Goal: Task Accomplishment & Management: Complete application form

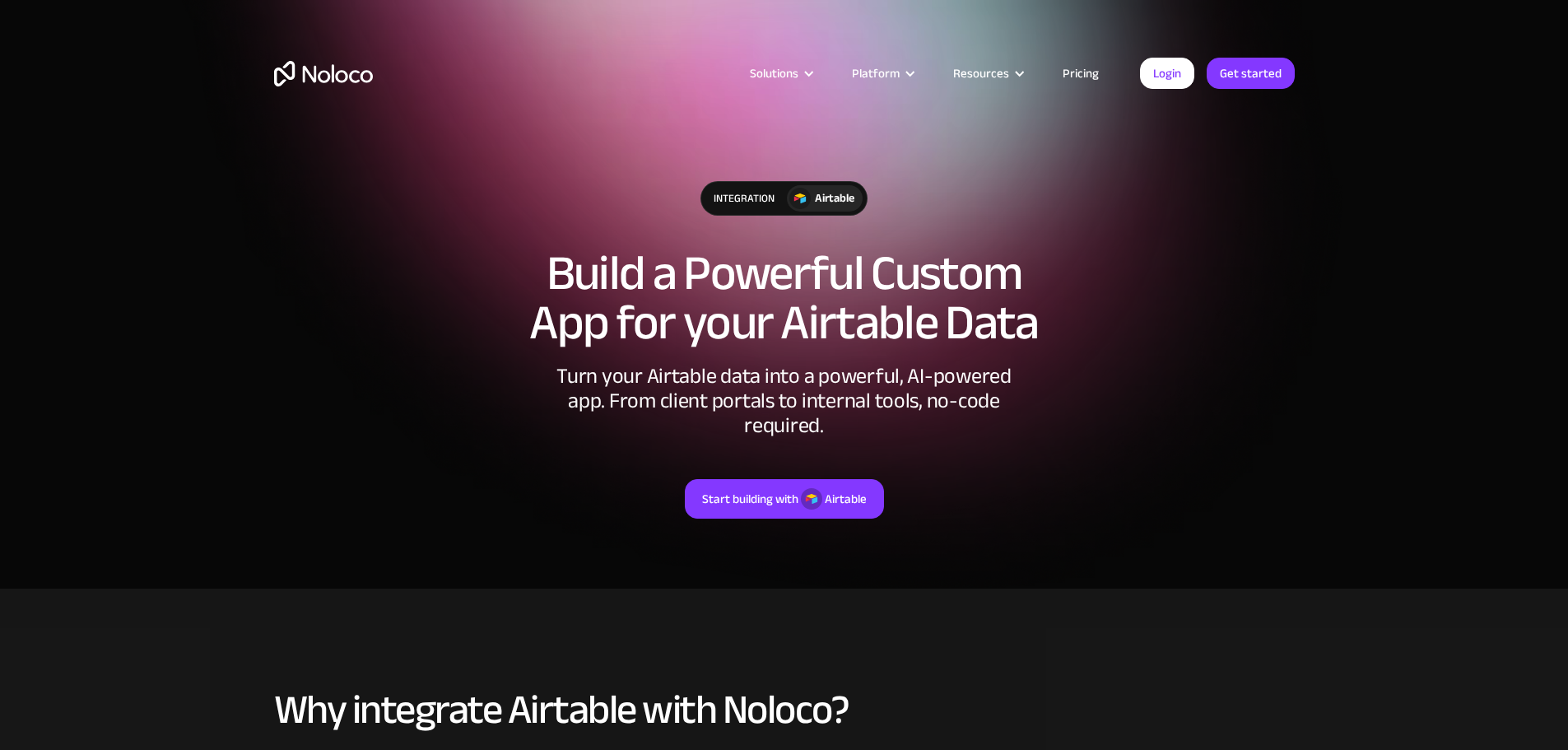
click at [326, 79] on img "home" at bounding box center [324, 73] width 99 height 25
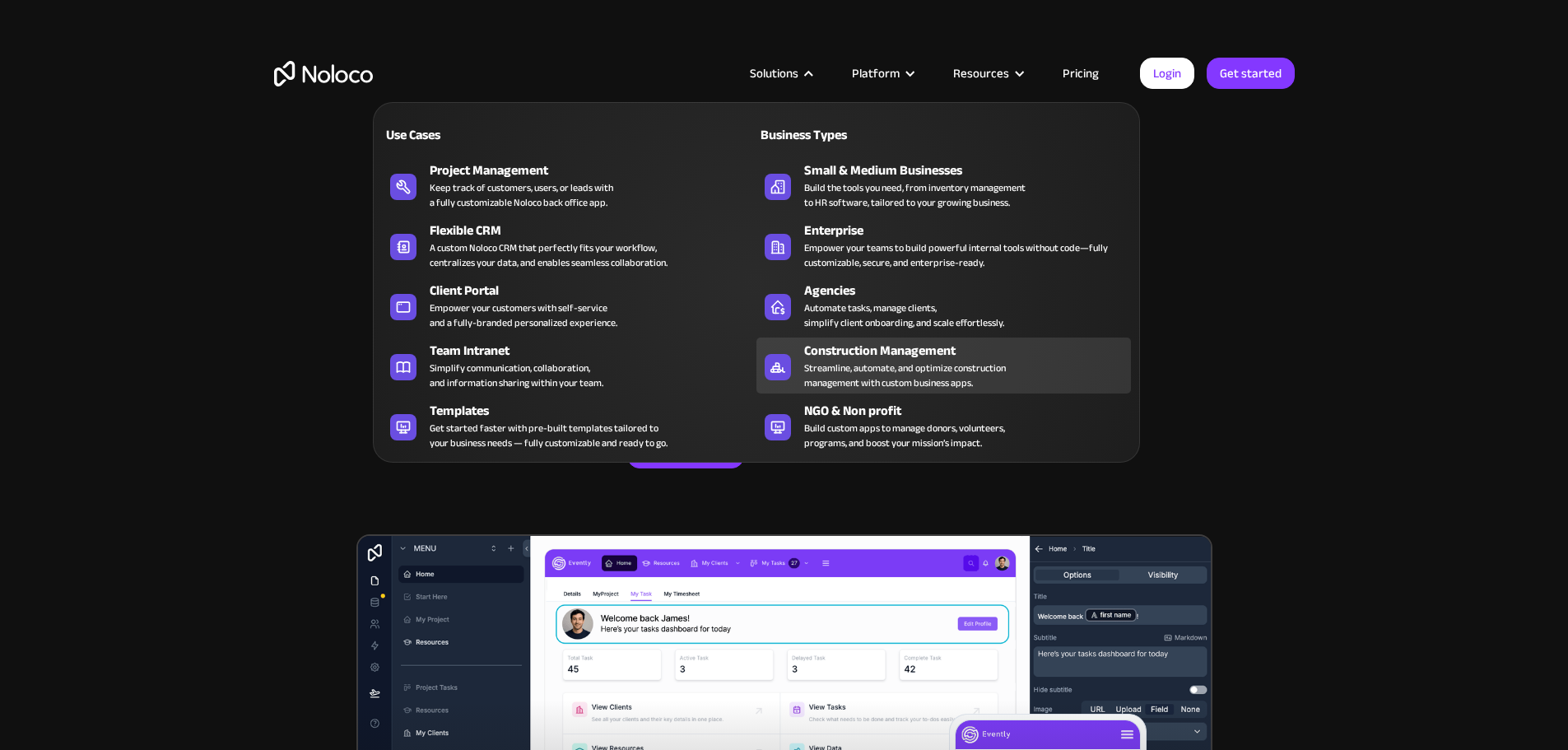
click at [873, 378] on div "Streamline, automate, and optimize construction management with custom business…" at bounding box center [905, 375] width 202 height 29
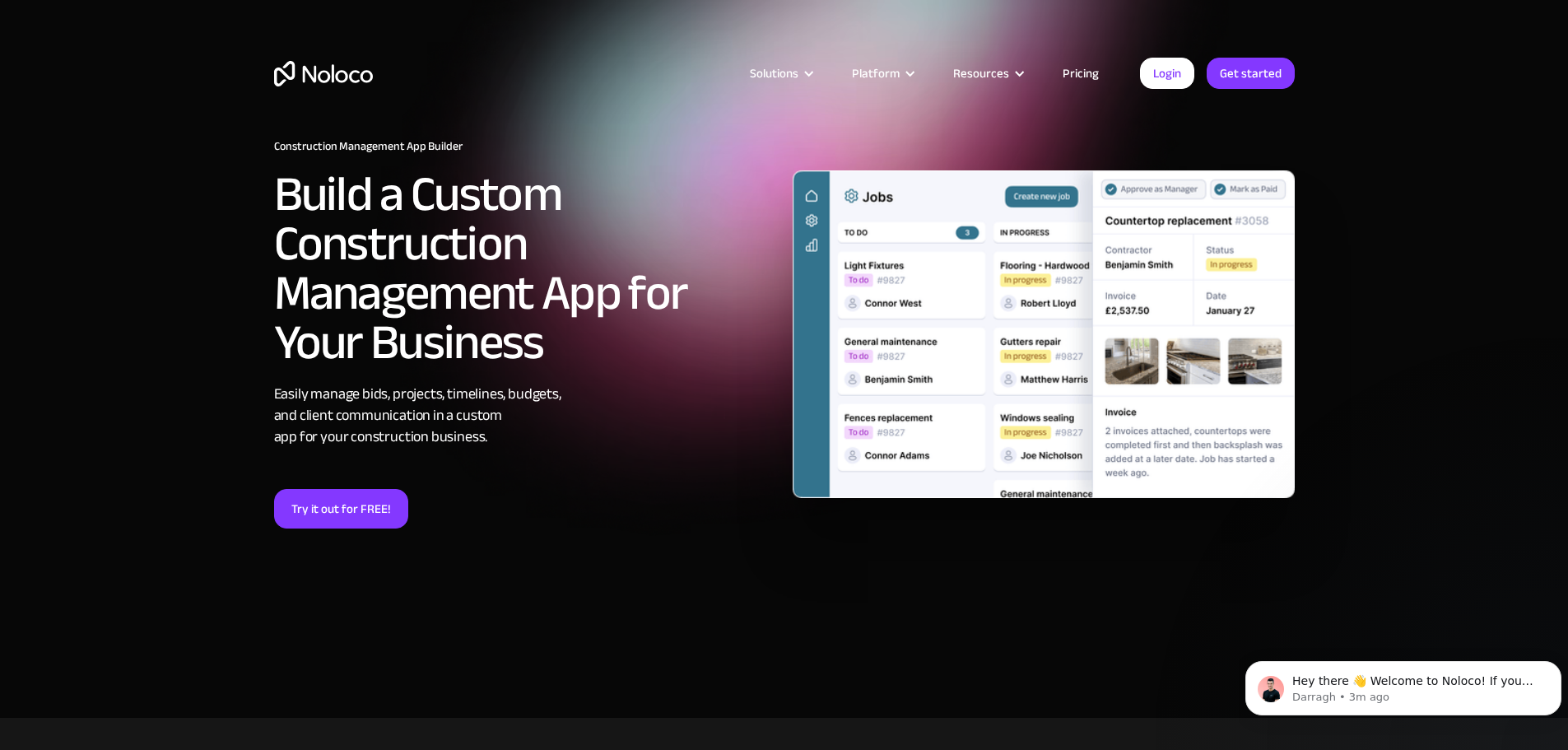
click at [324, 77] on img "home" at bounding box center [324, 73] width 99 height 25
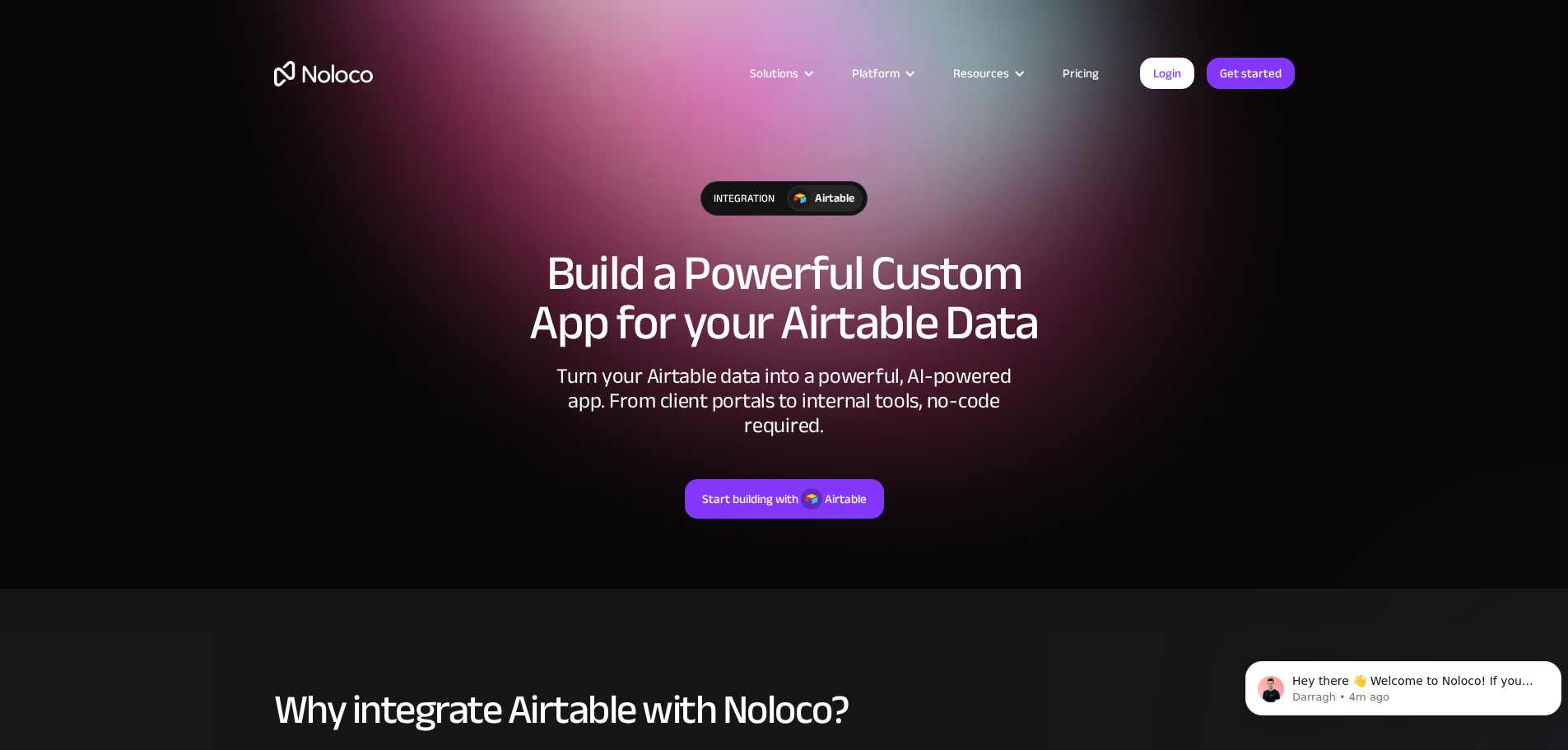
click at [751, 191] on div "integration" at bounding box center [744, 198] width 86 height 33
click at [815, 198] on div "Airtable" at bounding box center [835, 198] width 40 height 18
click at [794, 192] on img at bounding box center [800, 198] width 22 height 22
click at [1080, 75] on link "Pricing" at bounding box center [1080, 73] width 77 height 22
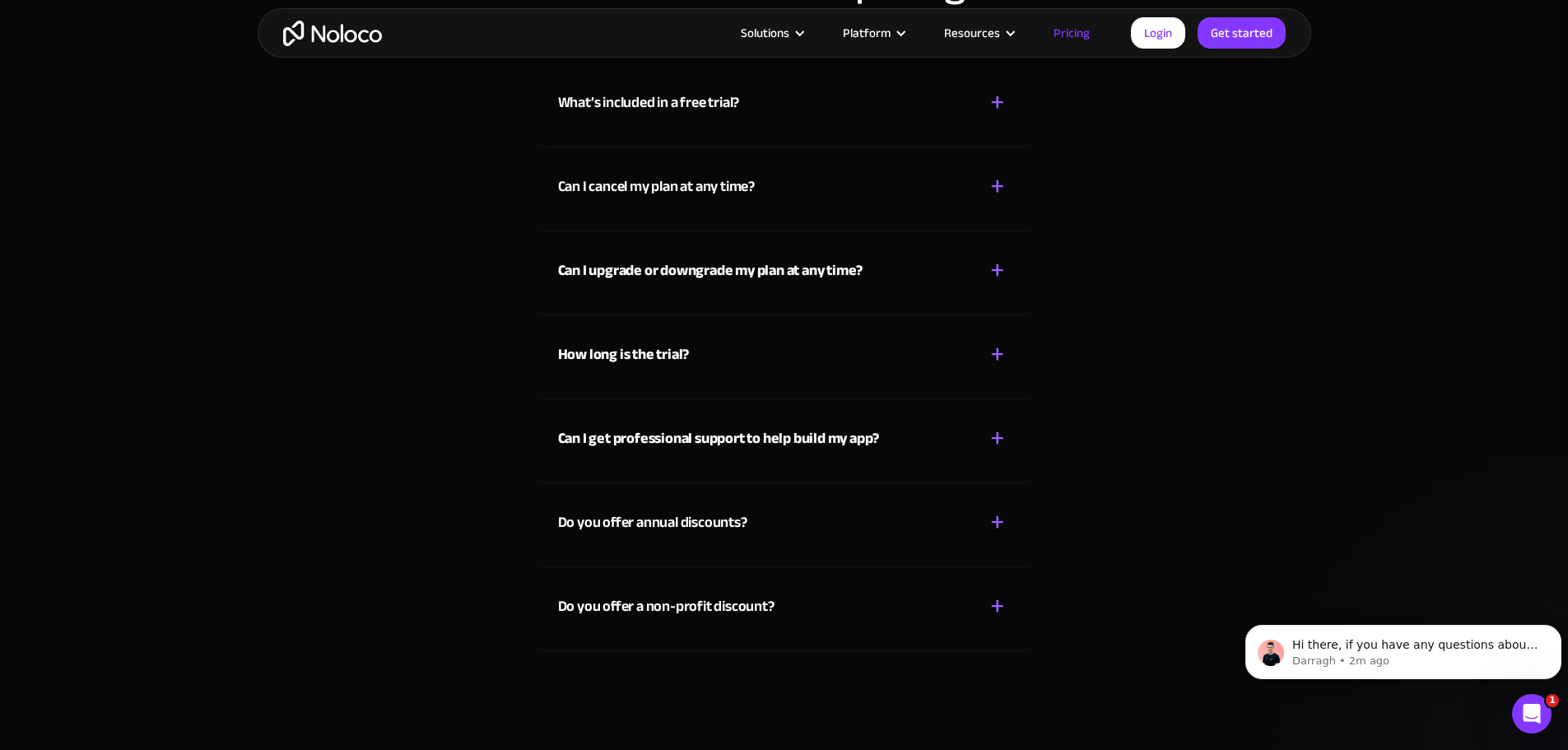
scroll to position [6833, 0]
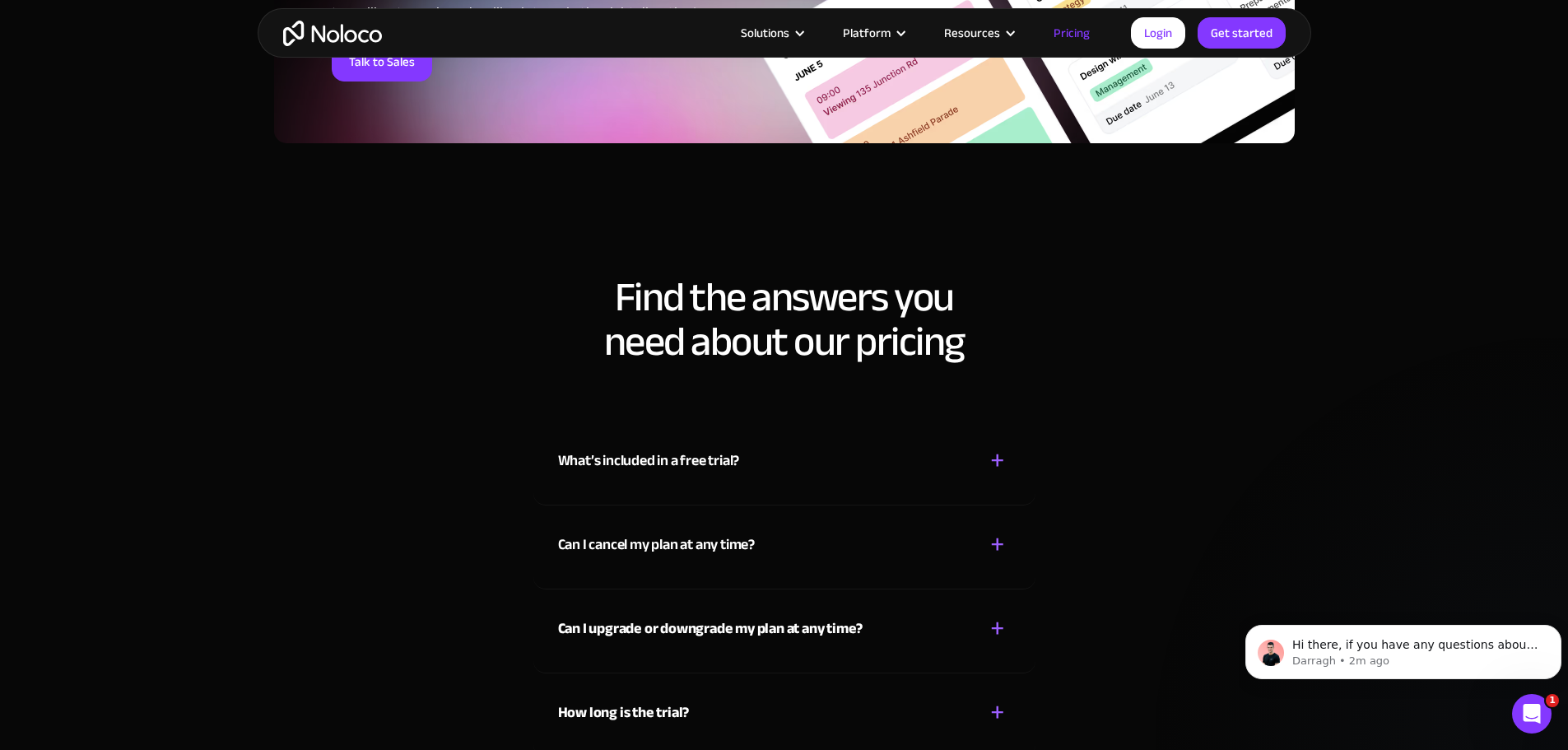
click at [655, 467] on div "What’s included in a free trial?" at bounding box center [648, 461] width 182 height 25
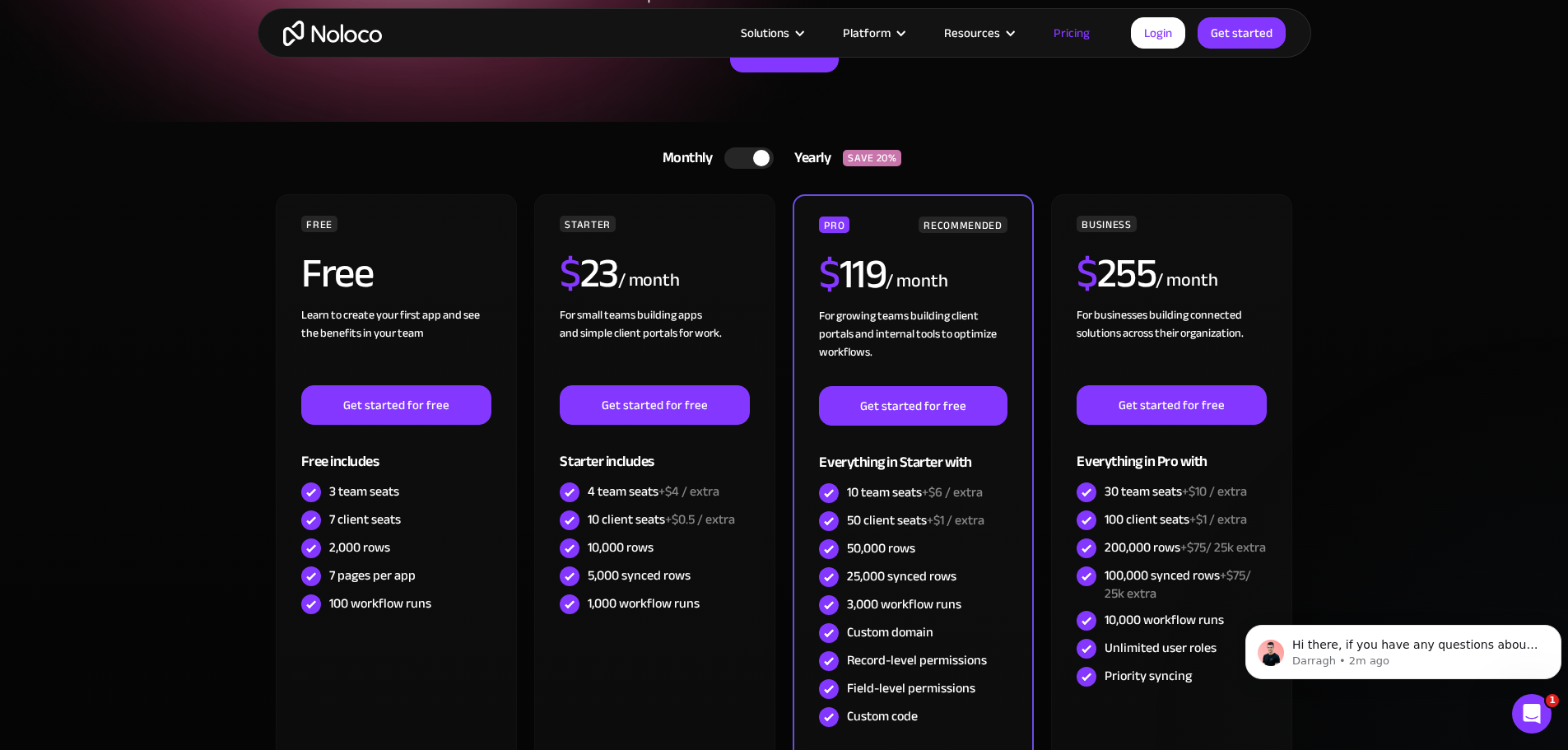
scroll to position [0, 0]
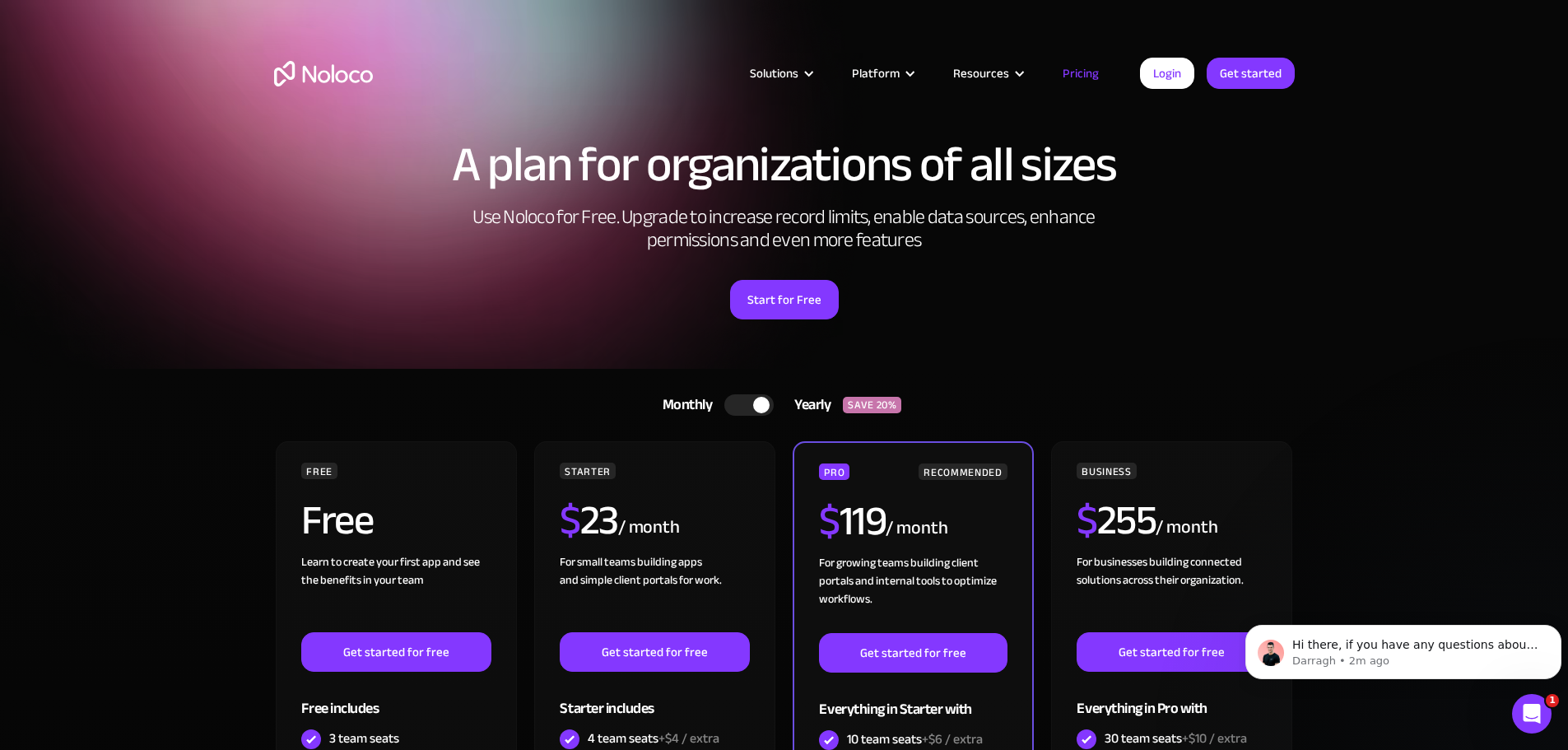
drag, startPoint x: 1313, startPoint y: 81, endPoint x: 1296, endPoint y: 85, distance: 17.5
click at [1313, 81] on div "Solutions Use Cases Business Types Project Management Keep track of customers, …" at bounding box center [784, 77] width 1568 height 155
click at [1268, 87] on link "Get started" at bounding box center [1251, 74] width 88 height 31
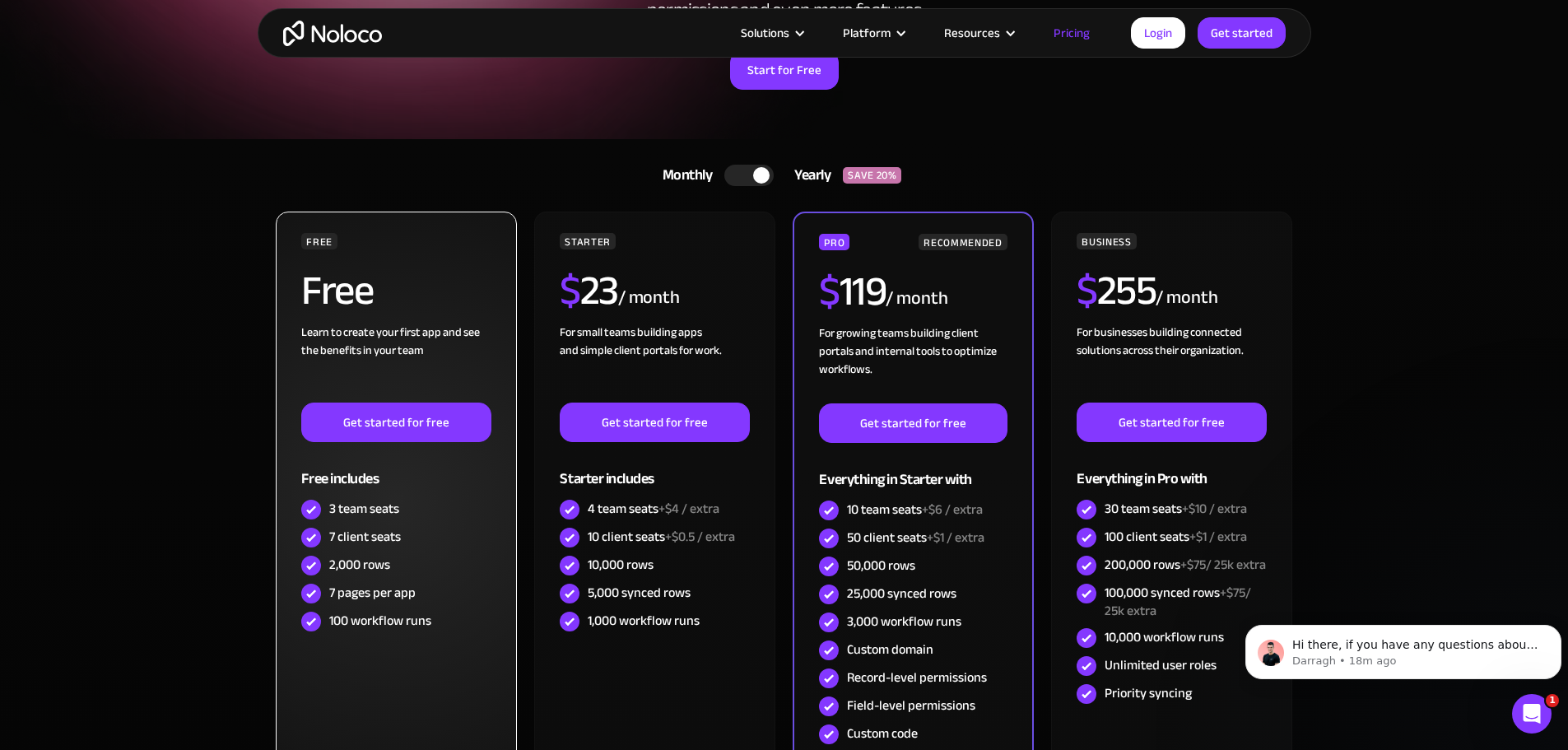
scroll to position [247, 0]
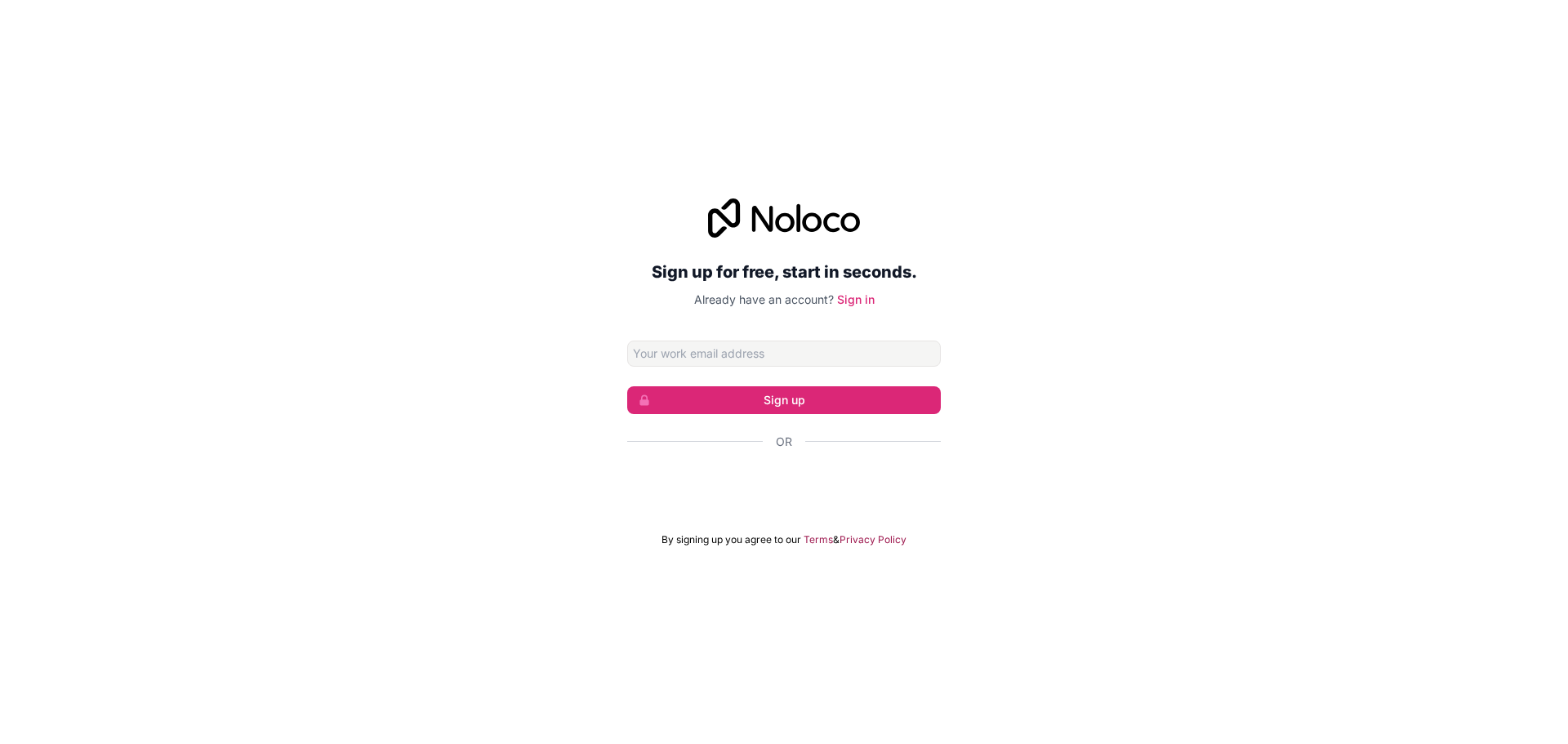
click at [790, 345] on input "Email address" at bounding box center [784, 353] width 314 height 26
type input "lucasf926@icloud.com"
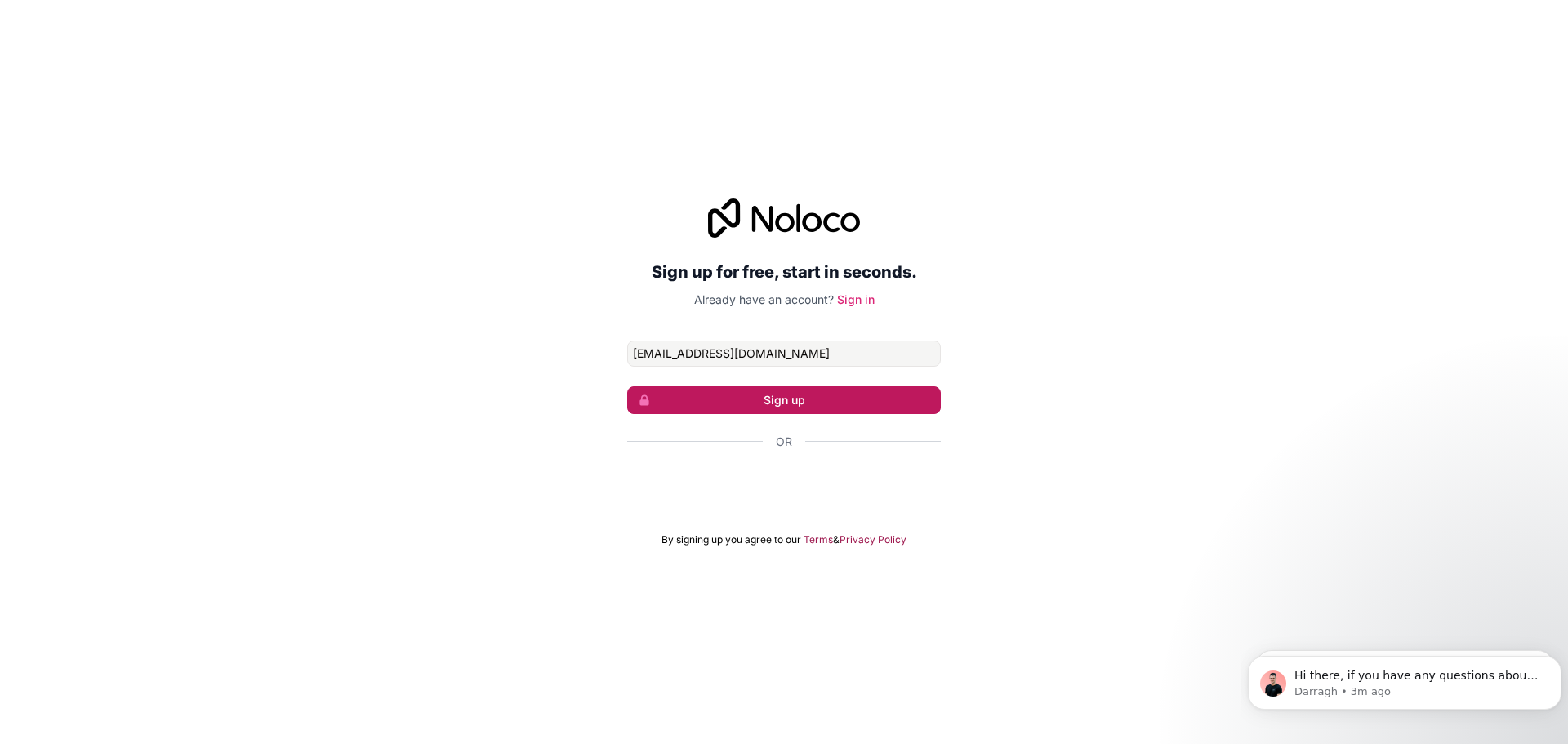
click at [735, 394] on button "Sign up" at bounding box center [784, 400] width 314 height 27
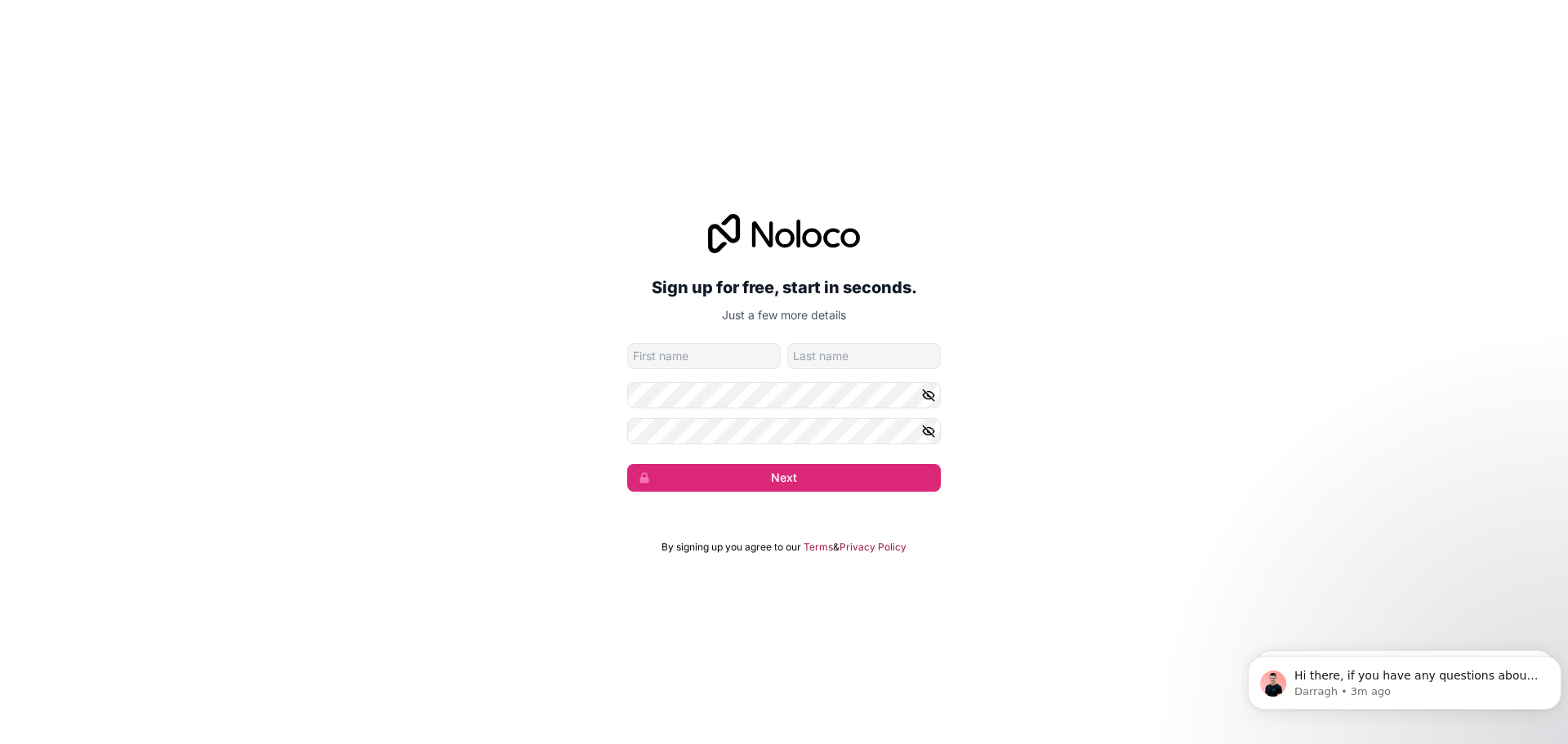
click at [739, 360] on input "given-name" at bounding box center [704, 356] width 154 height 26
type input "Lucas"
type input "Ferreira"
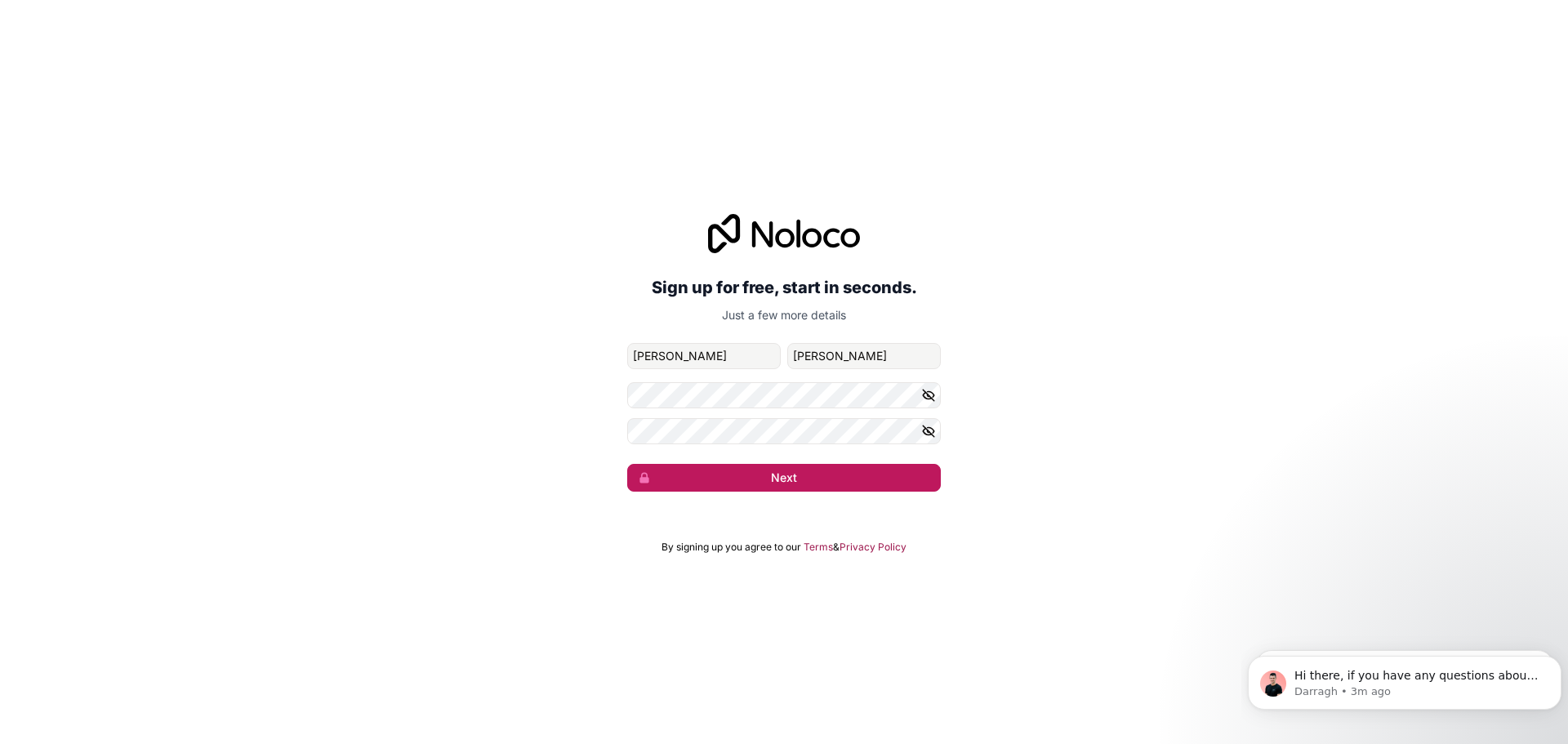
click at [738, 490] on button "Next" at bounding box center [784, 478] width 314 height 27
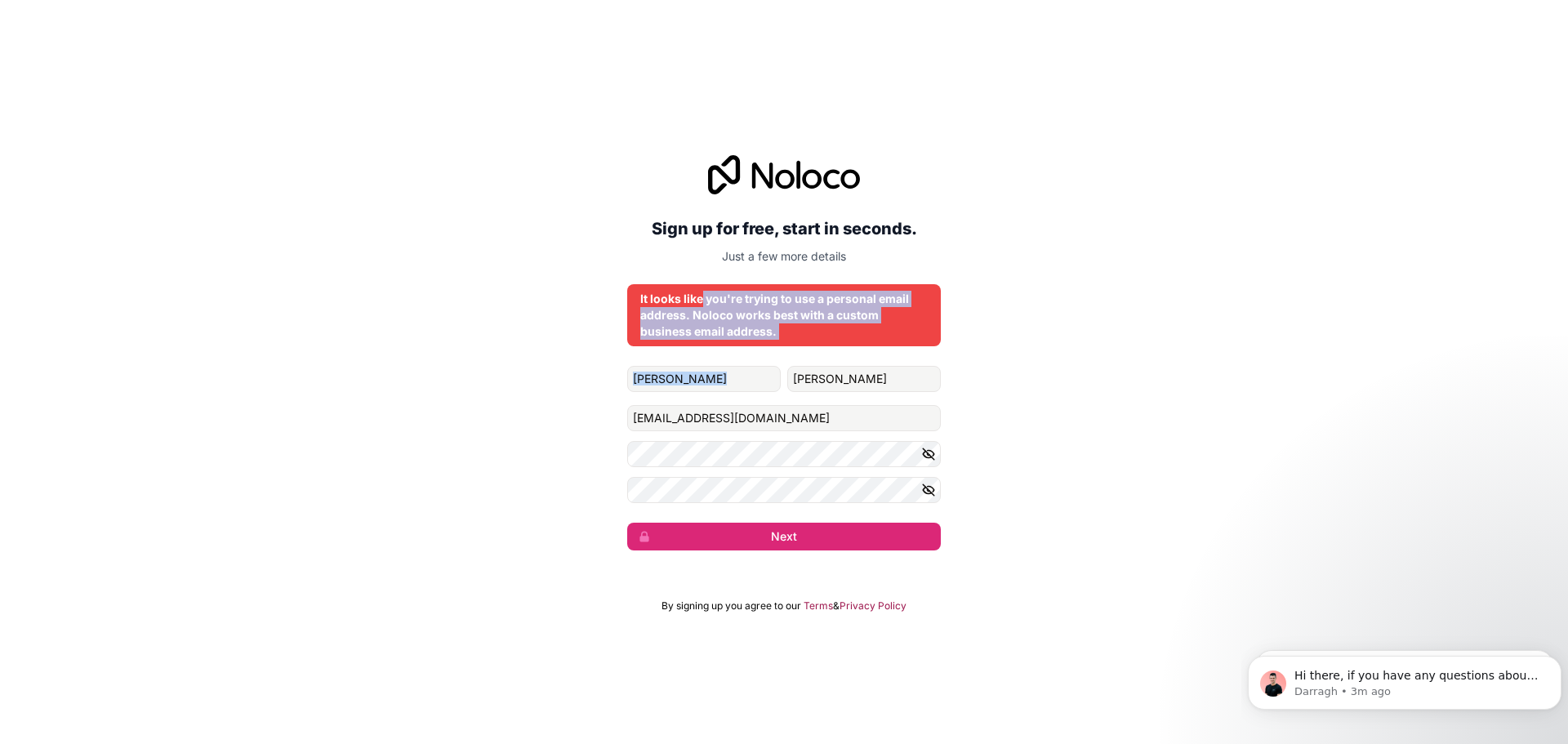
drag, startPoint x: 702, startPoint y: 294, endPoint x: 909, endPoint y: 405, distance: 234.9
click at [907, 395] on div "Sign up for free, start in seconds. Just a few more details It looks like you'r…" at bounding box center [784, 353] width 314 height 395
click at [790, 418] on input "lucasf926@icloud.com" at bounding box center [784, 418] width 314 height 26
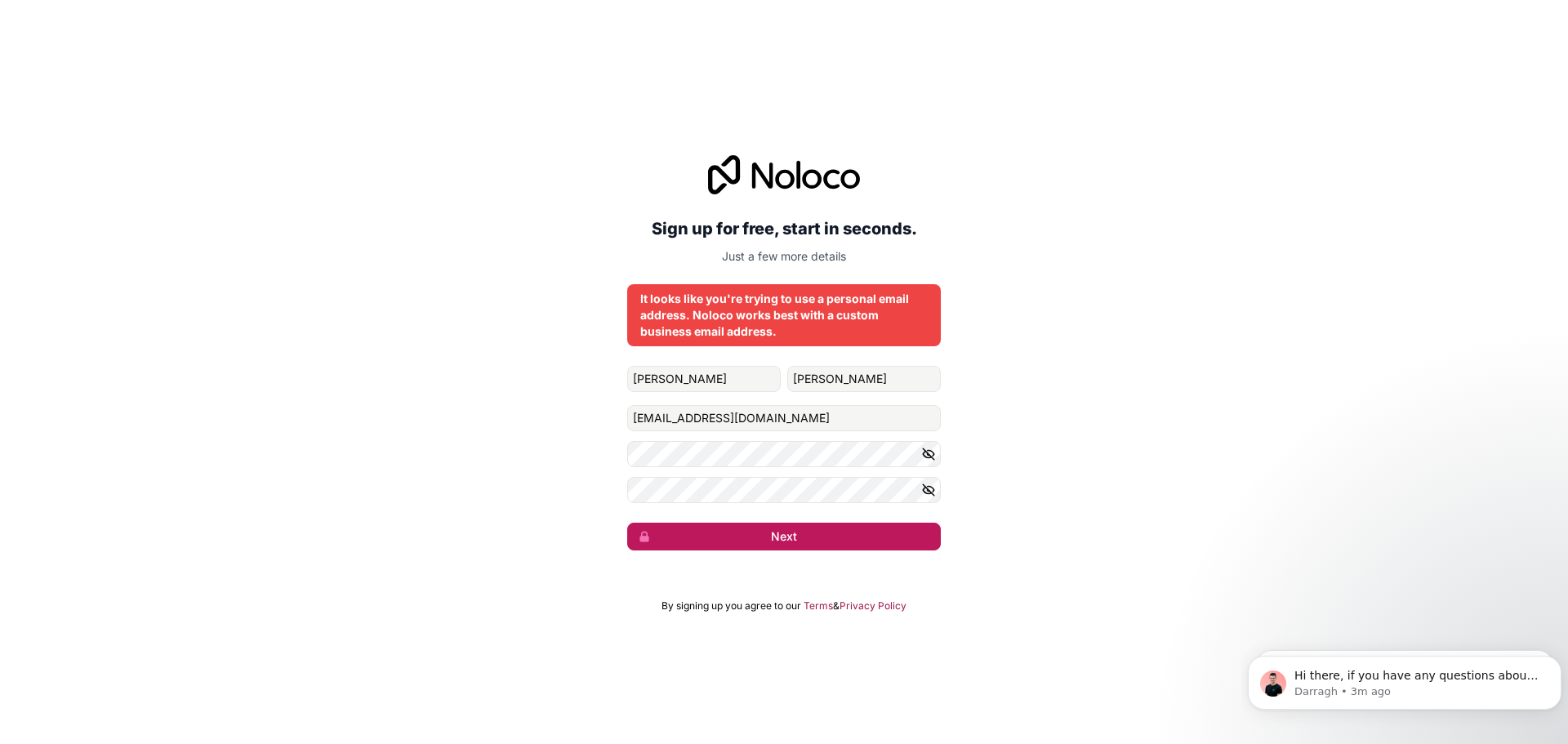
click at [815, 541] on button "Next" at bounding box center [784, 536] width 314 height 27
click at [771, 532] on button "Next" at bounding box center [784, 536] width 314 height 27
click at [791, 418] on input "lucasf926@icloud.com" at bounding box center [784, 418] width 314 height 26
click at [1021, 392] on div "Sign up for free, start in seconds. Just a few more details It looks like you'r…" at bounding box center [784, 352] width 1568 height 441
click at [883, 416] on input "lucasf926@icloud.com" at bounding box center [784, 418] width 314 height 26
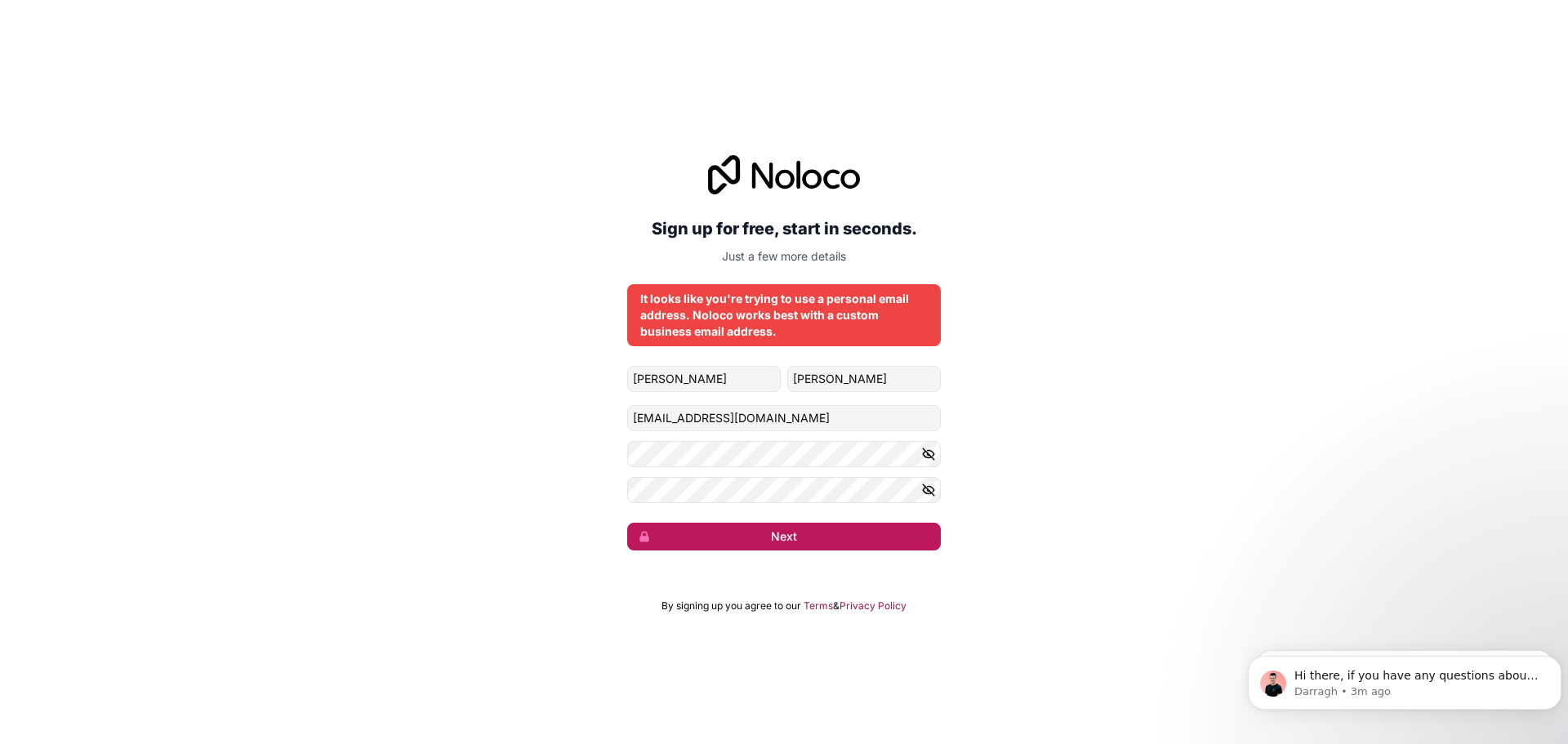
click at [792, 536] on button "Next" at bounding box center [784, 536] width 314 height 27
click at [796, 418] on input "lucasf926@icloud.com" at bounding box center [784, 418] width 314 height 26
click at [670, 418] on input "lucasf926@icloud.com" at bounding box center [784, 418] width 314 height 26
click at [741, 546] on button "Next" at bounding box center [784, 536] width 314 height 27
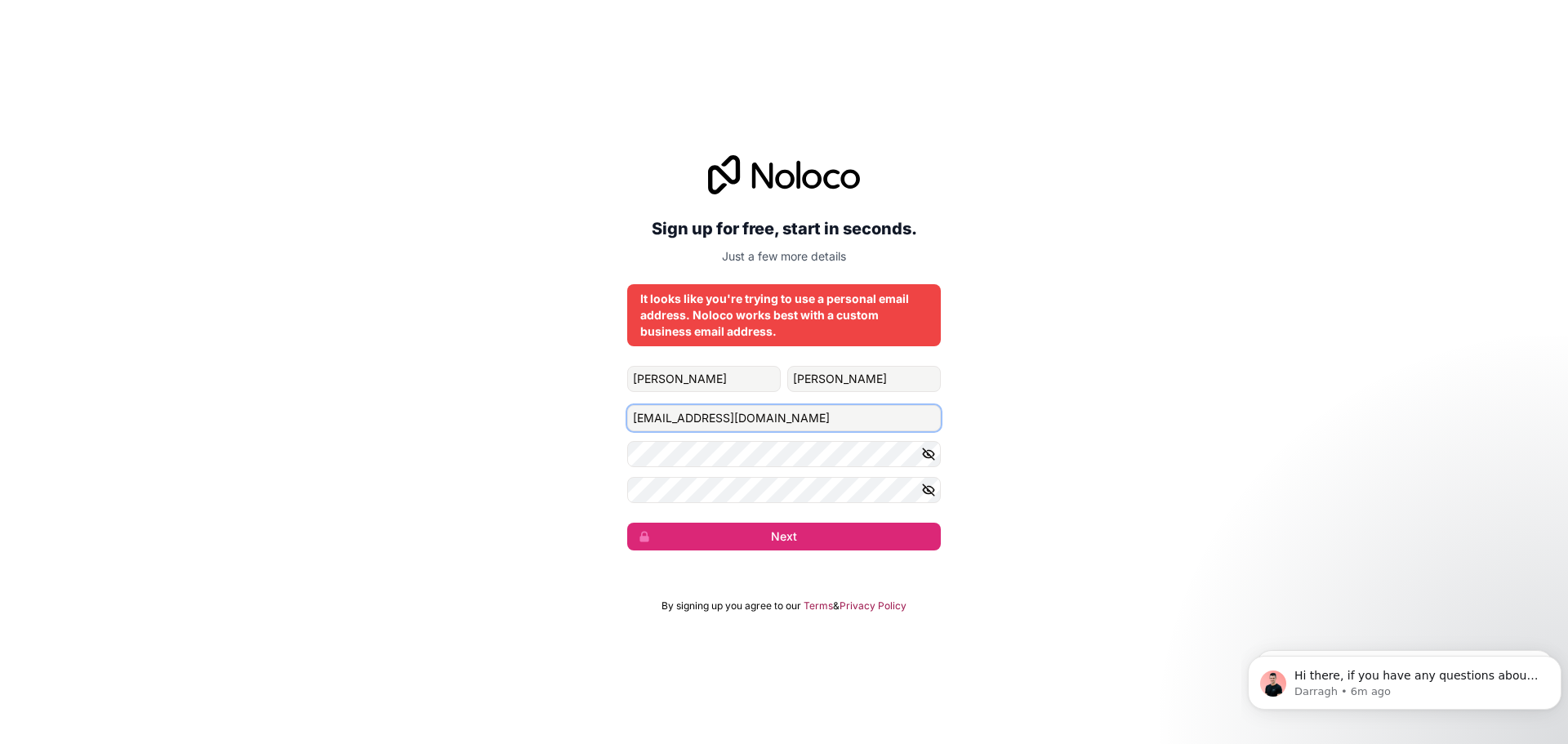
click at [758, 418] on input "sickles_unrest3c@icloud.com" at bounding box center [784, 418] width 314 height 26
click at [932, 453] on icon "button" at bounding box center [928, 454] width 15 height 15
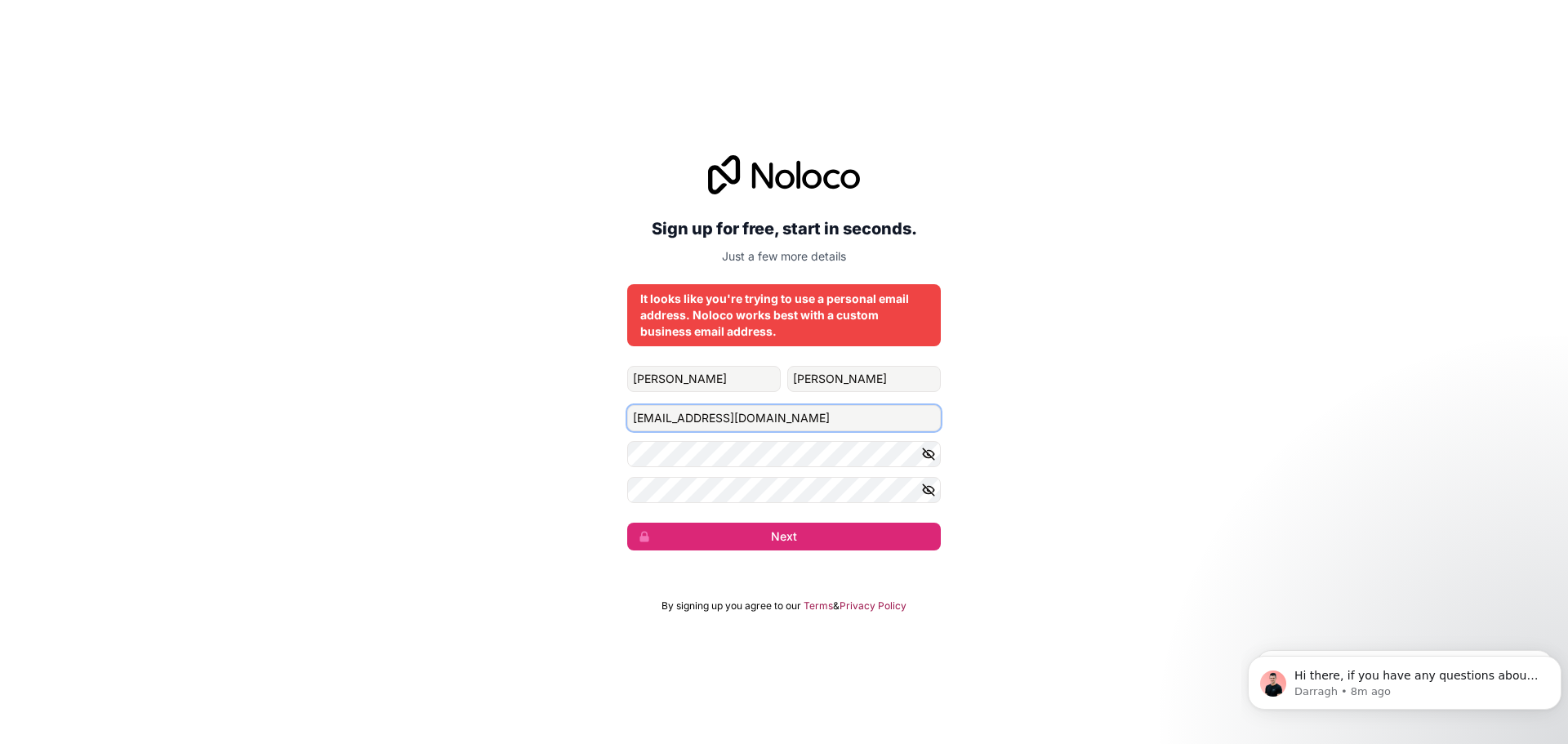
click at [881, 419] on input "sickles_unrest3c@icloud.com" at bounding box center [784, 418] width 314 height 26
click at [627, 522] on button "Next" at bounding box center [784, 536] width 314 height 27
type input "[EMAIL_ADDRESS][DOMAIN_NAME]"
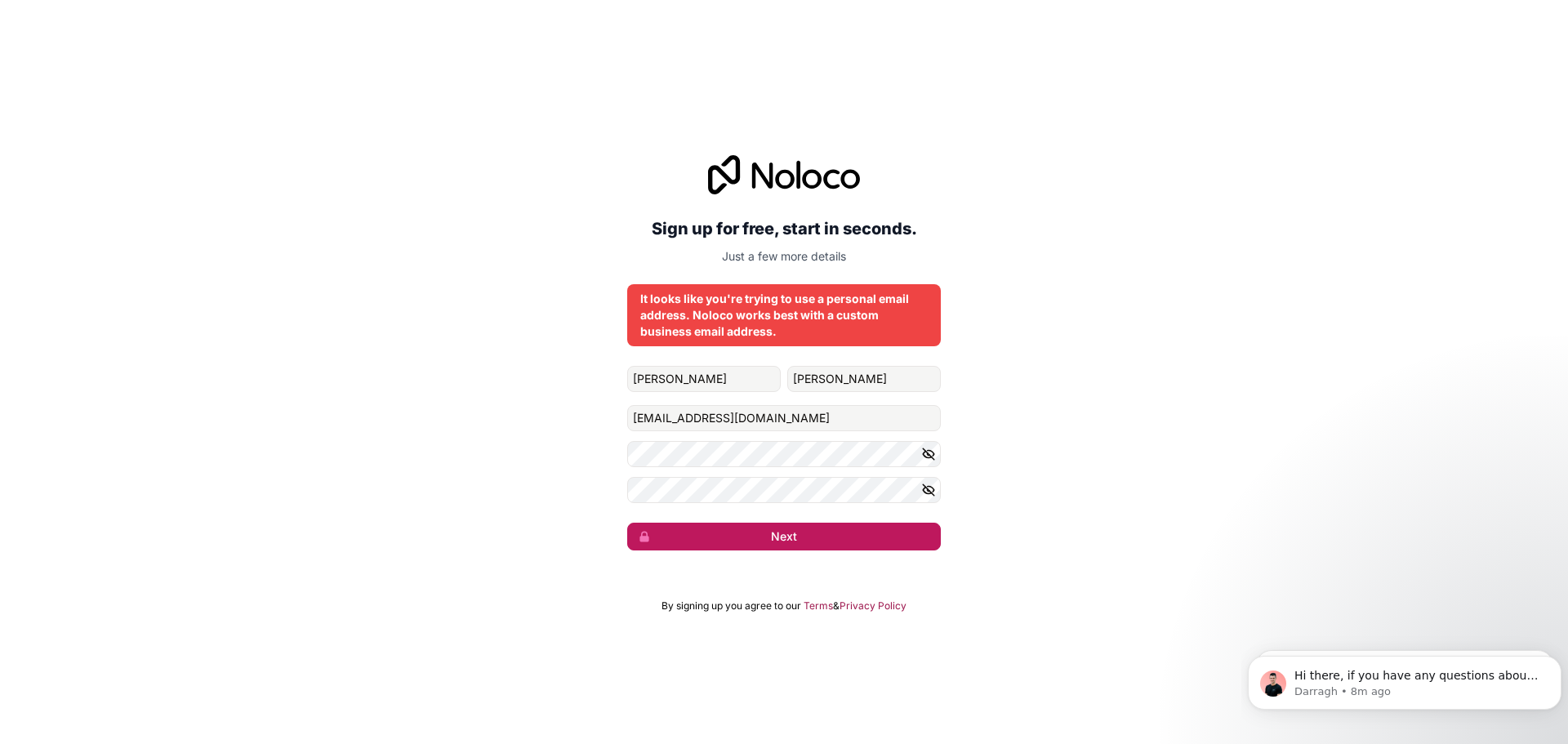
click at [850, 537] on button "Next" at bounding box center [784, 536] width 314 height 27
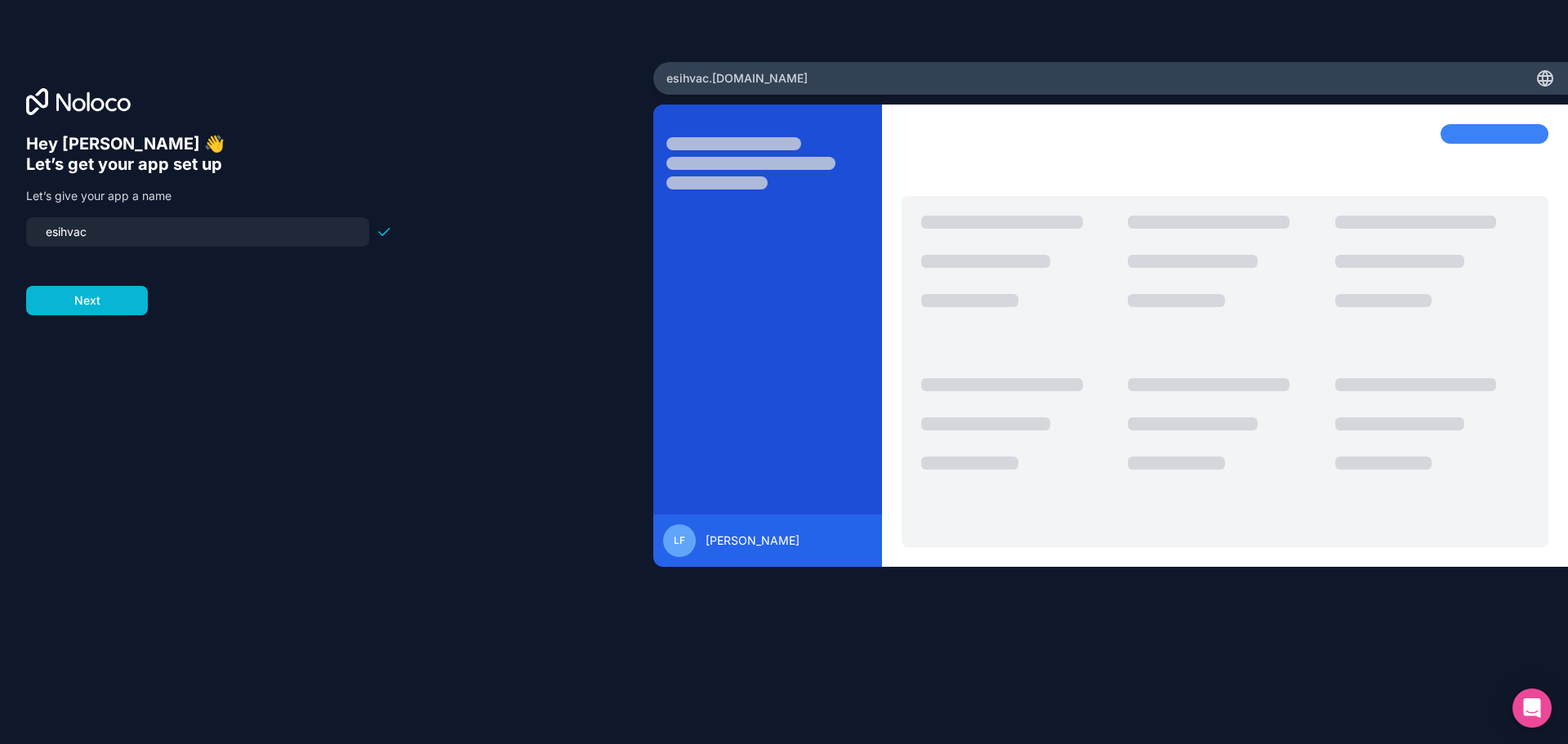
click at [152, 230] on input "esihvac" at bounding box center [198, 232] width 323 height 23
click at [74, 302] on button "Next" at bounding box center [87, 301] width 122 height 29
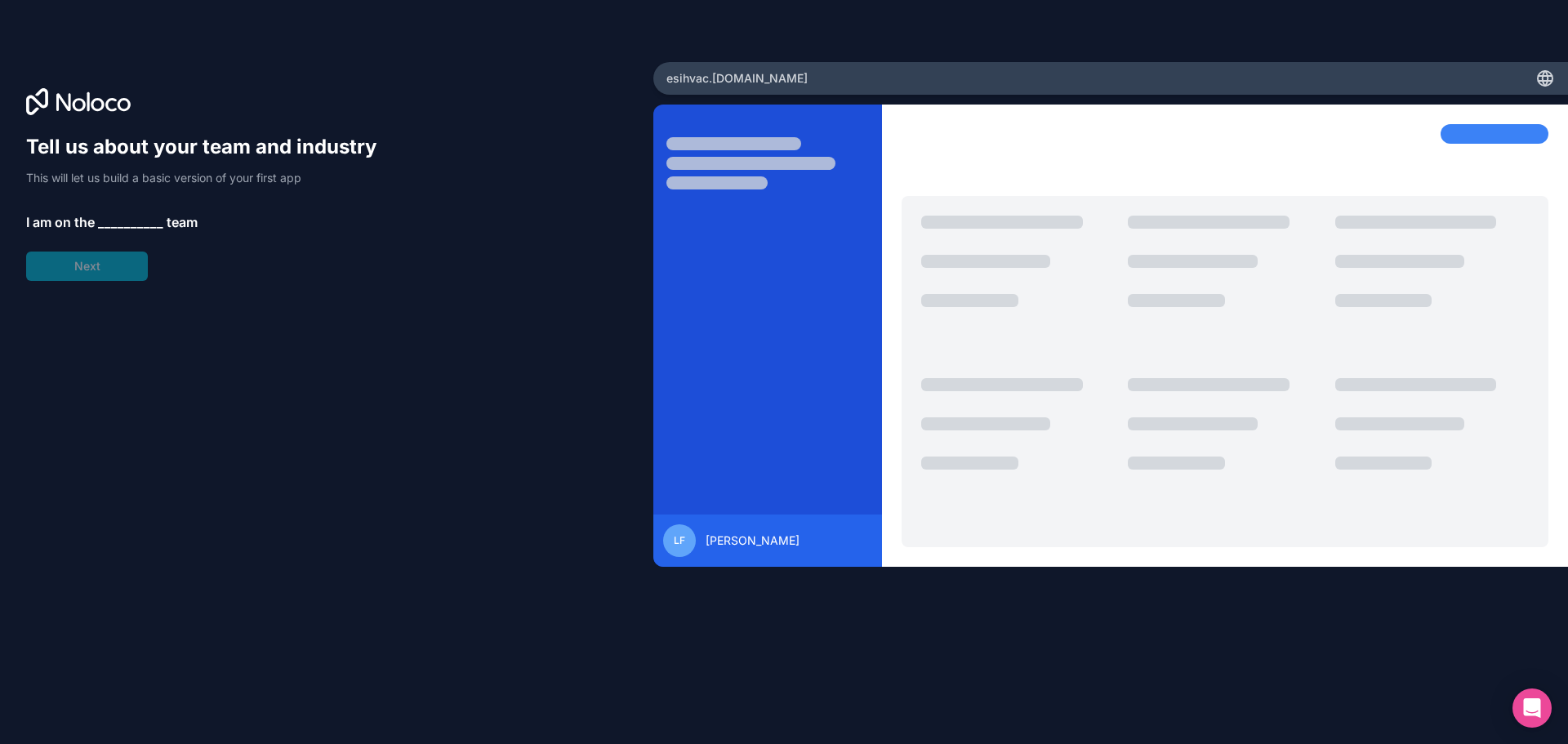
click at [131, 215] on span "__________" at bounding box center [131, 222] width 65 height 20
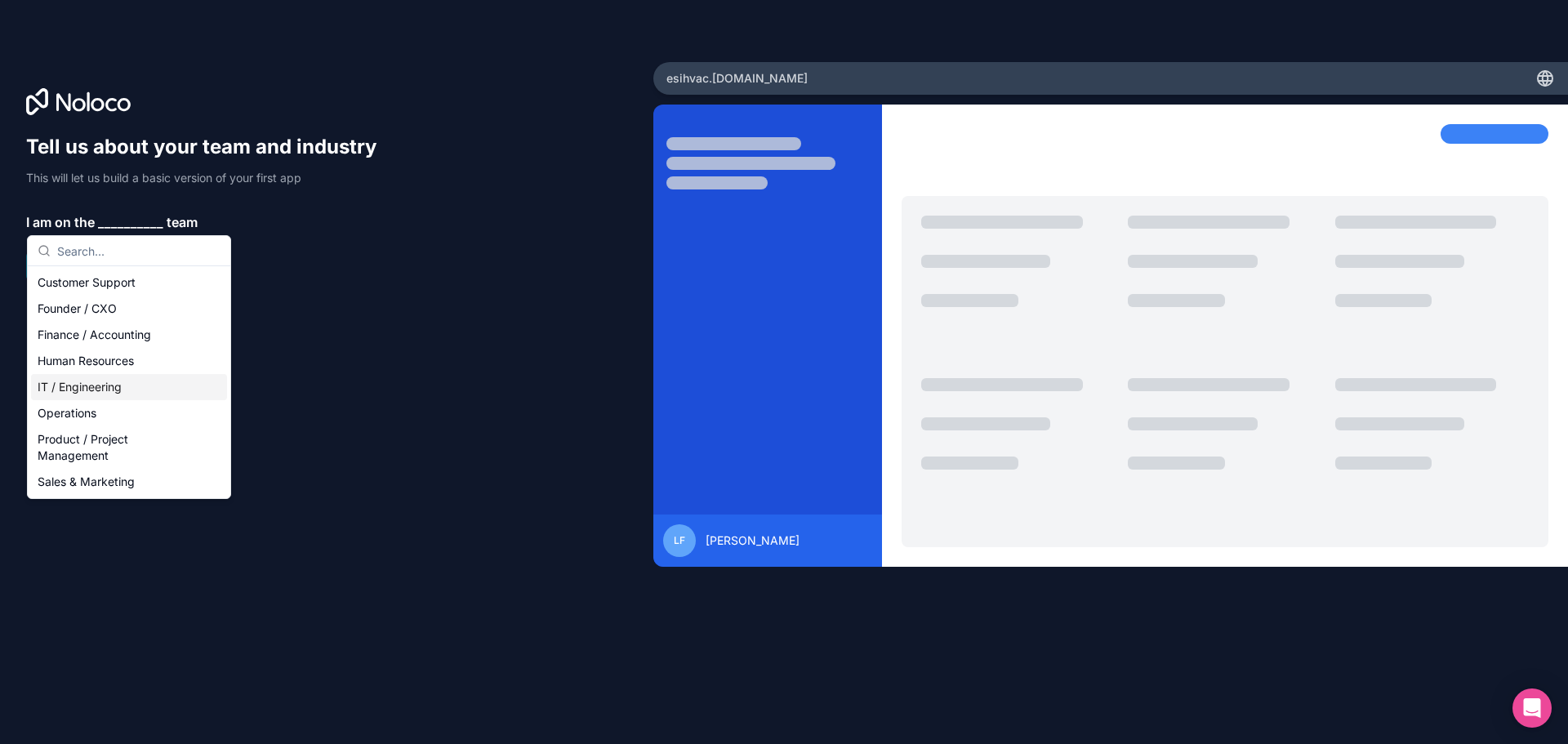
click at [119, 381] on div "IT / Engineering" at bounding box center [129, 387] width 196 height 26
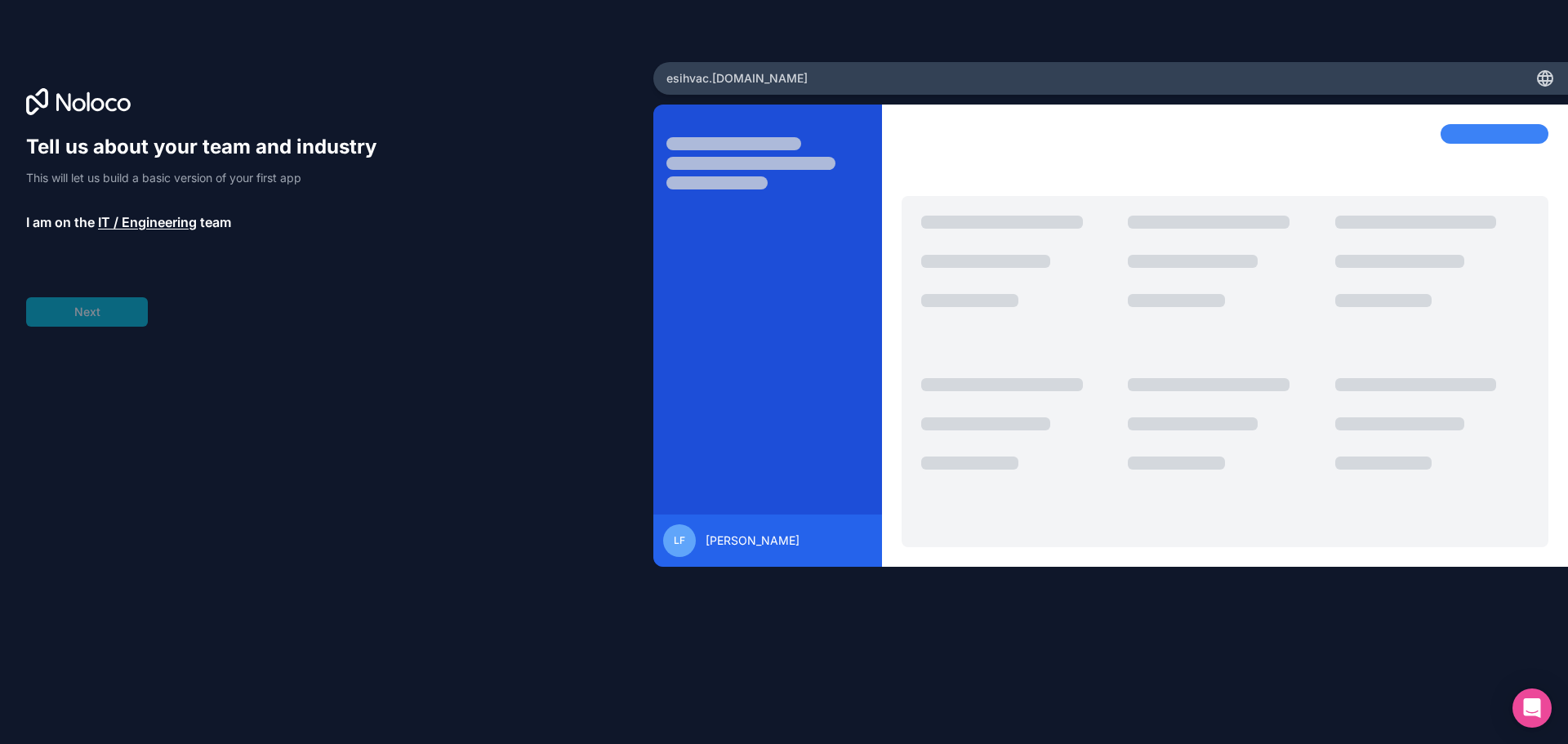
click at [91, 293] on div "Tell us about your team and industry This will let us build a basic version of …" at bounding box center [209, 230] width 366 height 192
click at [145, 261] on span "__________" at bounding box center [137, 267] width 65 height 20
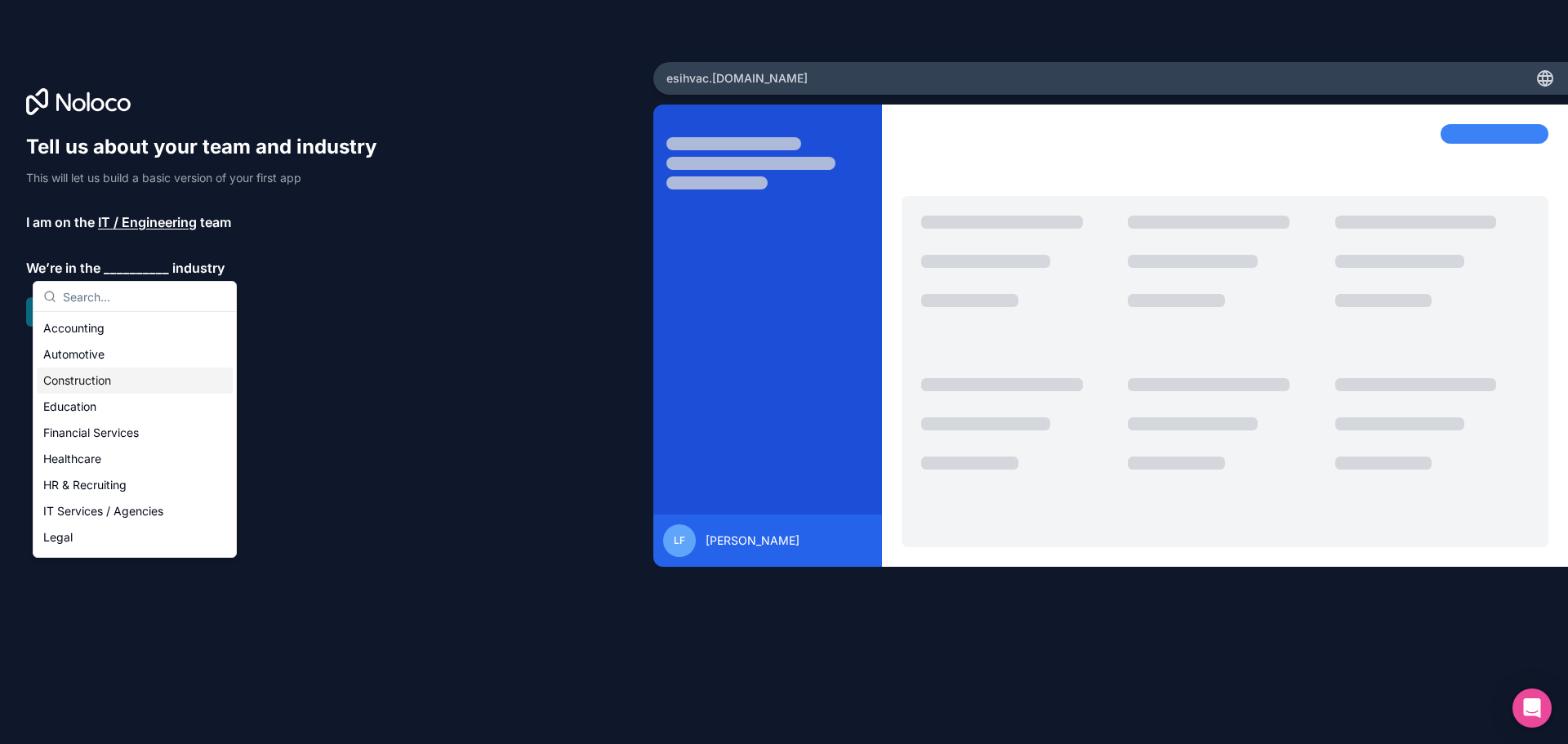
click at [123, 374] on div "Construction" at bounding box center [135, 381] width 196 height 26
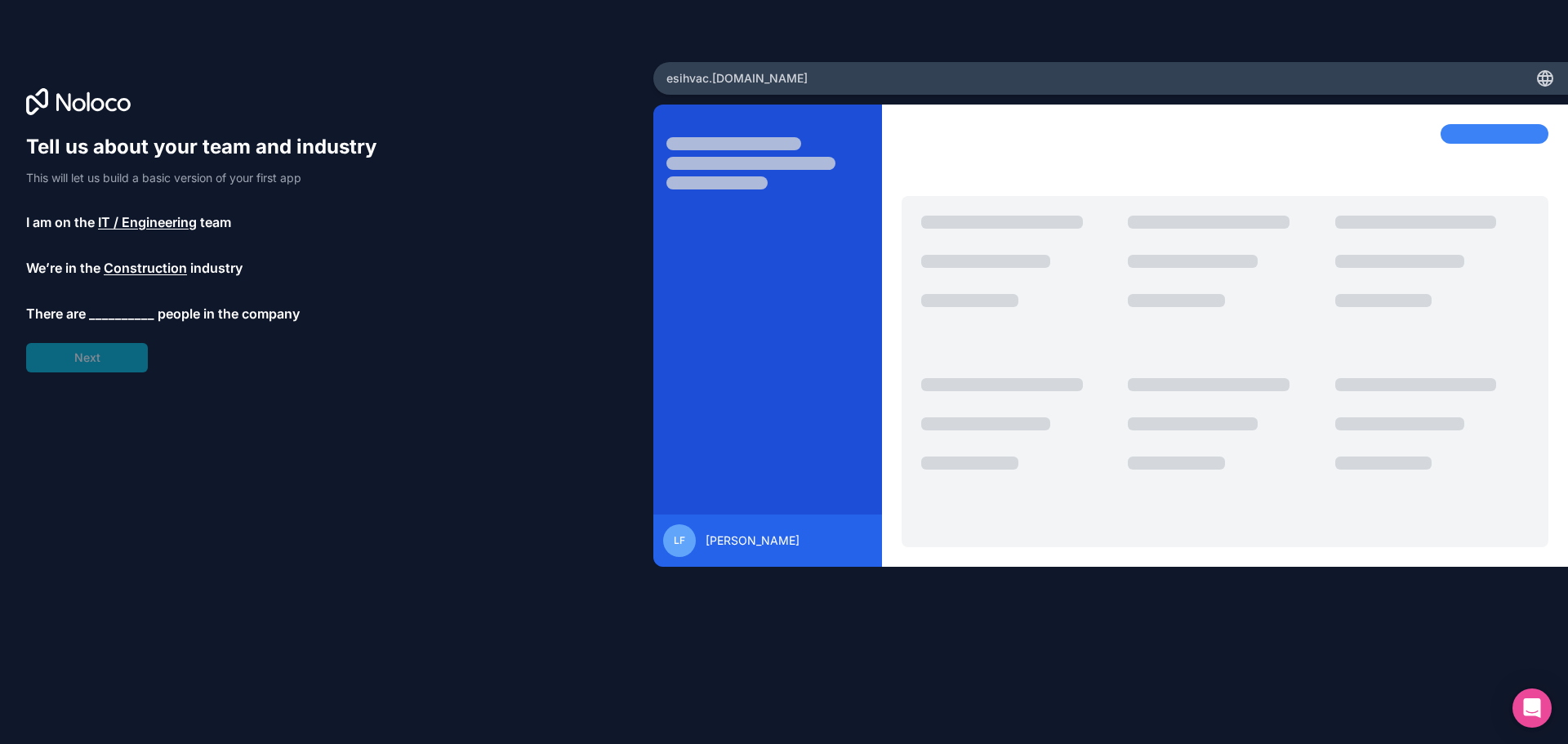
click at [121, 309] on span "__________" at bounding box center [122, 314] width 65 height 20
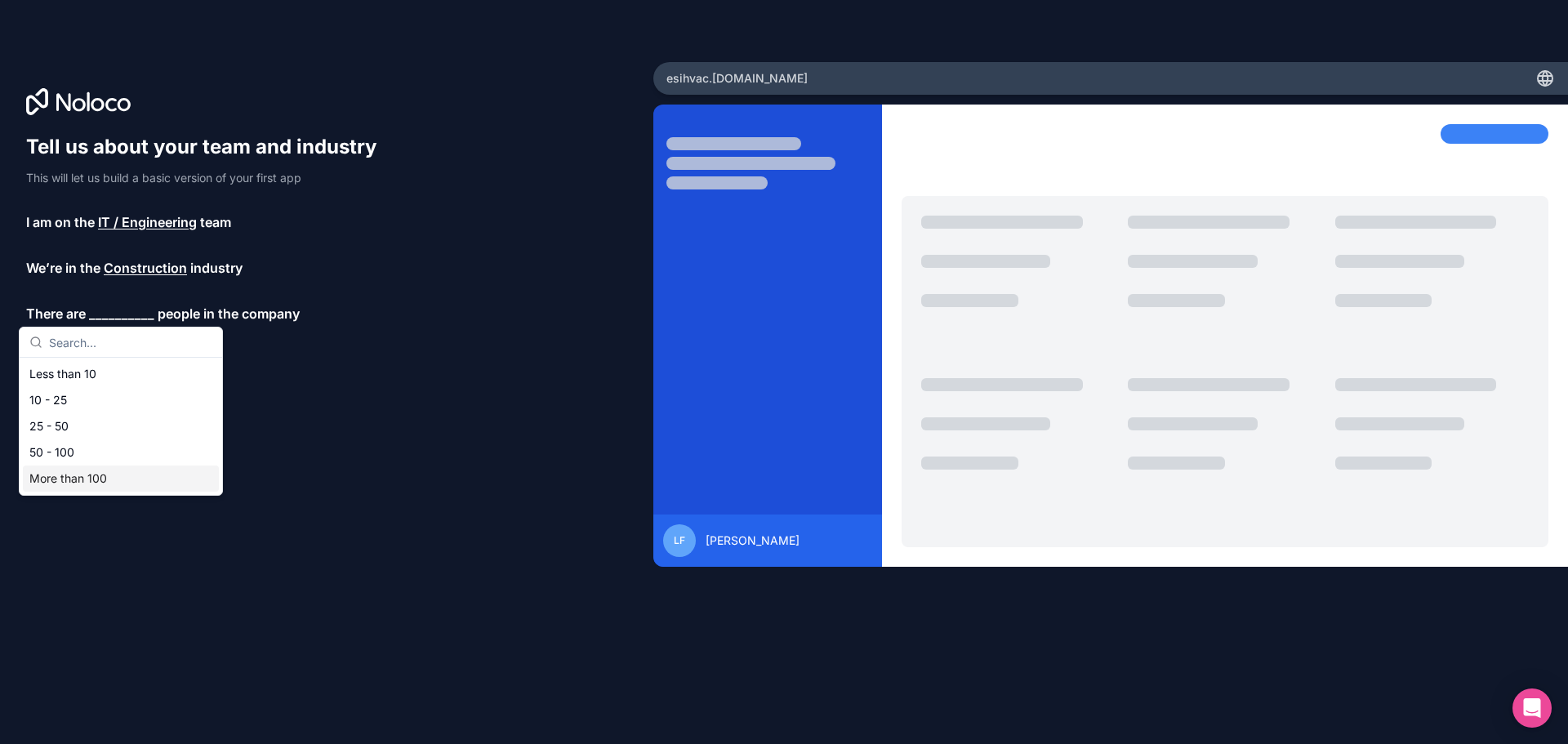
click at [70, 474] on div "More than 100" at bounding box center [121, 479] width 196 height 26
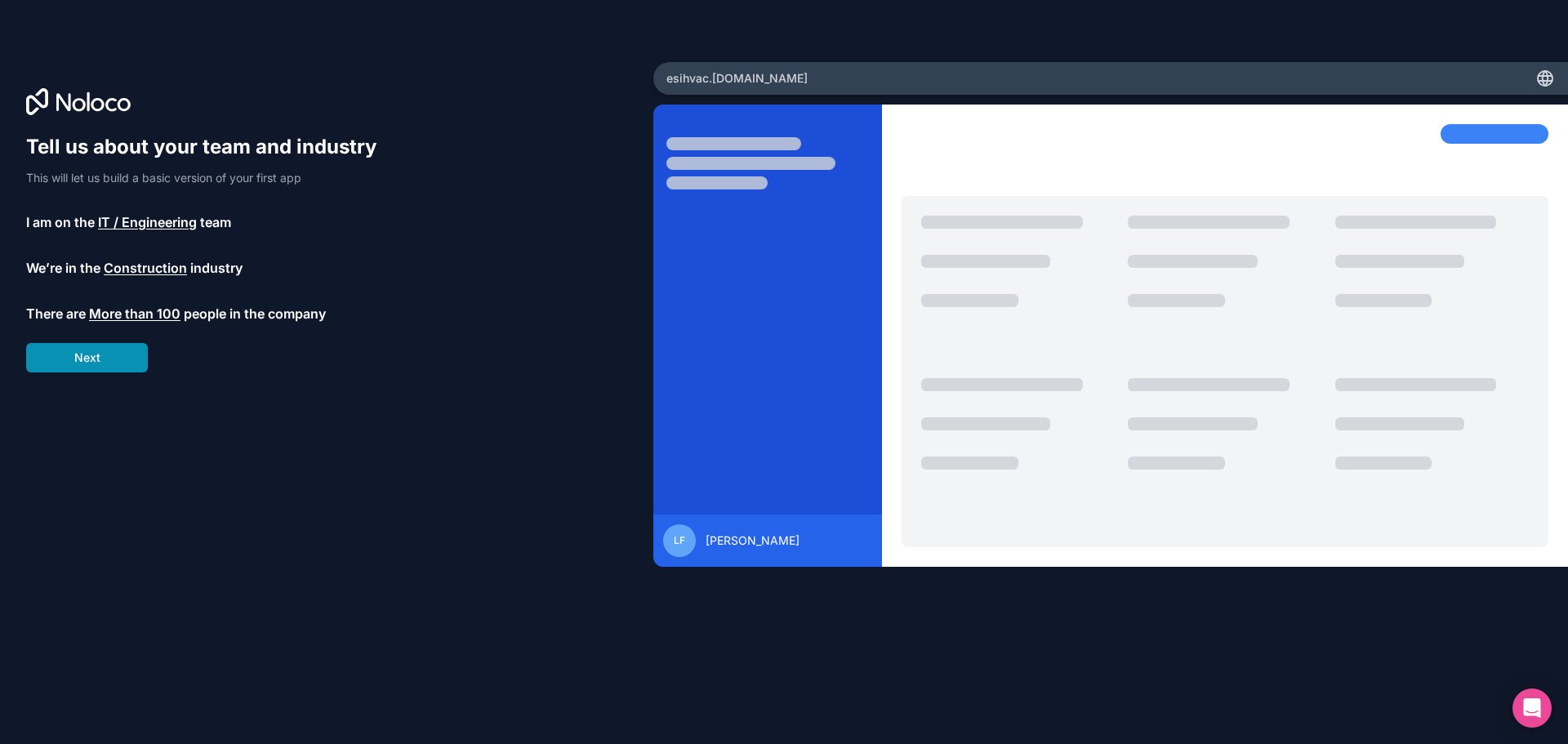
click at [113, 357] on button "Next" at bounding box center [87, 357] width 122 height 29
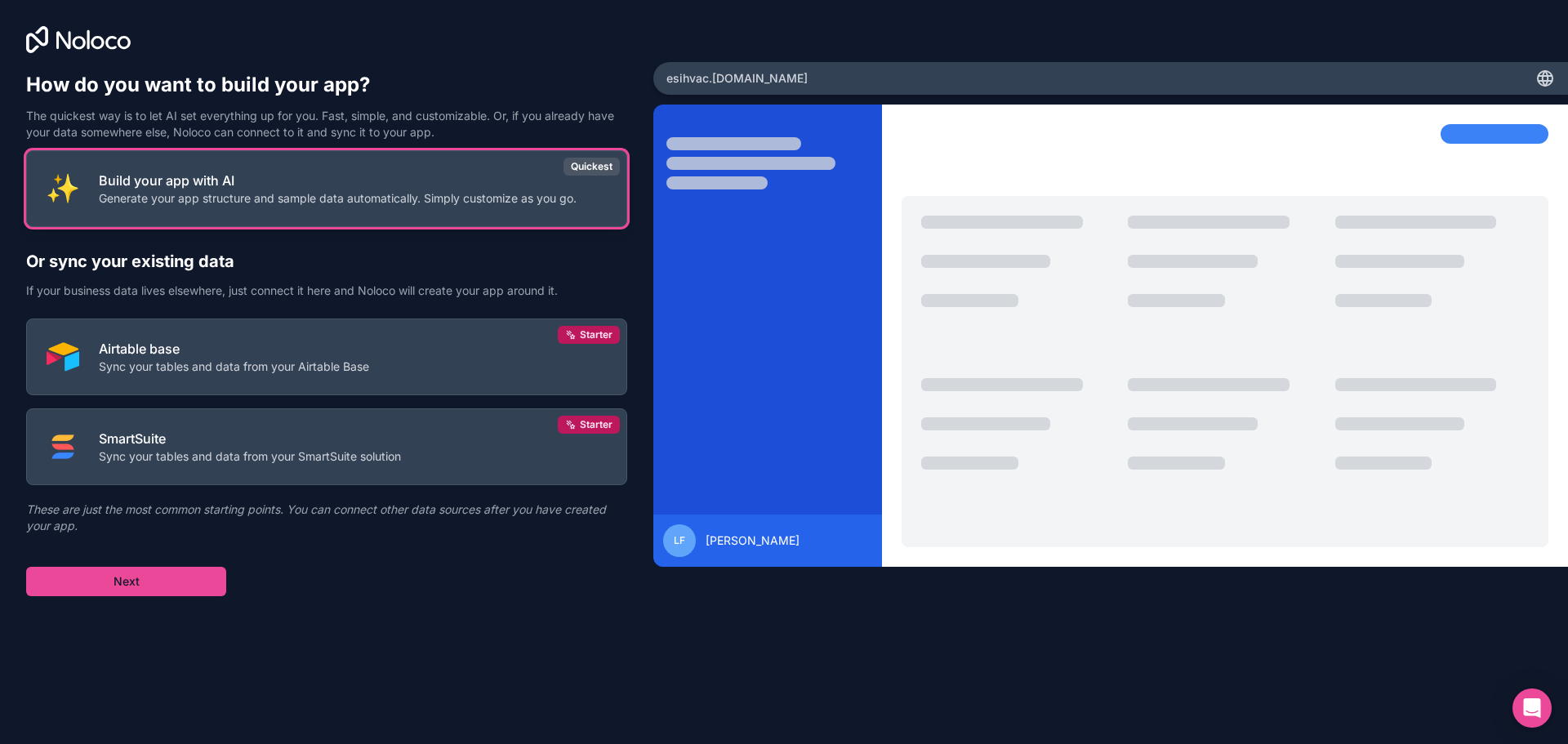
click at [226, 200] on p "Generate your app structure and sample data automatically. Simply customize as …" at bounding box center [338, 198] width 478 height 16
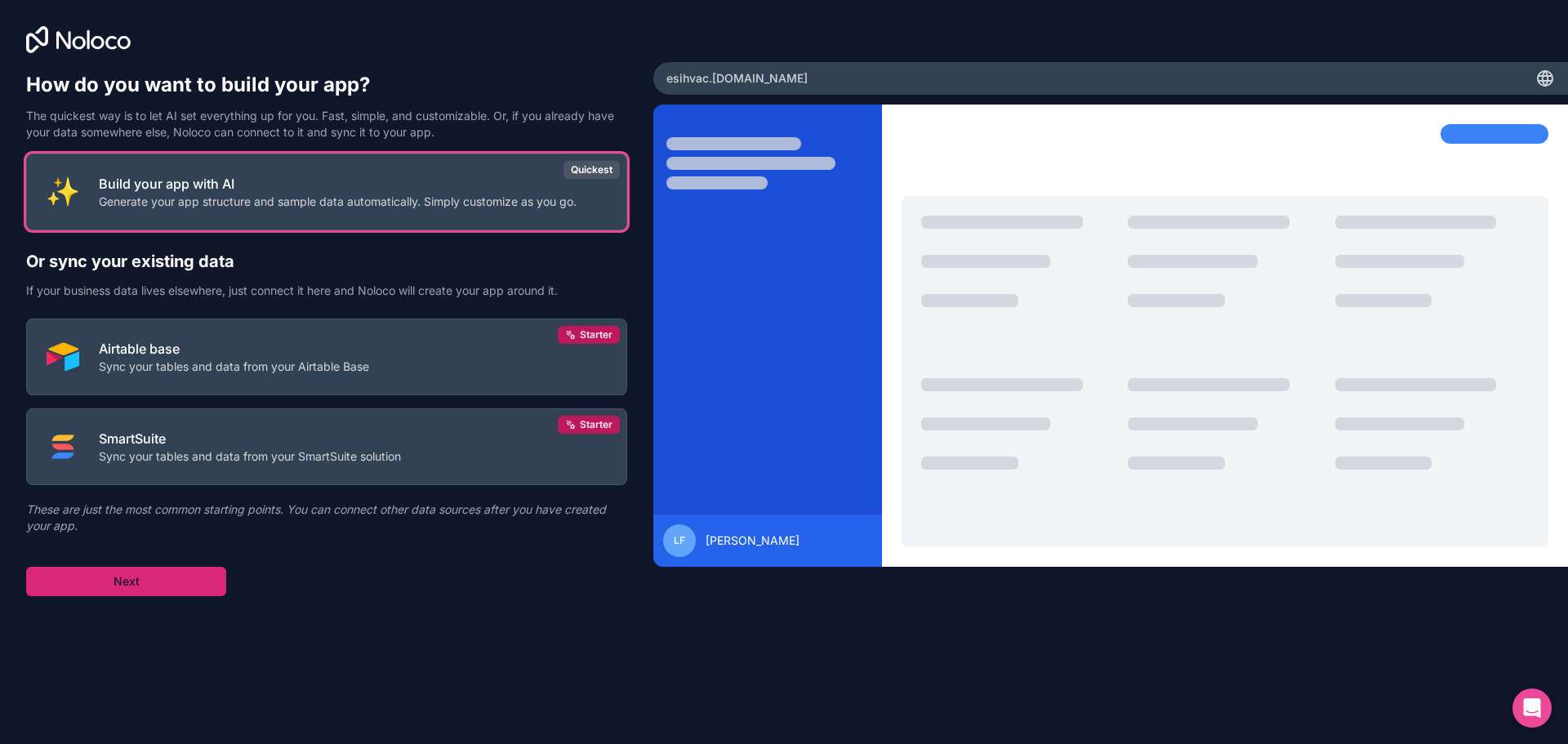
click at [119, 584] on button "Next" at bounding box center [125, 582] width 200 height 29
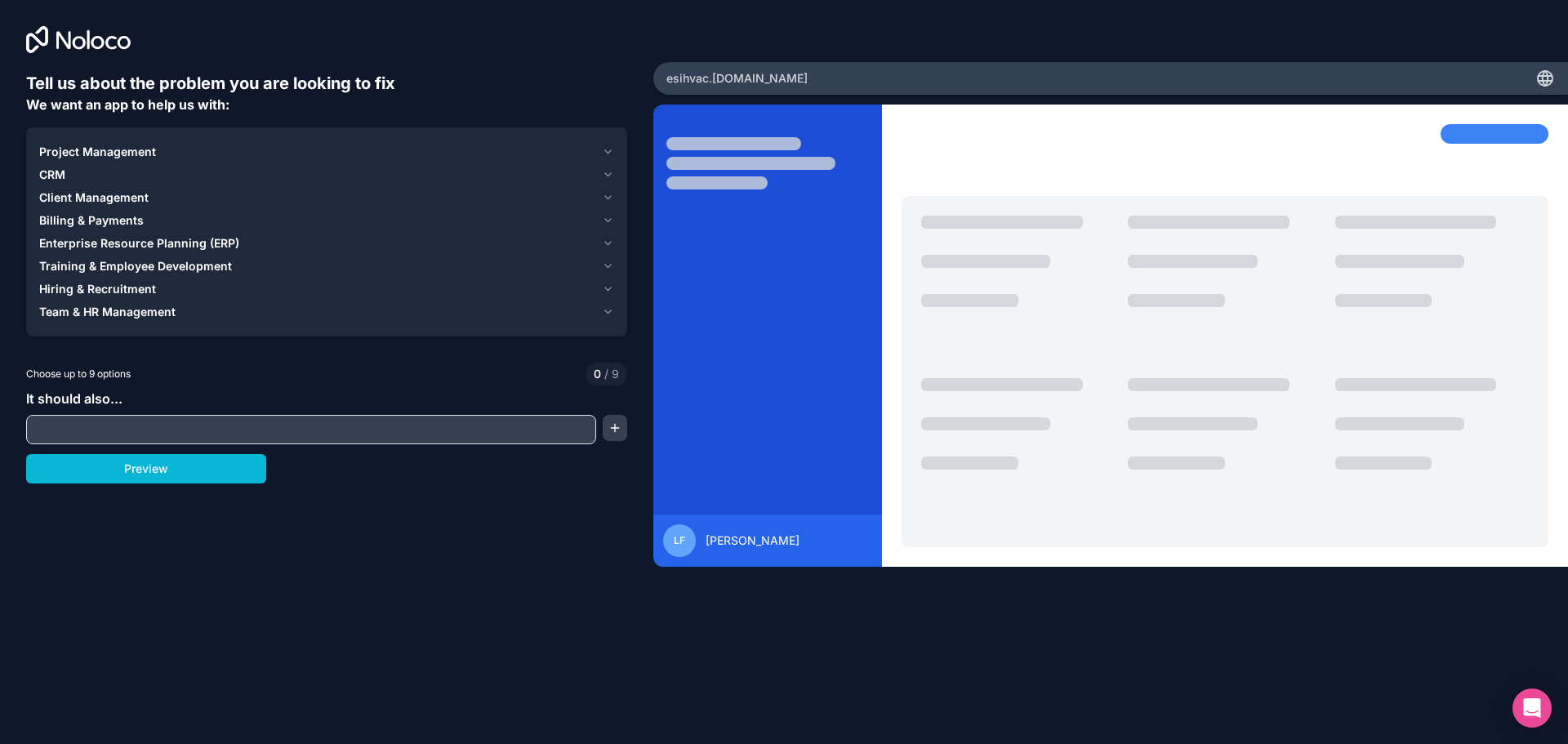
click at [124, 144] on span "Project Management" at bounding box center [98, 151] width 117 height 16
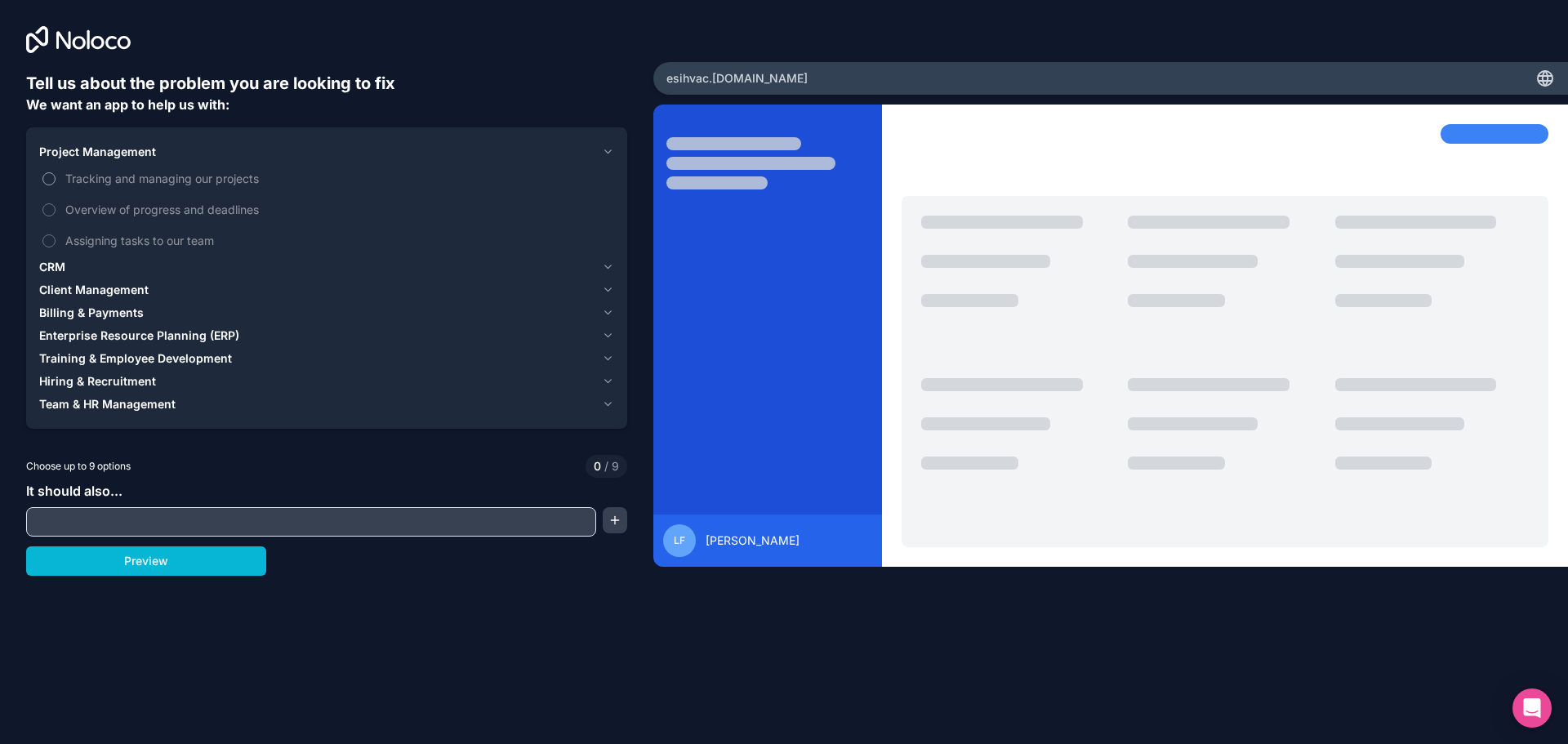
click at [80, 171] on span "Tracking and managing our projects" at bounding box center [338, 179] width 546 height 17
click at [56, 173] on button "Tracking and managing our projects" at bounding box center [48, 179] width 13 height 13
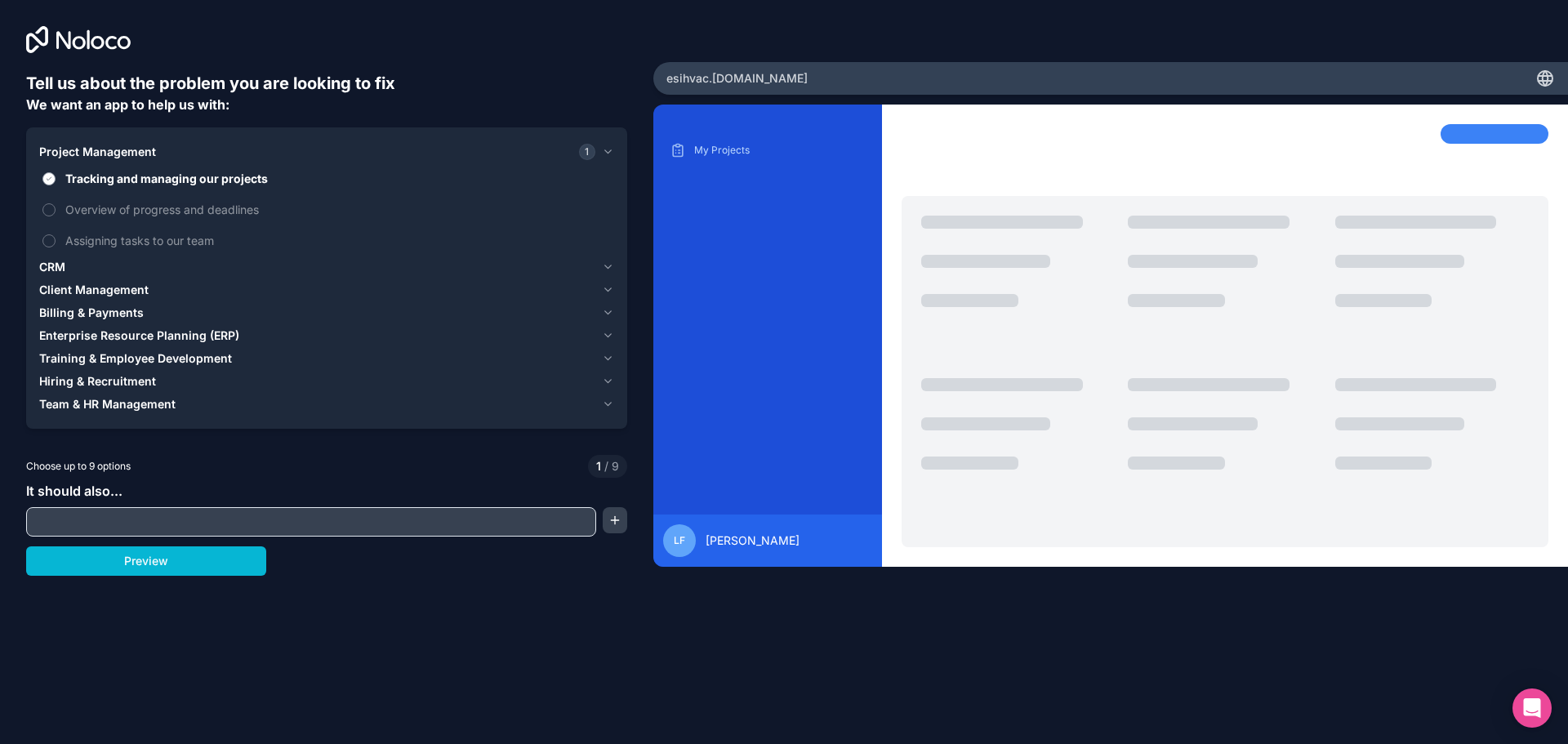
click at [89, 174] on span "Tracking and managing our projects" at bounding box center [338, 179] width 546 height 17
click at [56, 174] on button "Tracking and managing our projects" at bounding box center [48, 179] width 13 height 13
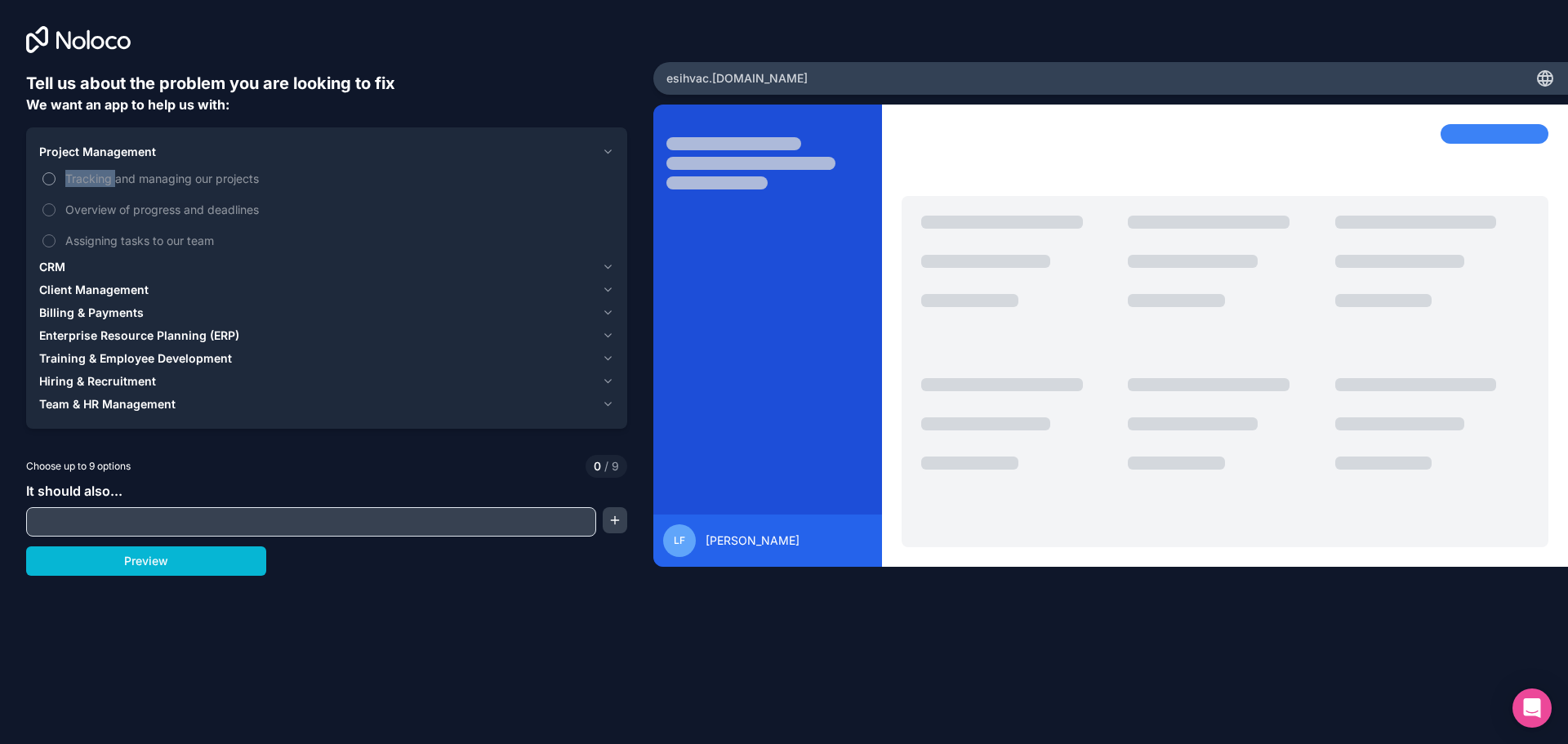
click at [89, 174] on span "Tracking and managing our projects" at bounding box center [338, 179] width 546 height 17
click at [56, 174] on button "Tracking and managing our projects" at bounding box center [48, 179] width 13 height 13
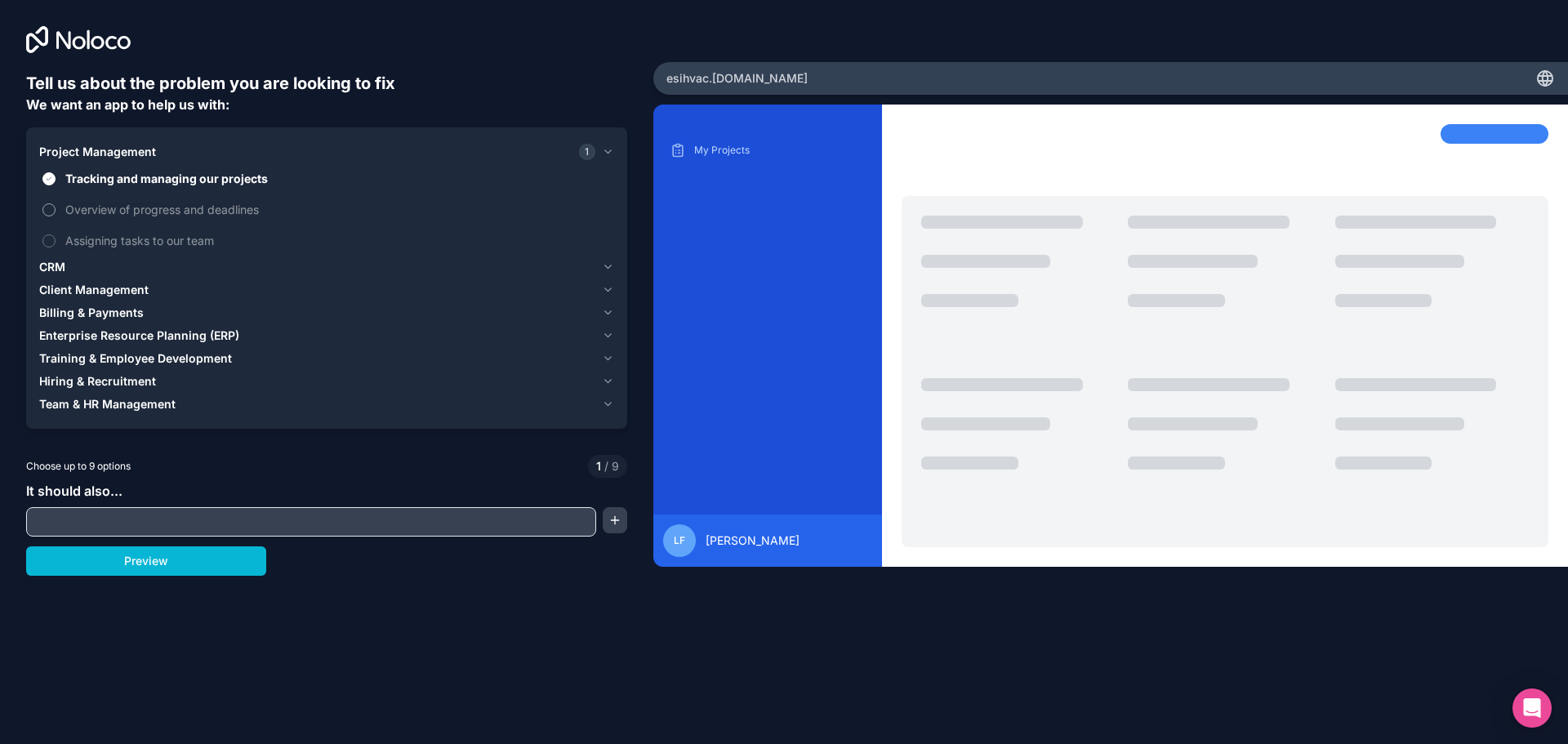
click at [203, 210] on span "Overview of progress and deadlines" at bounding box center [338, 210] width 546 height 17
click at [56, 210] on button "Overview of progress and deadlines" at bounding box center [48, 210] width 13 height 13
click at [195, 240] on span "Assigning tasks to our team" at bounding box center [338, 241] width 546 height 17
click at [56, 240] on button "Assigning tasks to our team" at bounding box center [48, 241] width 13 height 13
click at [124, 152] on span "Project Management" at bounding box center [98, 151] width 117 height 16
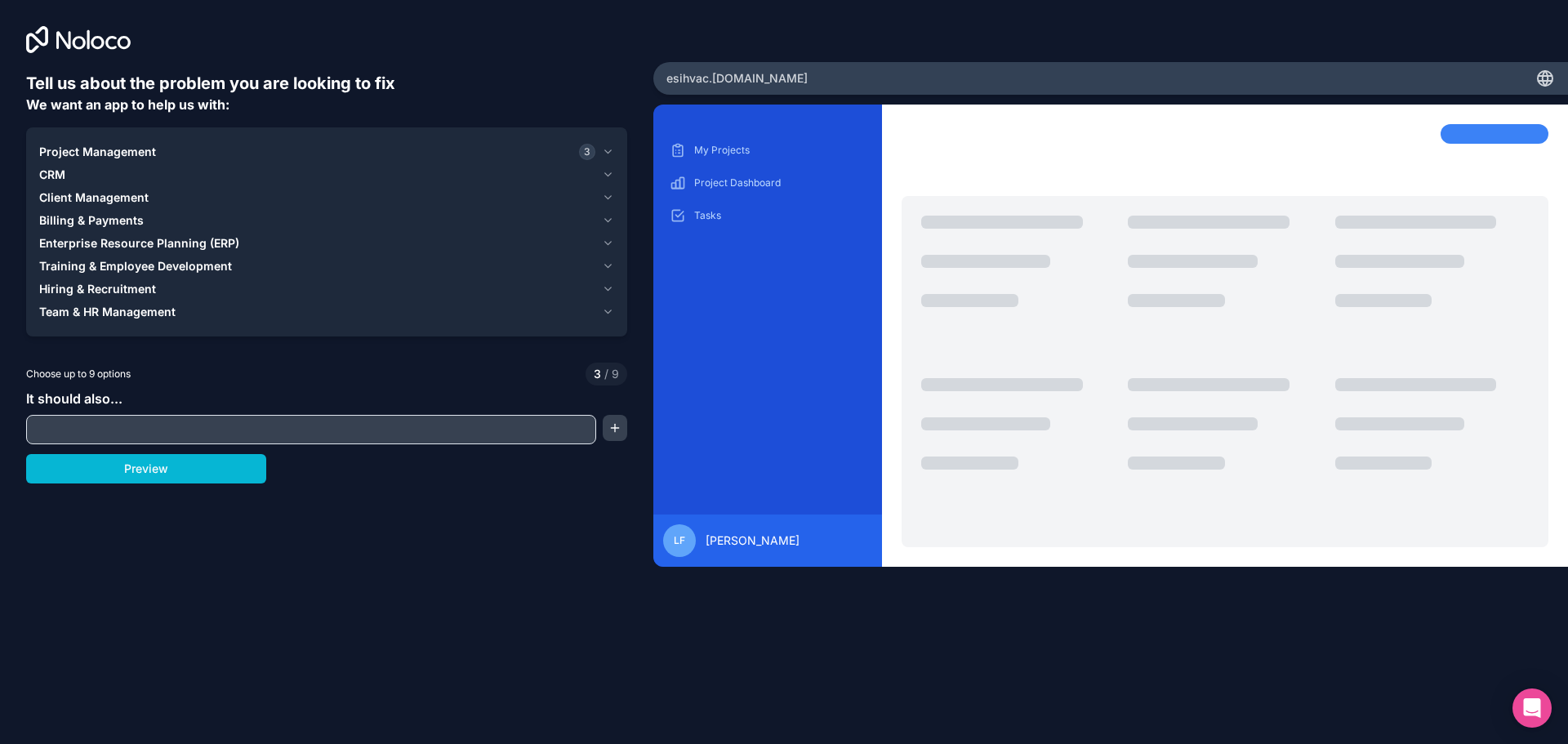
click at [109, 151] on span "Project Management" at bounding box center [98, 151] width 117 height 16
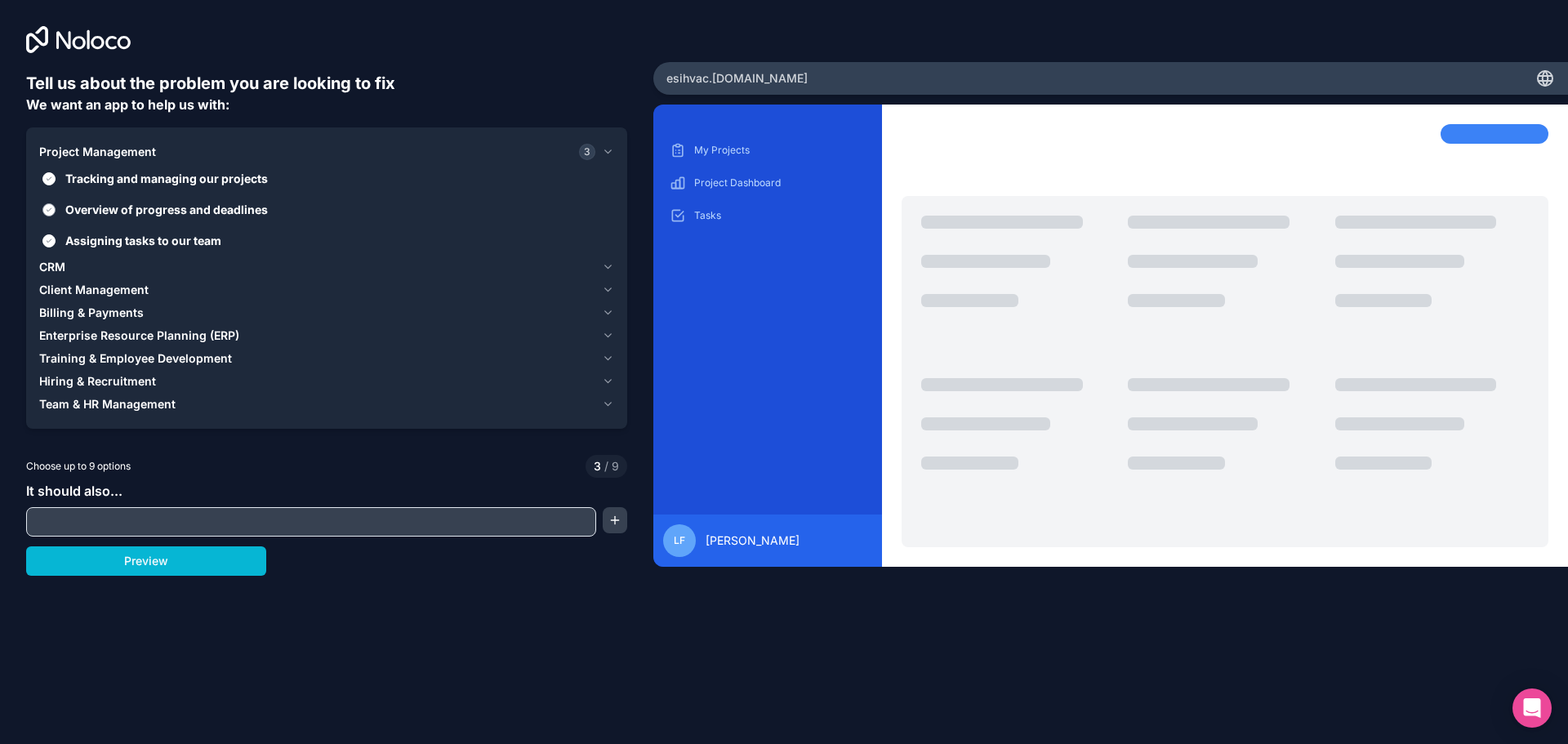
drag, startPoint x: 76, startPoint y: 243, endPoint x: 86, endPoint y: 198, distance: 46.1
click at [76, 242] on span "Assigning tasks to our team" at bounding box center [338, 241] width 546 height 17
click at [56, 242] on button "Assigning tasks to our team" at bounding box center [48, 241] width 13 height 13
click at [93, 144] on span "Project Management" at bounding box center [98, 151] width 117 height 16
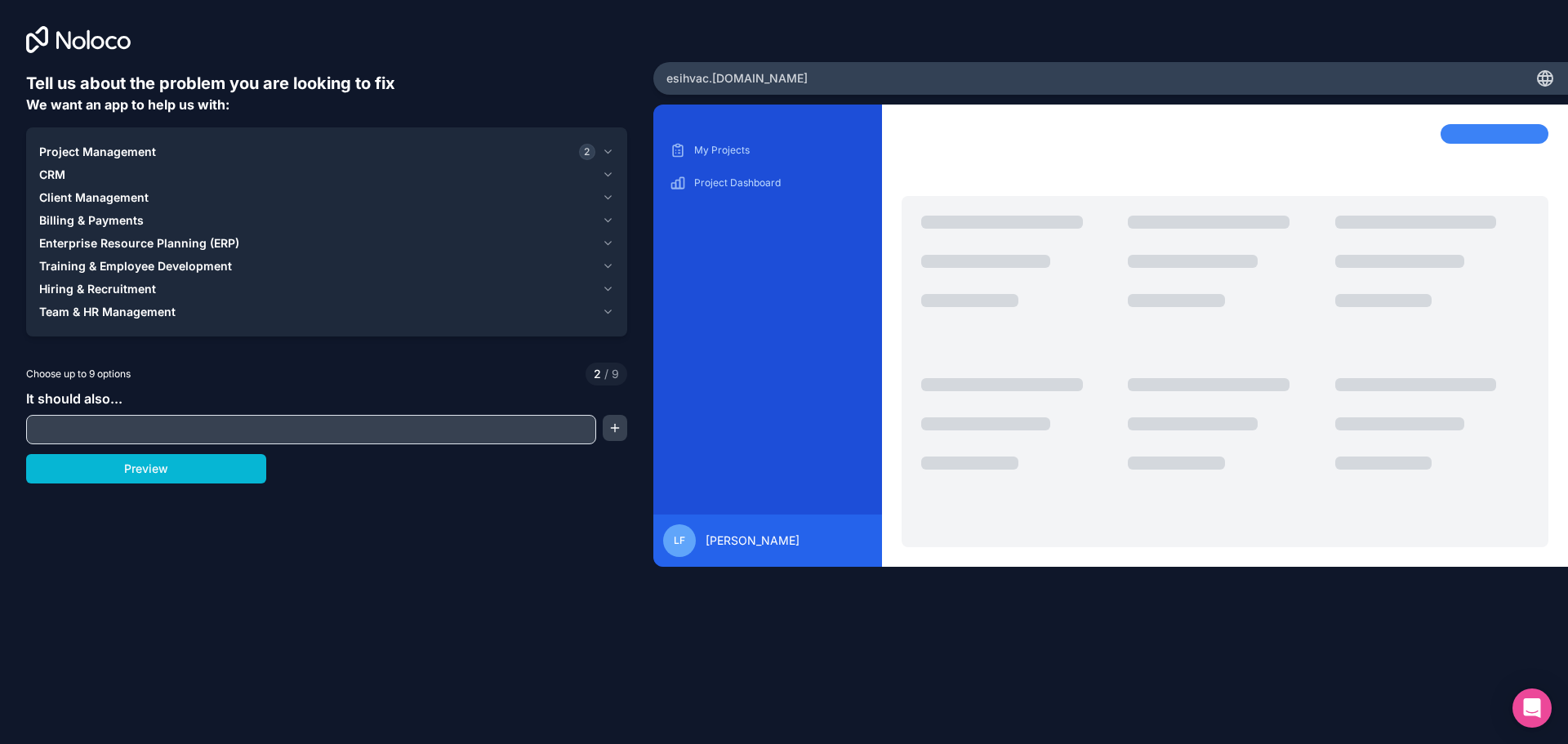
click at [51, 173] on span "CRM" at bounding box center [52, 174] width 26 height 16
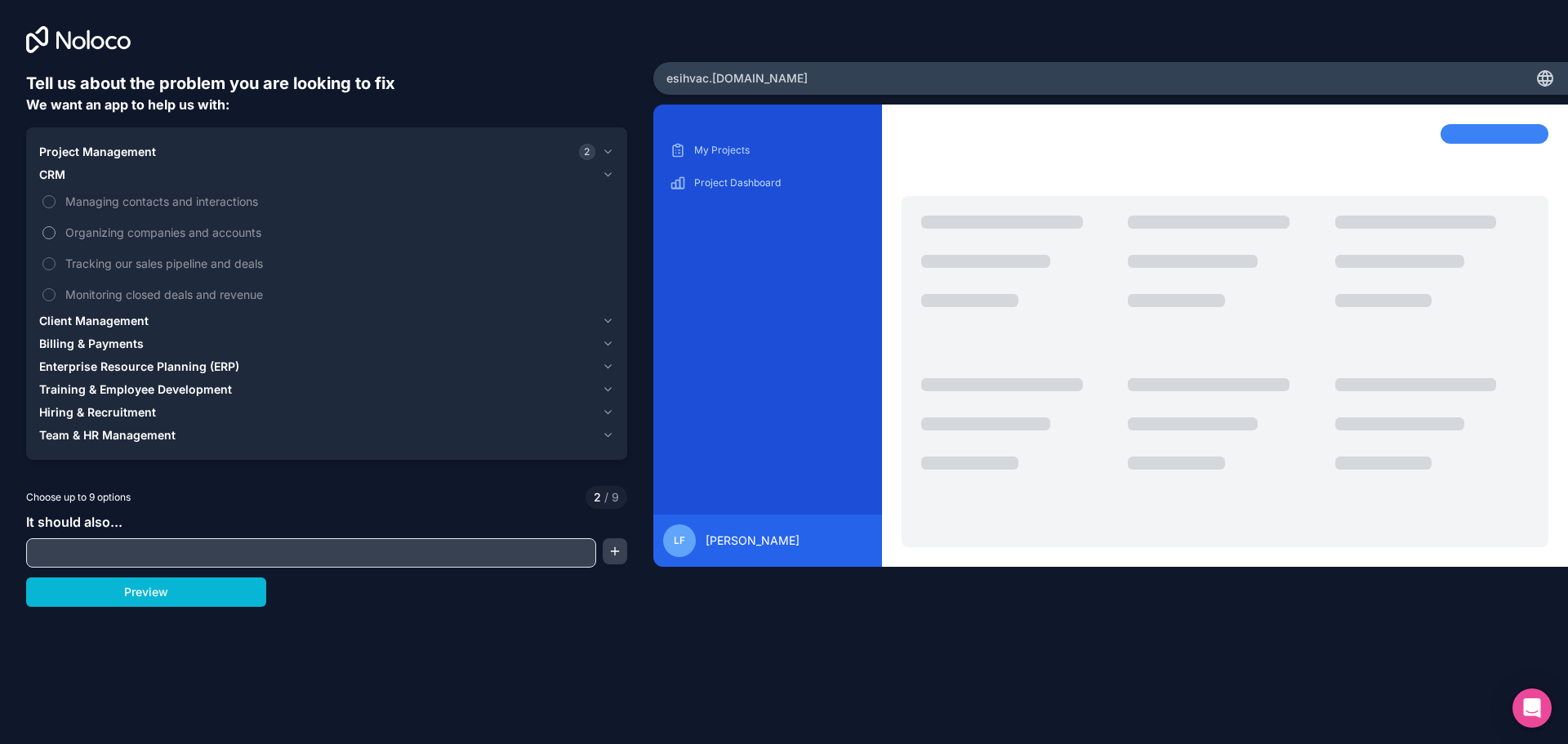
click at [240, 235] on span "Organizing companies and accounts" at bounding box center [338, 232] width 546 height 17
click at [56, 235] on button "Organizing companies and accounts" at bounding box center [48, 232] width 13 height 13
click at [213, 264] on span "Tracking our sales pipeline and deals" at bounding box center [338, 264] width 546 height 17
click at [56, 264] on button "Tracking our sales pipeline and deals" at bounding box center [48, 263] width 13 height 13
click at [50, 173] on span "CRM" at bounding box center [52, 174] width 26 height 16
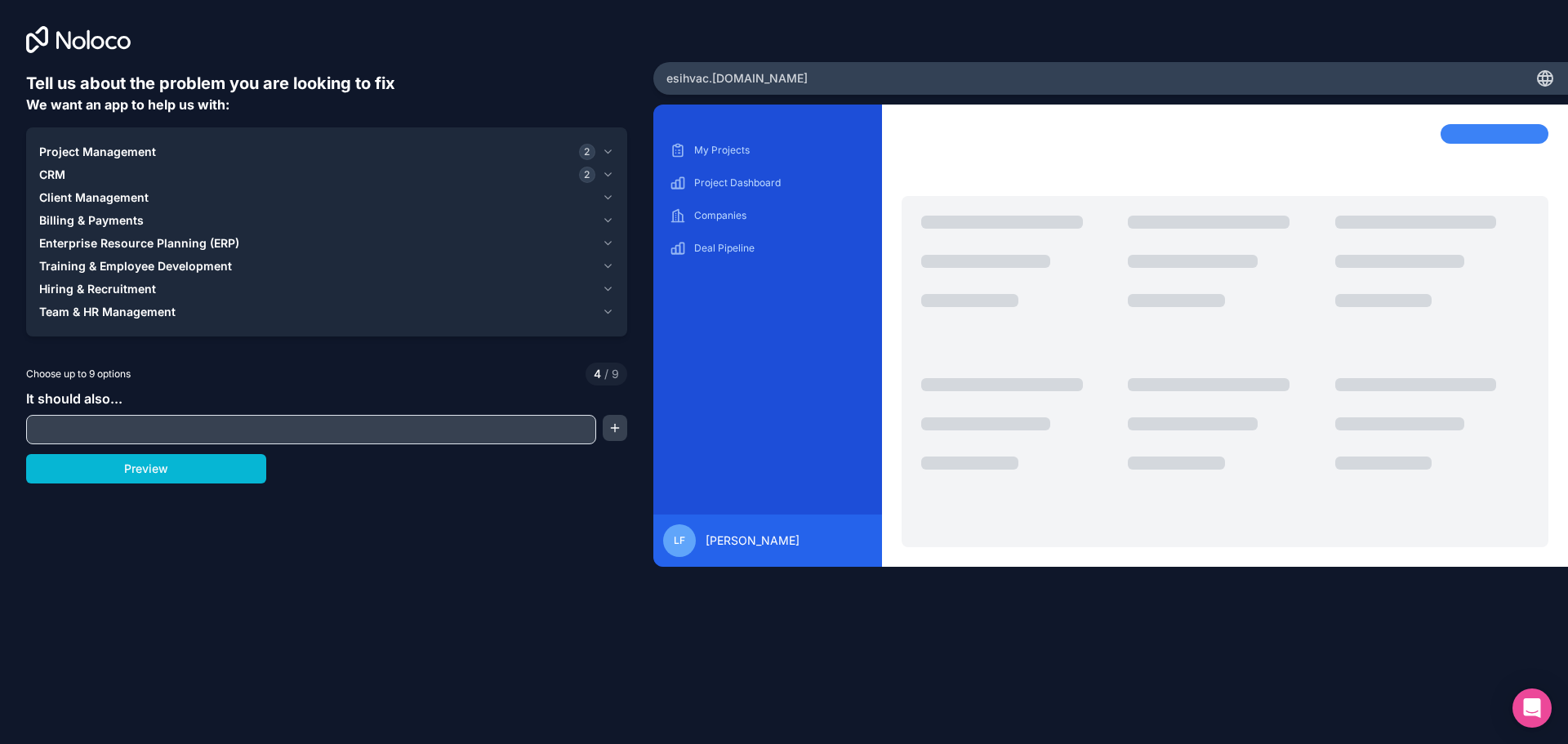
click at [77, 197] on span "Client Management" at bounding box center [94, 198] width 109 height 16
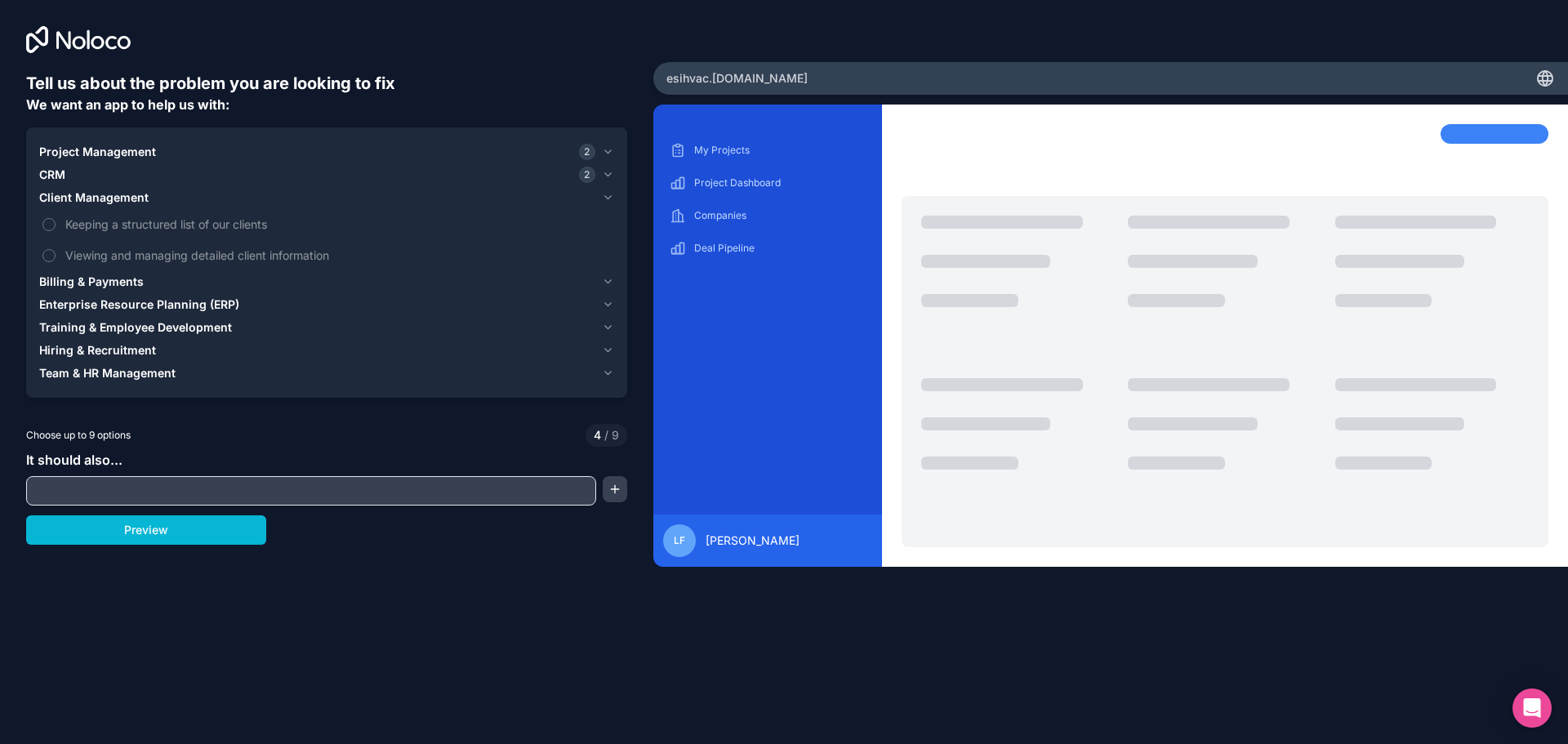
click at [85, 195] on span "Client Management" at bounding box center [94, 198] width 109 height 16
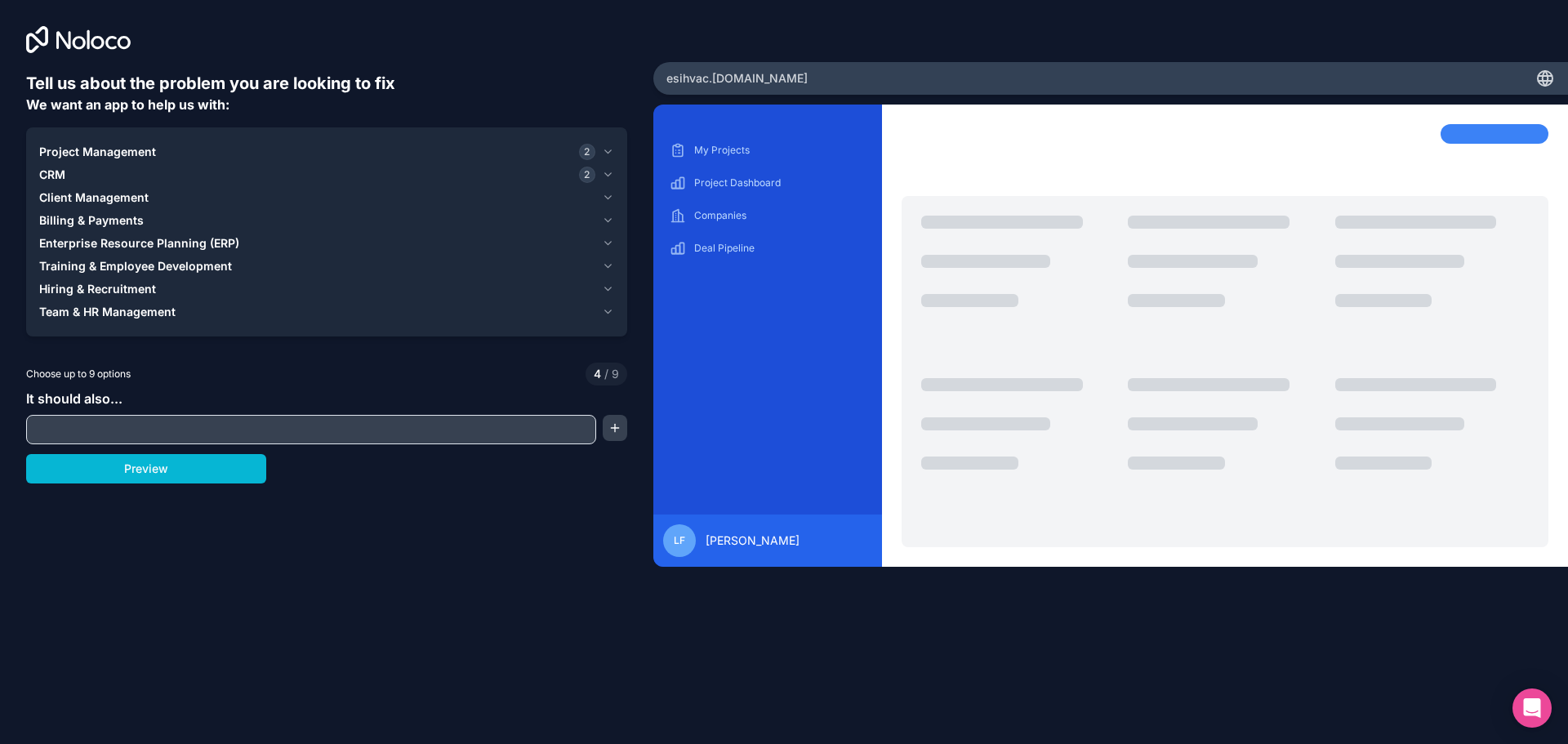
click at [122, 242] on span "Enterprise Resource Planning (ERP)" at bounding box center [139, 243] width 200 height 16
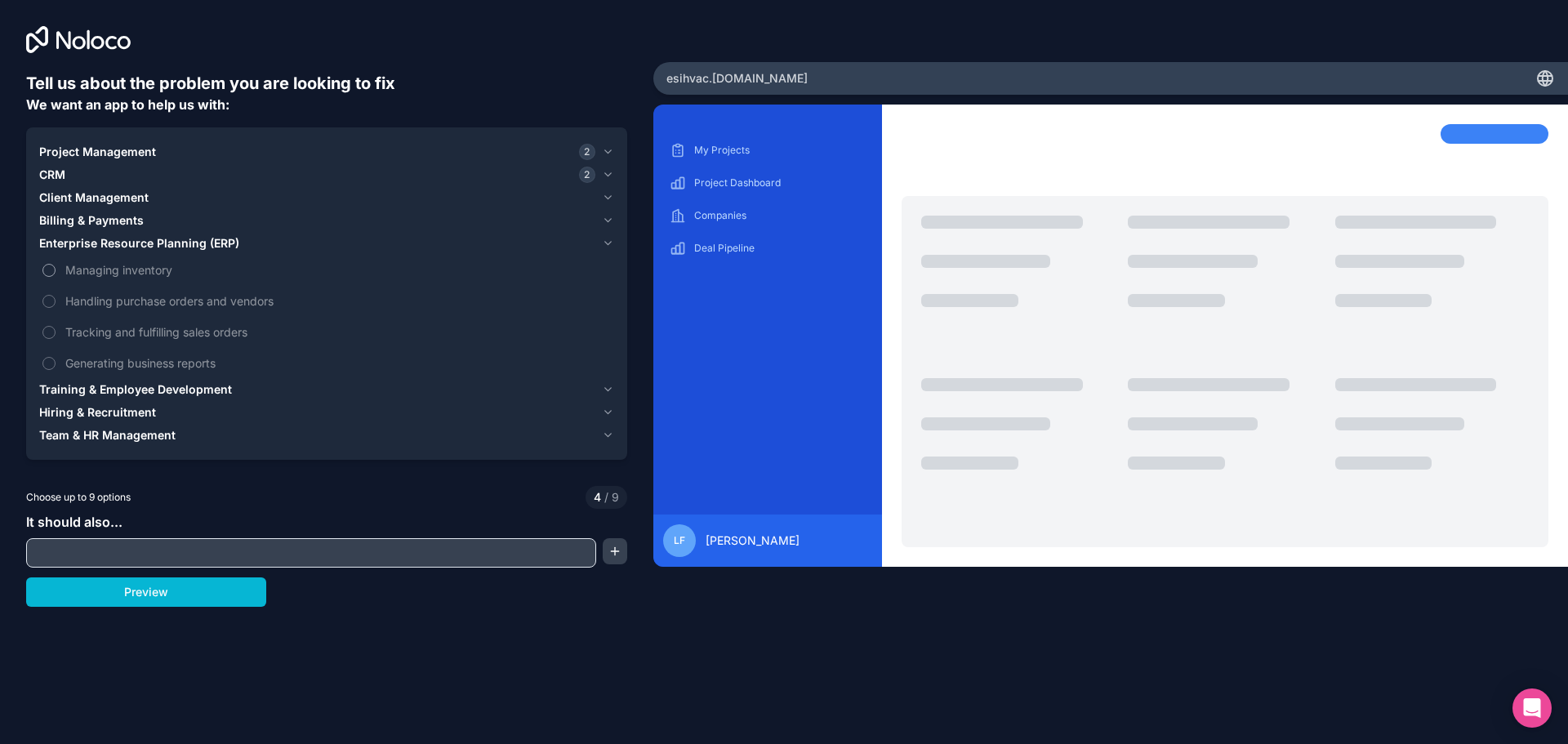
click at [124, 270] on span "Managing inventory" at bounding box center [338, 270] width 546 height 17
click at [56, 270] on button "Managing inventory" at bounding box center [48, 270] width 13 height 13
click at [160, 268] on span "Managing inventory" at bounding box center [338, 270] width 546 height 17
click at [56, 268] on button "Managing inventory" at bounding box center [48, 270] width 13 height 13
click at [160, 268] on span "Managing inventory" at bounding box center [338, 270] width 546 height 17
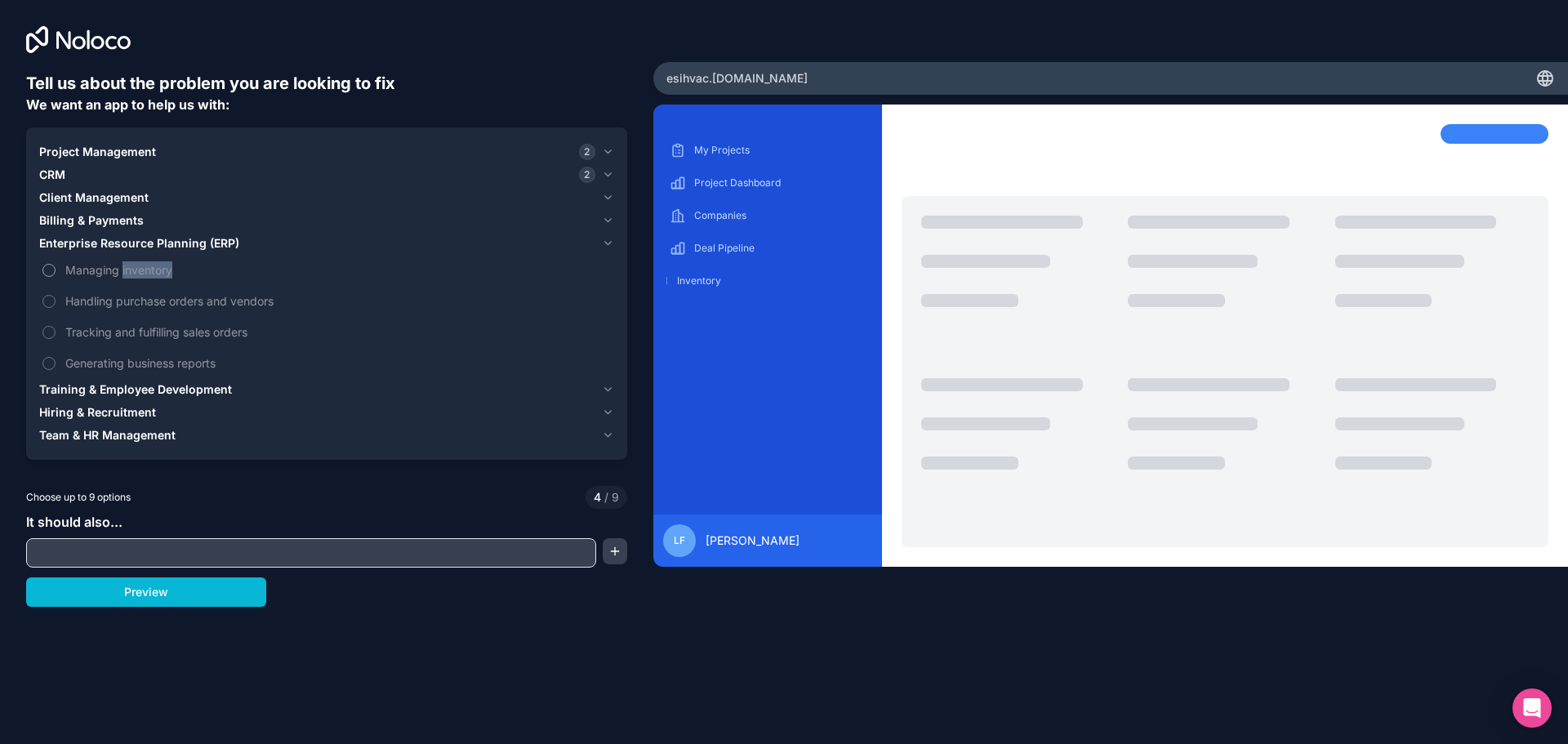
click at [56, 268] on button "Managing inventory" at bounding box center [48, 270] width 13 height 13
click at [167, 241] on span "Enterprise Resource Planning (ERP)" at bounding box center [139, 243] width 200 height 16
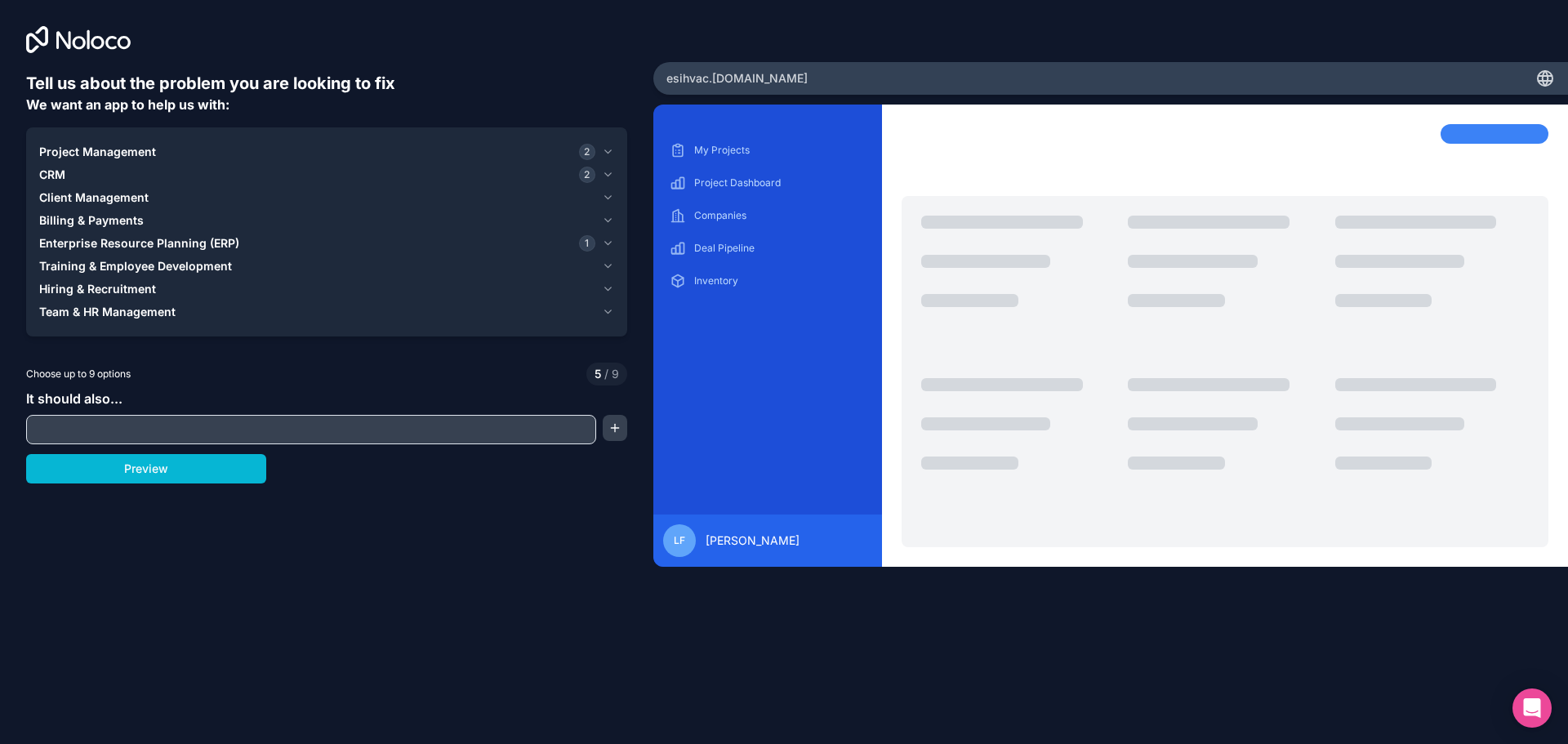
click at [158, 267] on span "Training & Employee Development" at bounding box center [136, 265] width 192 height 16
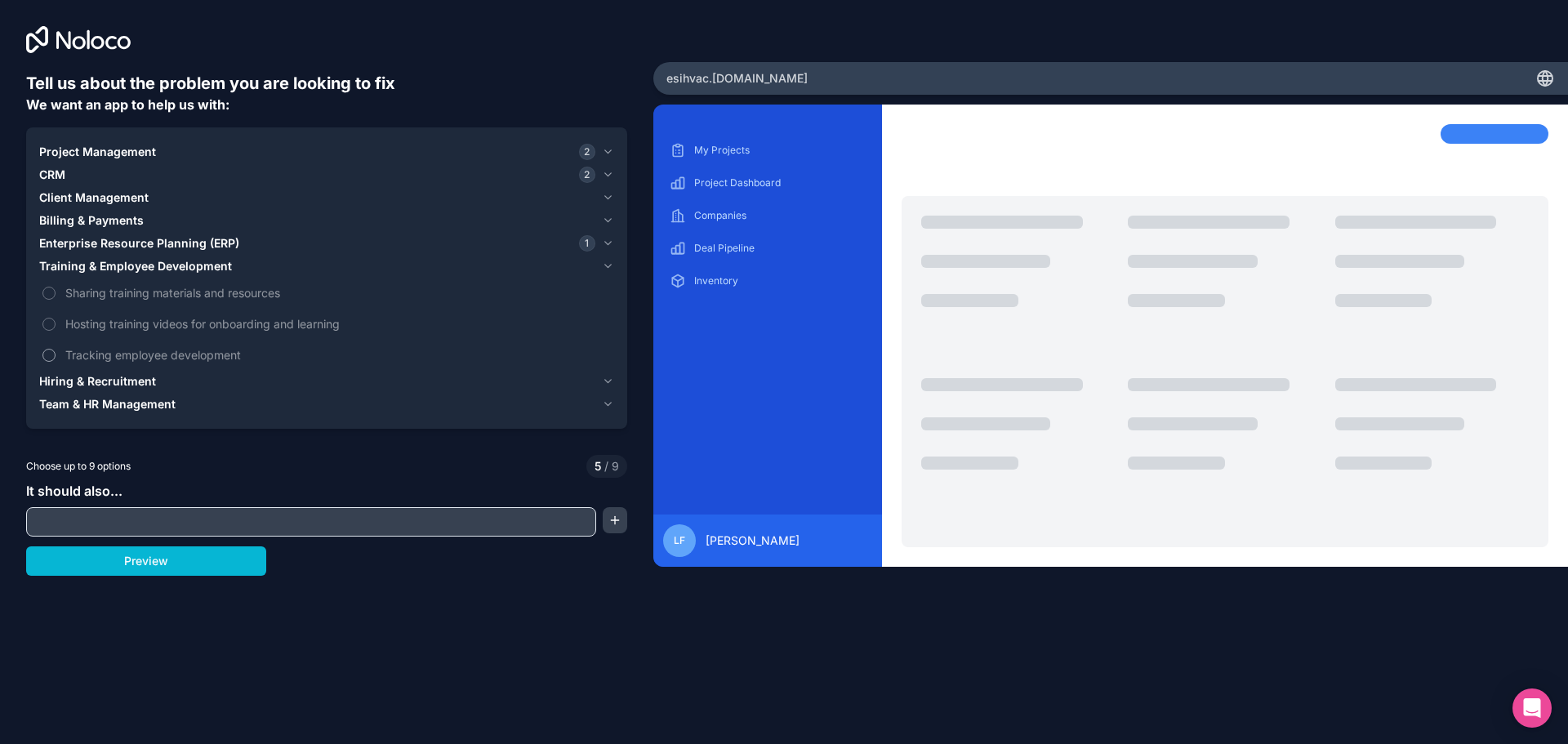
click at [162, 353] on span "Tracking employee development" at bounding box center [338, 355] width 546 height 17
click at [56, 353] on button "Tracking employee development" at bounding box center [48, 355] width 13 height 13
click at [110, 387] on span "Hiring & Recruitment" at bounding box center [98, 381] width 117 height 16
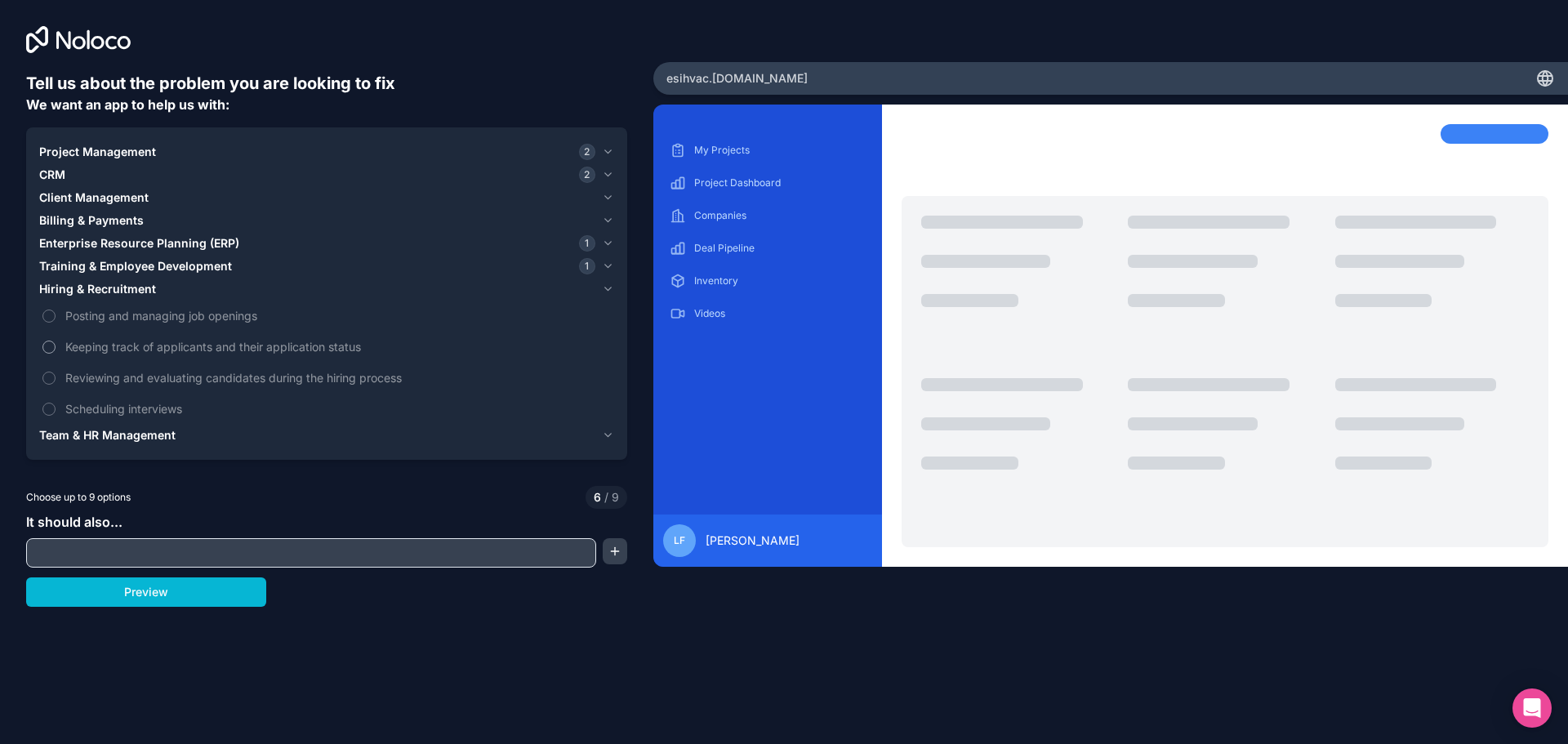
click at [190, 342] on span "Keeping track of applicants and their application status" at bounding box center [338, 347] width 546 height 17
click at [56, 342] on button "Keeping track of applicants and their application status" at bounding box center [48, 346] width 13 height 13
click at [254, 373] on span "Reviewing and evaluating candidates during the hiring process" at bounding box center [338, 378] width 546 height 17
click at [56, 373] on button "Reviewing and evaluating candidates during the hiring process" at bounding box center [48, 378] width 13 height 13
click at [88, 431] on span "Team & HR Management" at bounding box center [107, 435] width 137 height 16
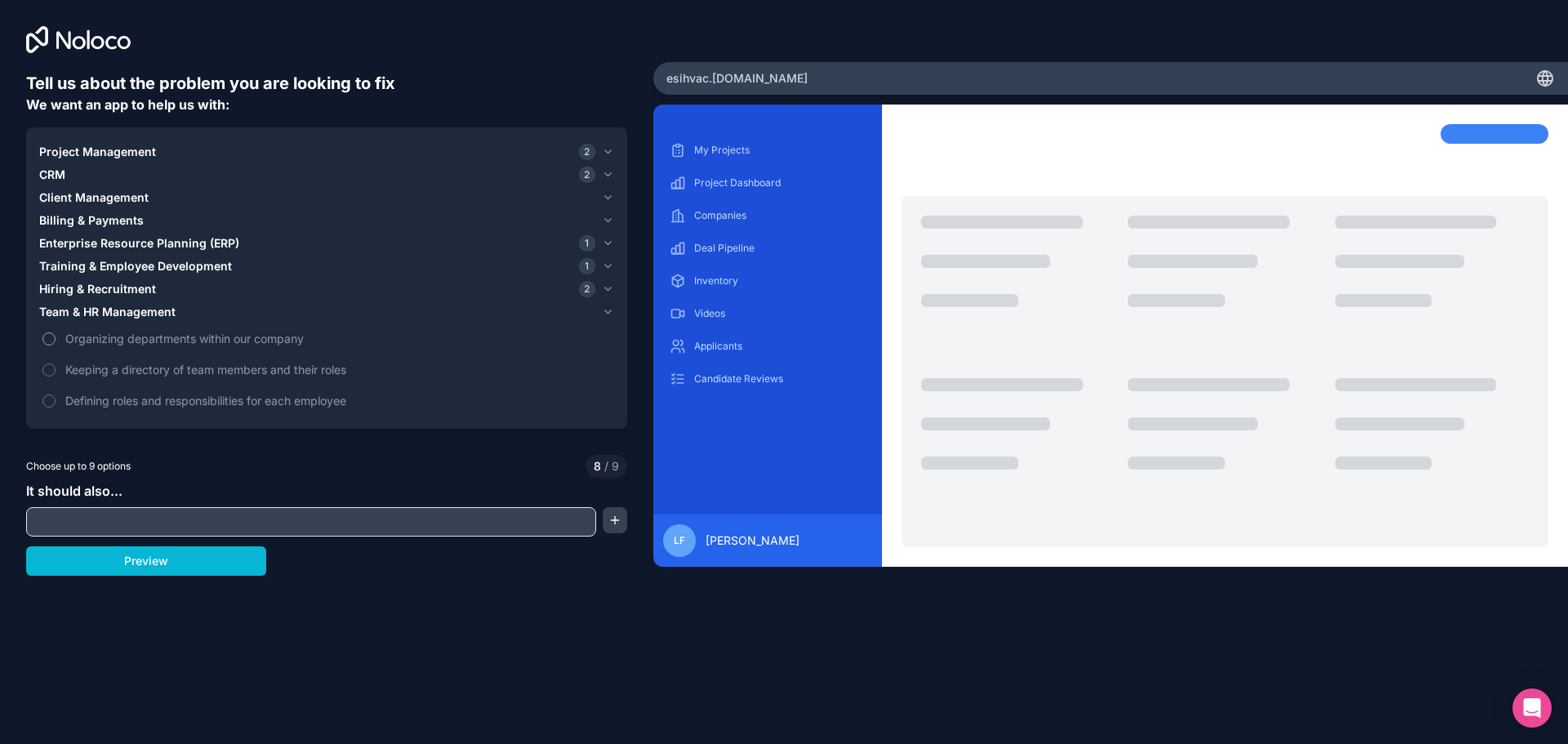
click at [284, 338] on span "Organizing departments within our company" at bounding box center [338, 338] width 546 height 17
click at [56, 338] on button "Organizing departments within our company" at bounding box center [48, 338] width 13 height 13
click at [288, 370] on span "Keeping a directory of team members and their roles" at bounding box center [338, 369] width 546 height 17
click at [290, 369] on span "Keeping a directory of team members and their roles" at bounding box center [338, 369] width 546 height 17
click at [50, 361] on label "Keeping a directory of team members and their roles" at bounding box center [326, 369] width 575 height 30
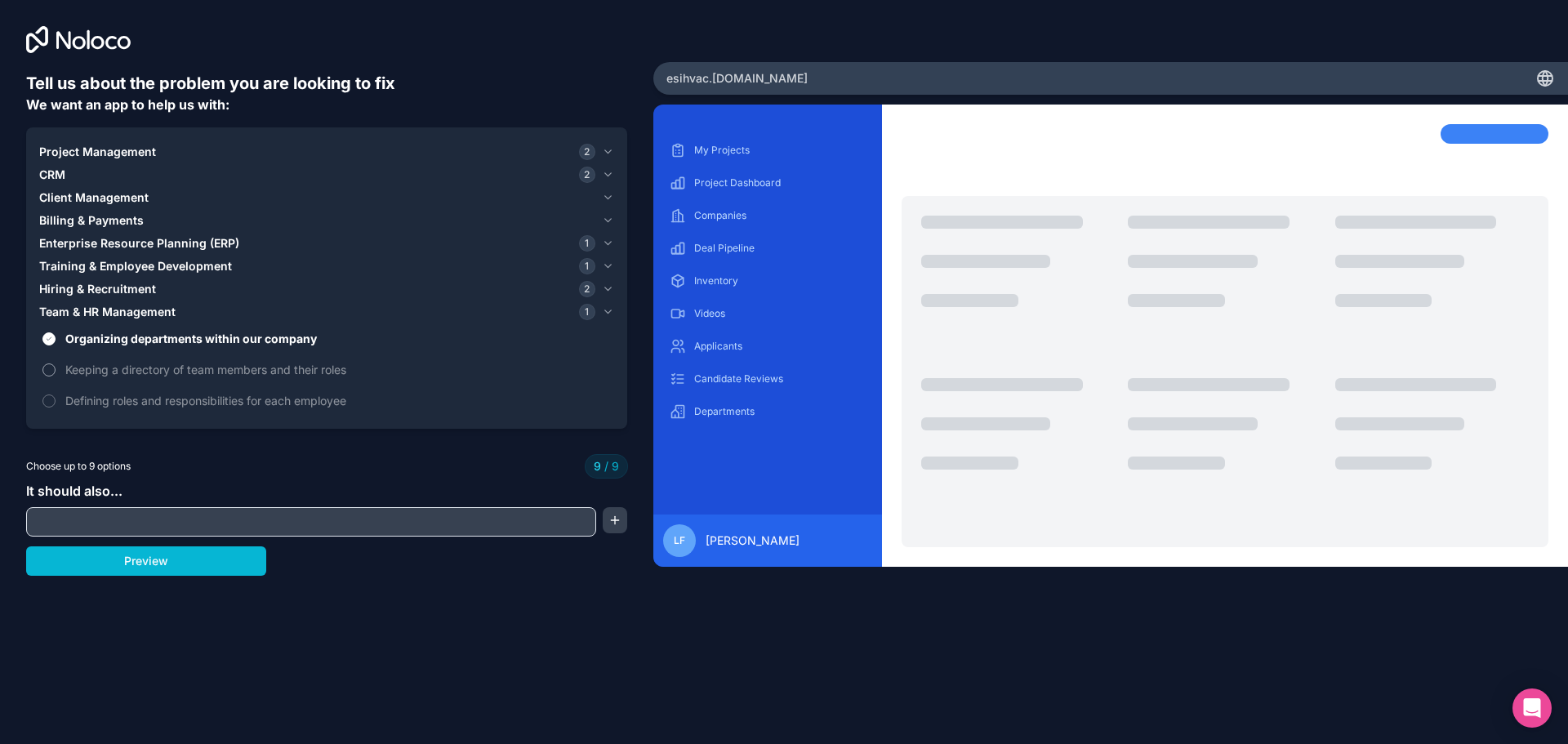
click at [54, 364] on label "Keeping a directory of team members and their roles" at bounding box center [326, 369] width 575 height 30
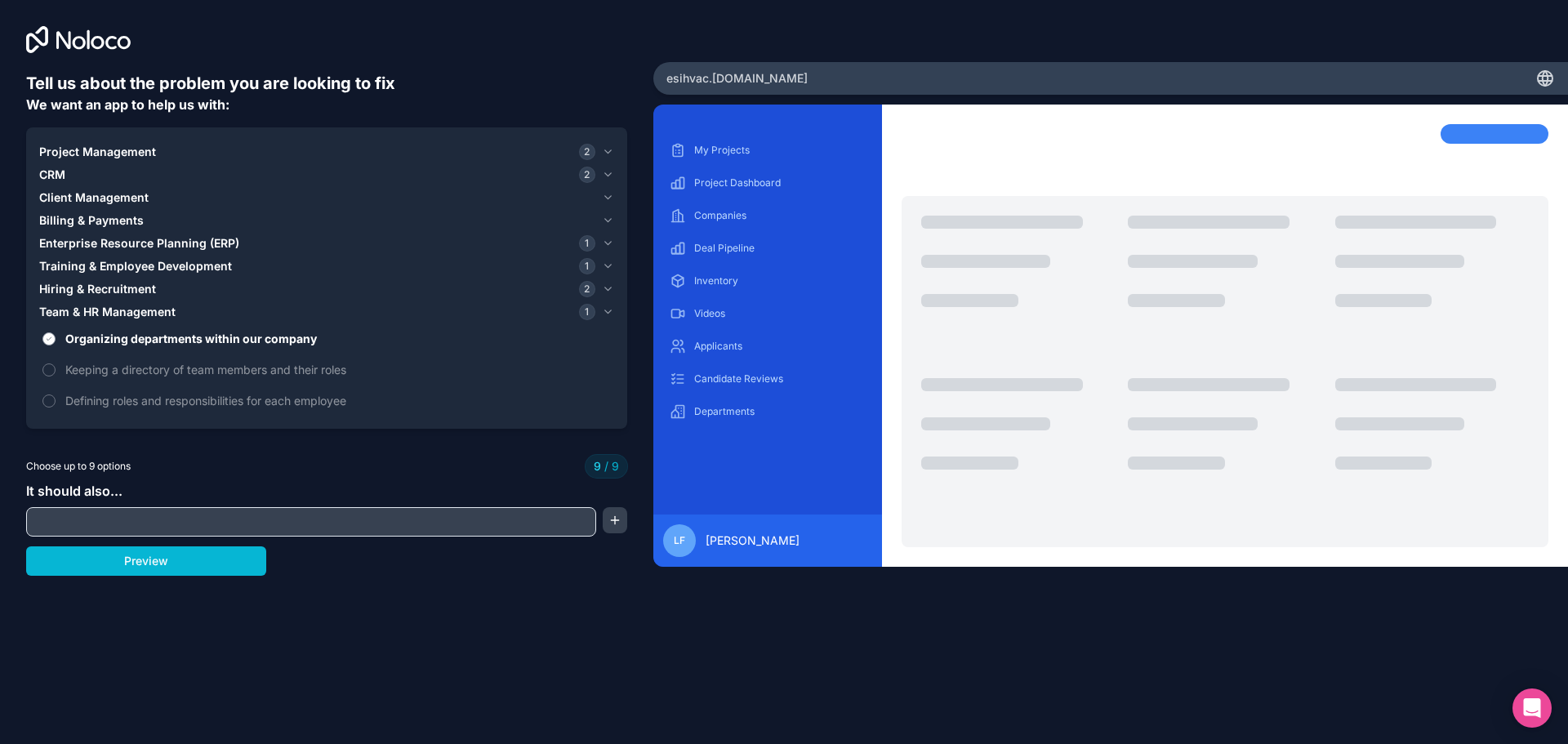
click at [226, 344] on span "Organizing departments within our company" at bounding box center [338, 338] width 546 height 17
click at [56, 344] on button "Organizing departments within our company" at bounding box center [48, 338] width 13 height 13
click at [217, 367] on span "Keeping a directory of team members and their roles" at bounding box center [338, 369] width 546 height 17
click at [56, 367] on button "Keeping a directory of team members and their roles" at bounding box center [48, 369] width 13 height 13
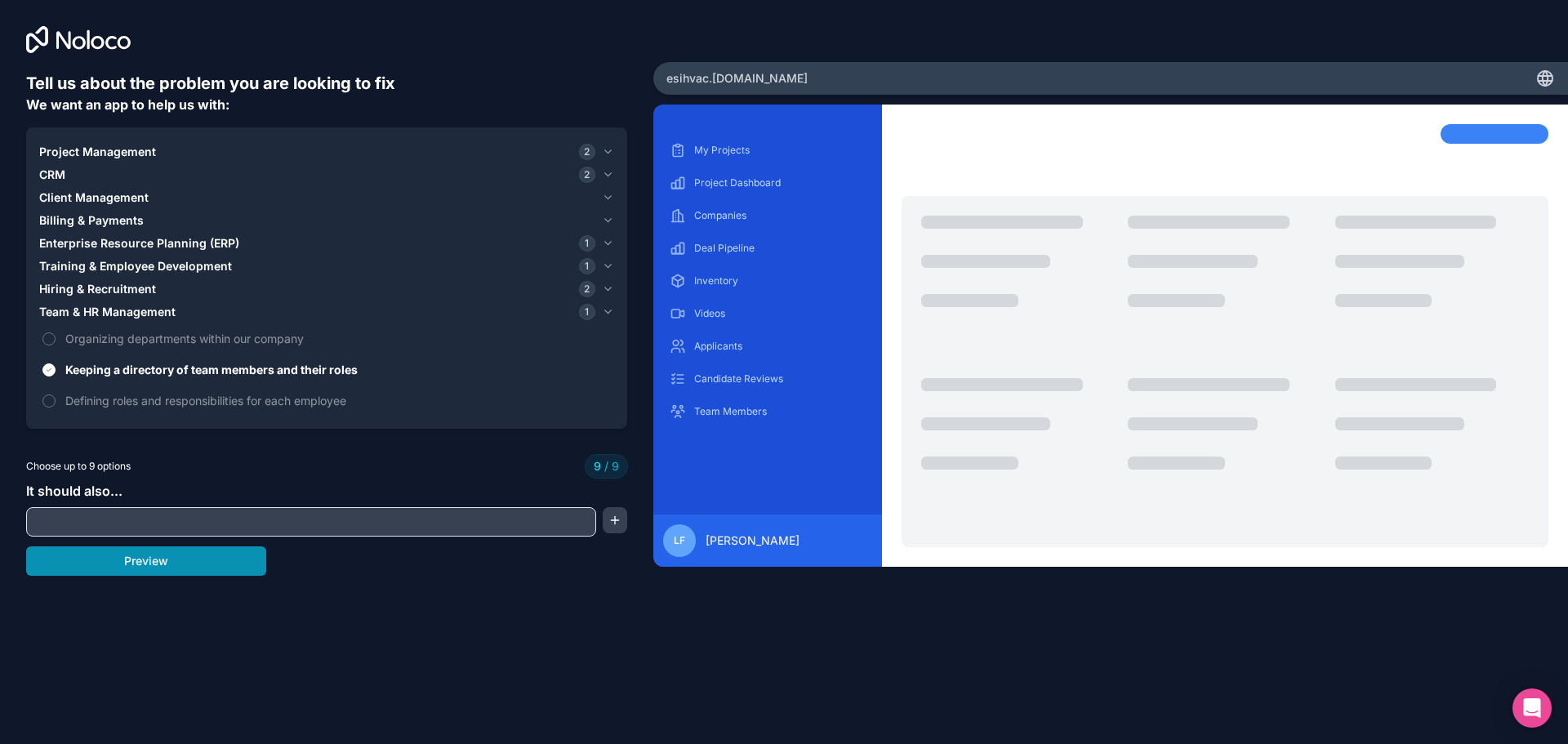
click at [187, 562] on button "Preview" at bounding box center [145, 561] width 240 height 29
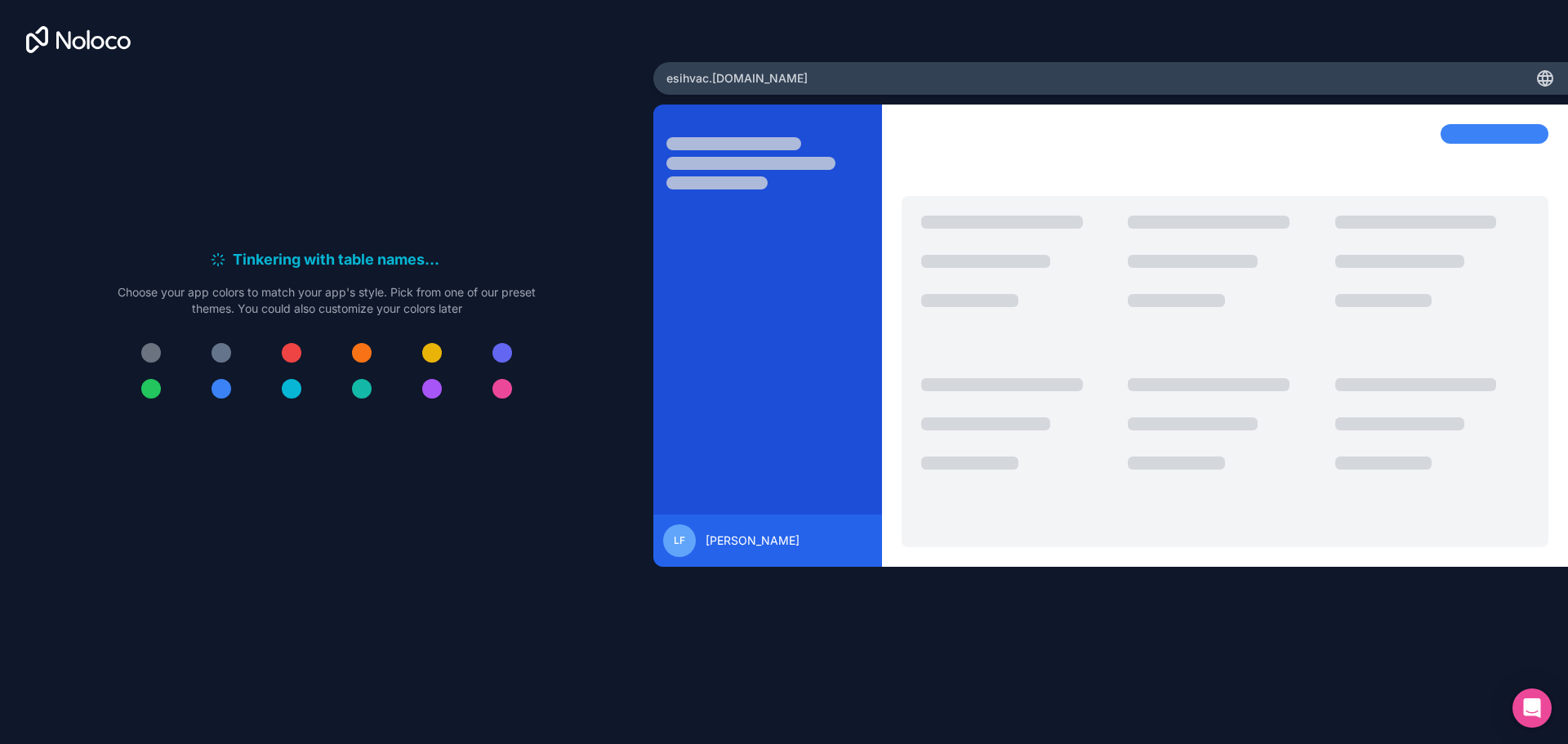
click at [222, 391] on div at bounding box center [221, 388] width 20 height 20
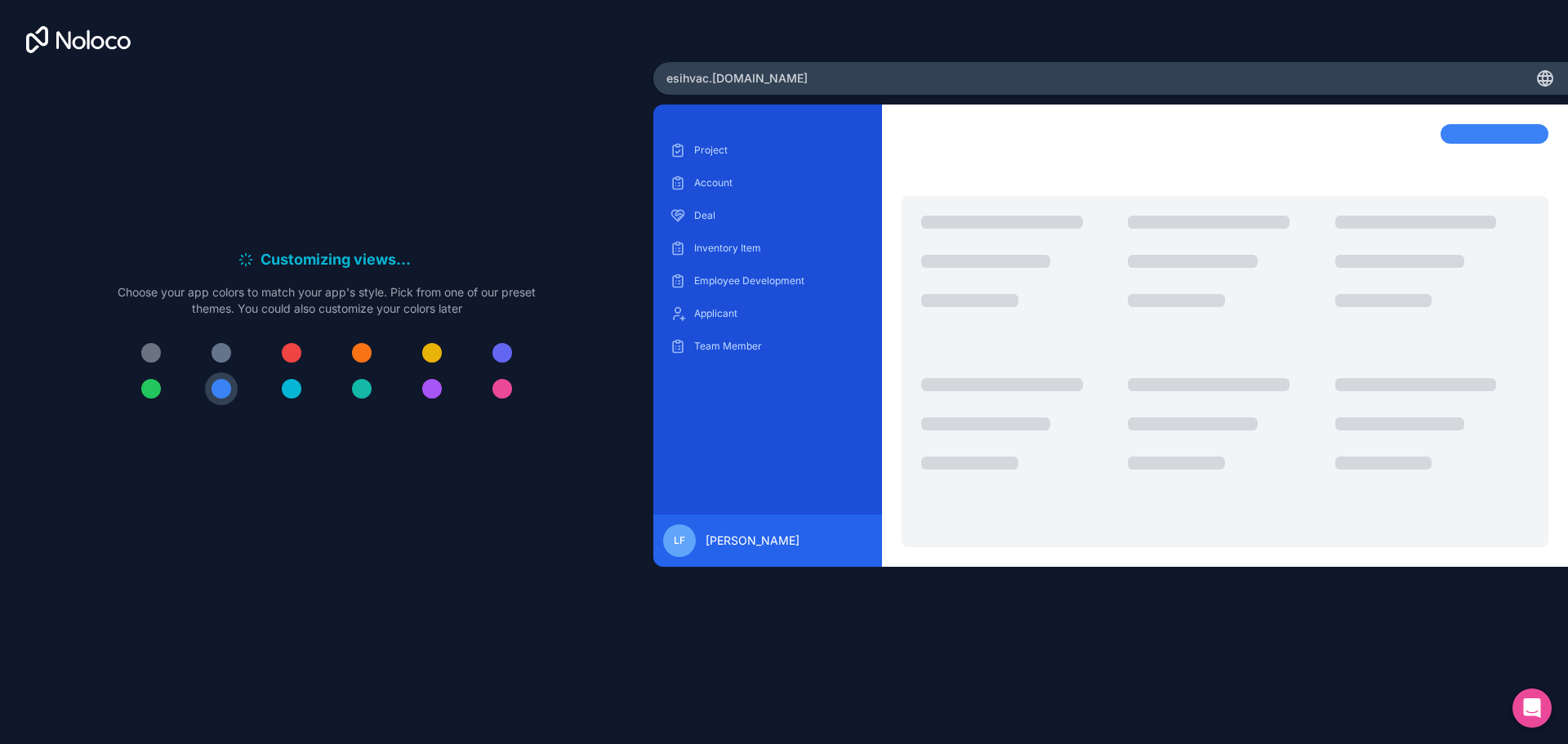
click at [773, 78] on div "esihvac .noloco.co" at bounding box center [1110, 78] width 915 height 33
drag, startPoint x: 365, startPoint y: 259, endPoint x: 204, endPoint y: 270, distance: 161.4
click at [205, 270] on div "Generating record views . . ." at bounding box center [326, 259] width 418 height 23
click at [203, 291] on p "Choose your app colors to match your app's style. Pick from one of our preset t…" at bounding box center [326, 301] width 418 height 33
drag, startPoint x: 193, startPoint y: 298, endPoint x: 256, endPoint y: 338, distance: 74.6
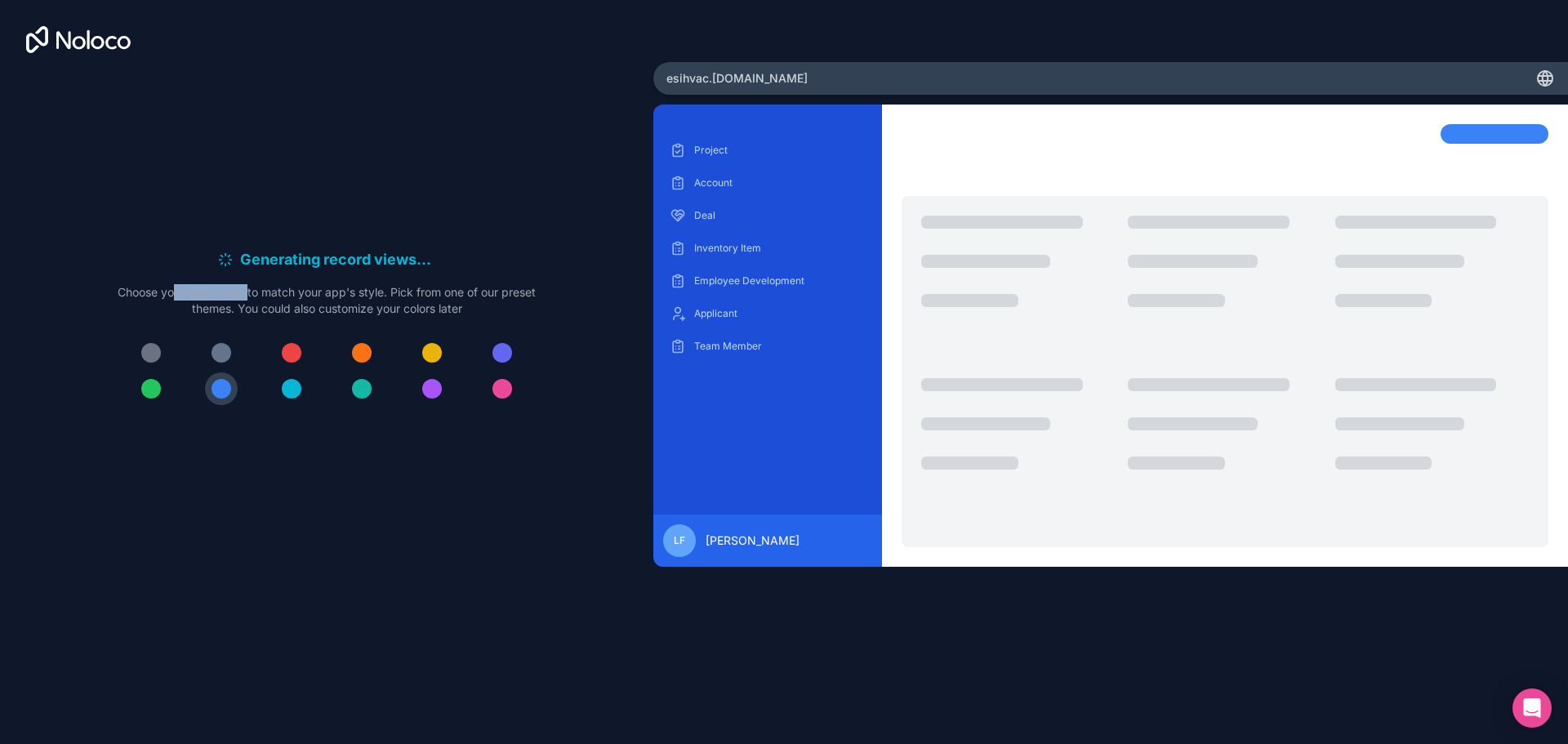
click at [270, 302] on p "Choose your app colors to match your app's style. Pick from one of our preset t…" at bounding box center [326, 301] width 418 height 33
click at [217, 392] on div at bounding box center [221, 388] width 20 height 20
click at [257, 294] on p "Choose your app colors to match your app's style. Pick from one of our preset t…" at bounding box center [326, 301] width 418 height 33
click at [223, 351] on div at bounding box center [221, 352] width 20 height 20
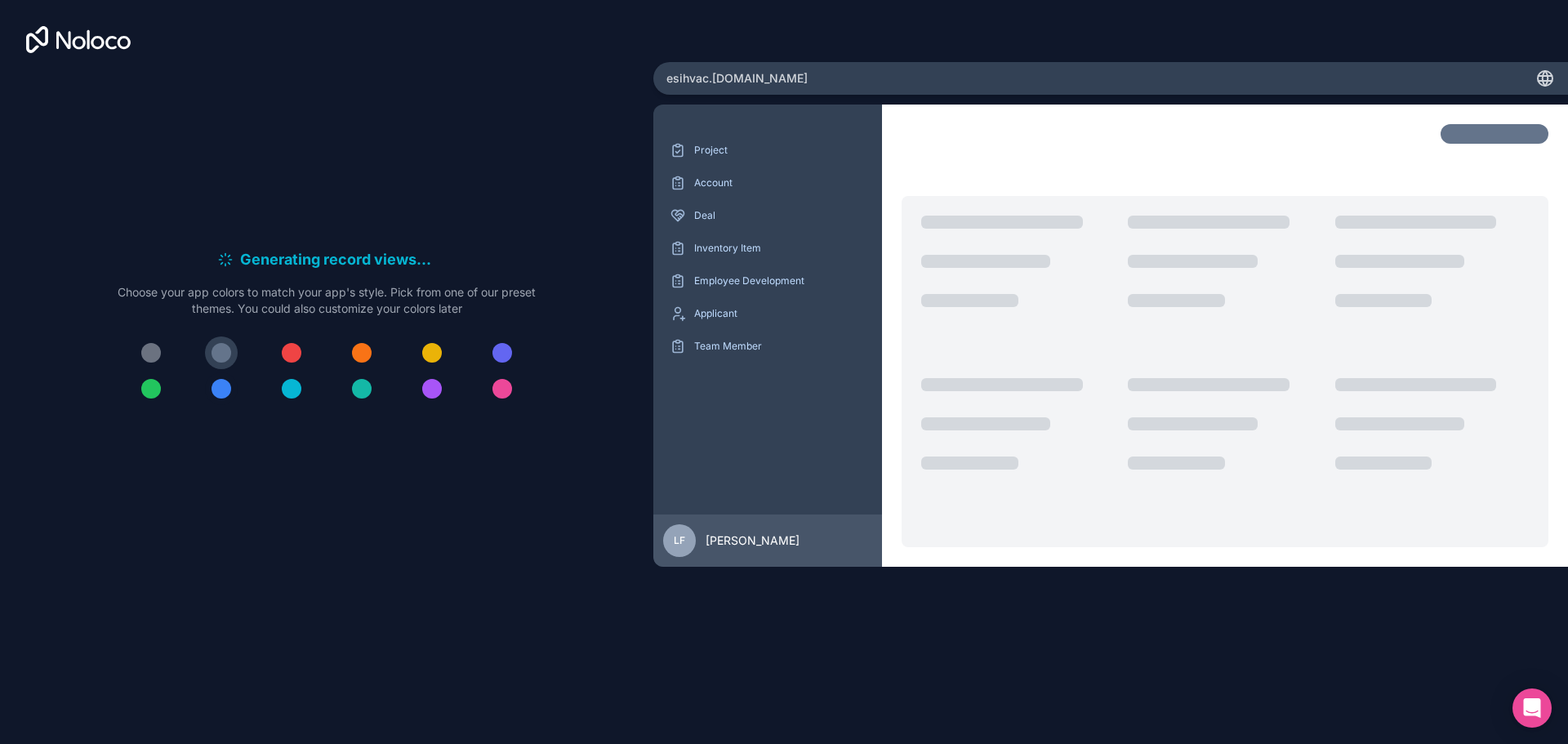
click at [223, 391] on div at bounding box center [221, 388] width 20 height 20
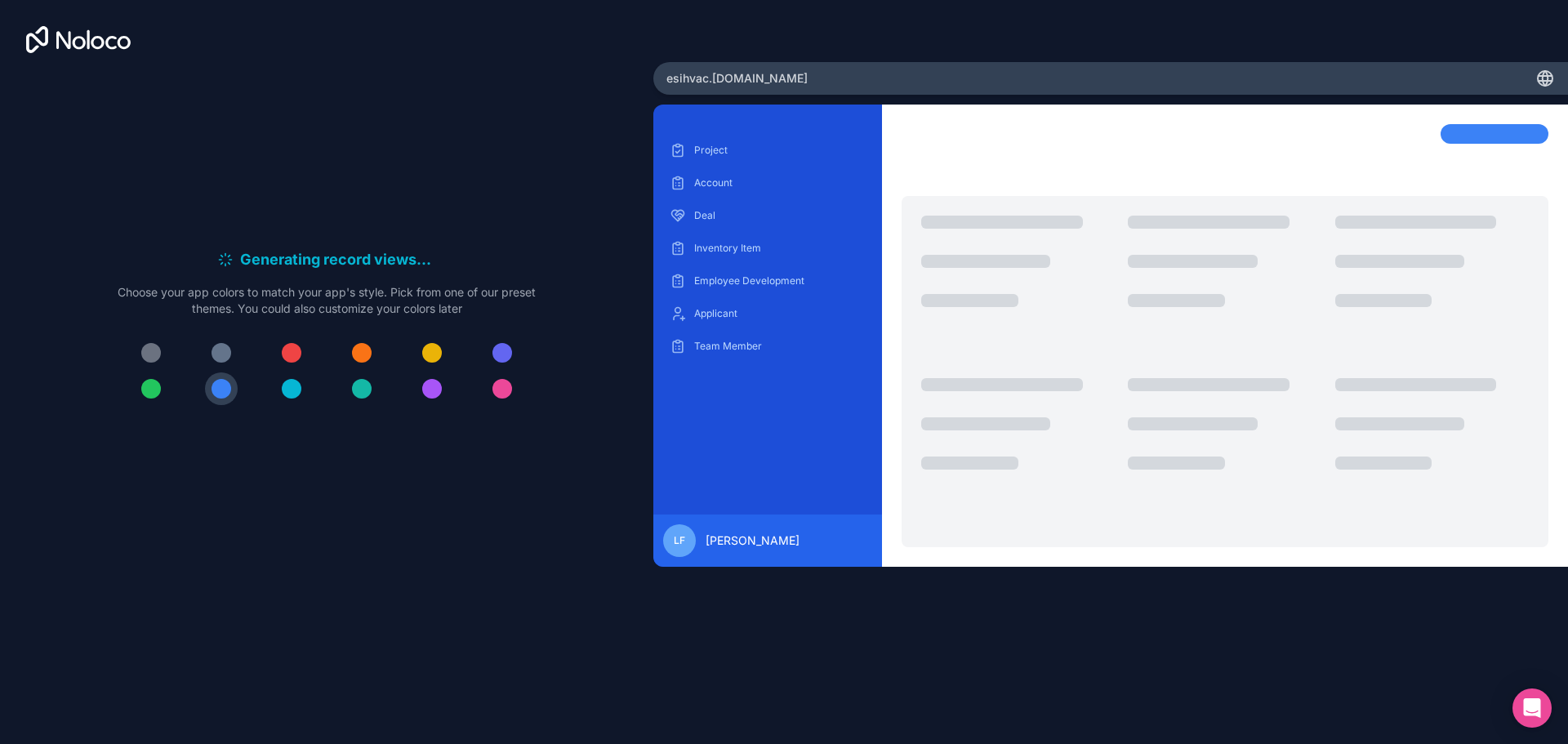
click at [216, 337] on div at bounding box center [326, 371] width 418 height 69
click at [216, 351] on div at bounding box center [221, 352] width 20 height 20
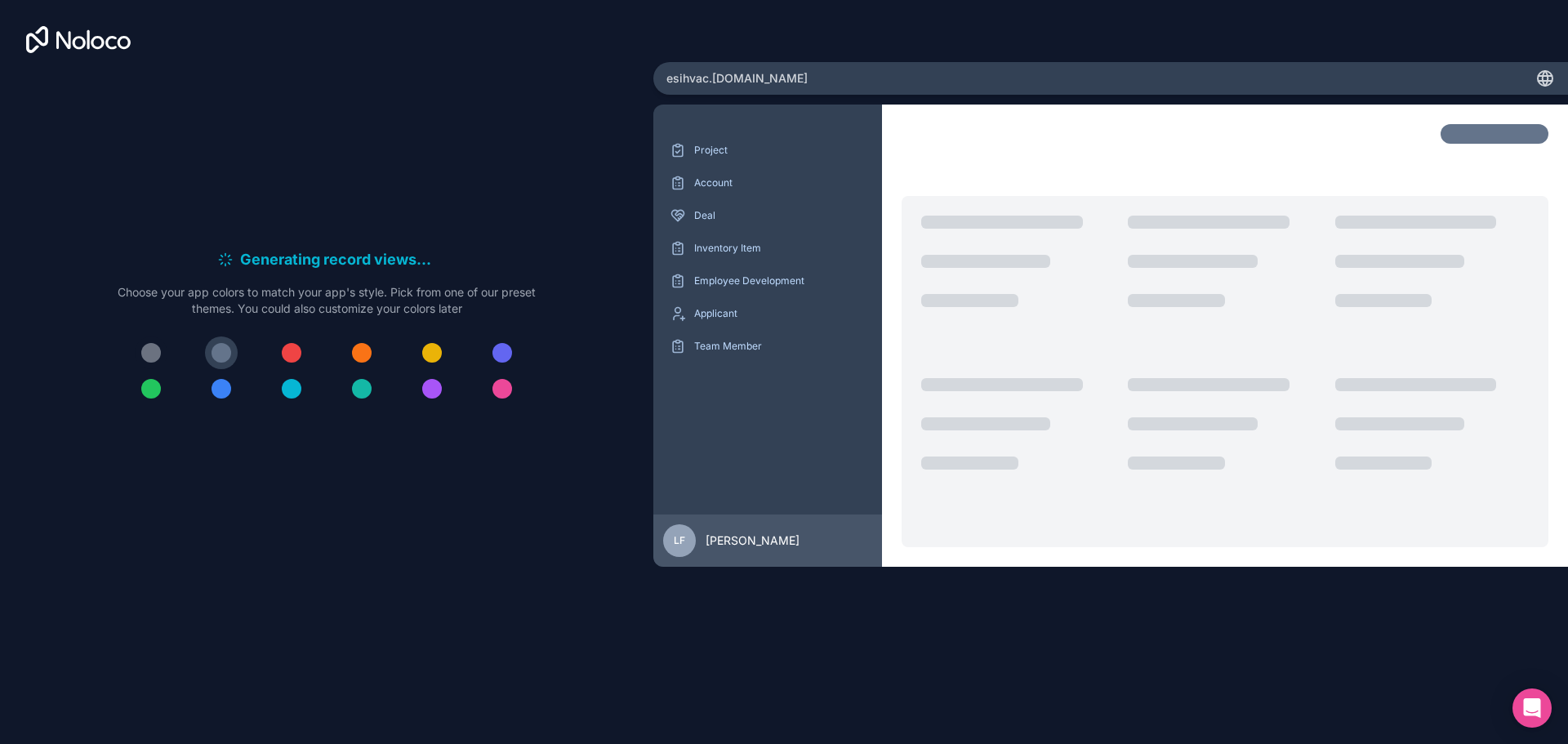
click at [150, 345] on div at bounding box center [150, 352] width 20 height 20
click at [158, 351] on div at bounding box center [150, 352] width 20 height 20
click at [226, 344] on div at bounding box center [221, 352] width 20 height 20
click at [148, 344] on div at bounding box center [150, 352] width 20 height 20
click at [495, 379] on button at bounding box center [503, 388] width 33 height 33
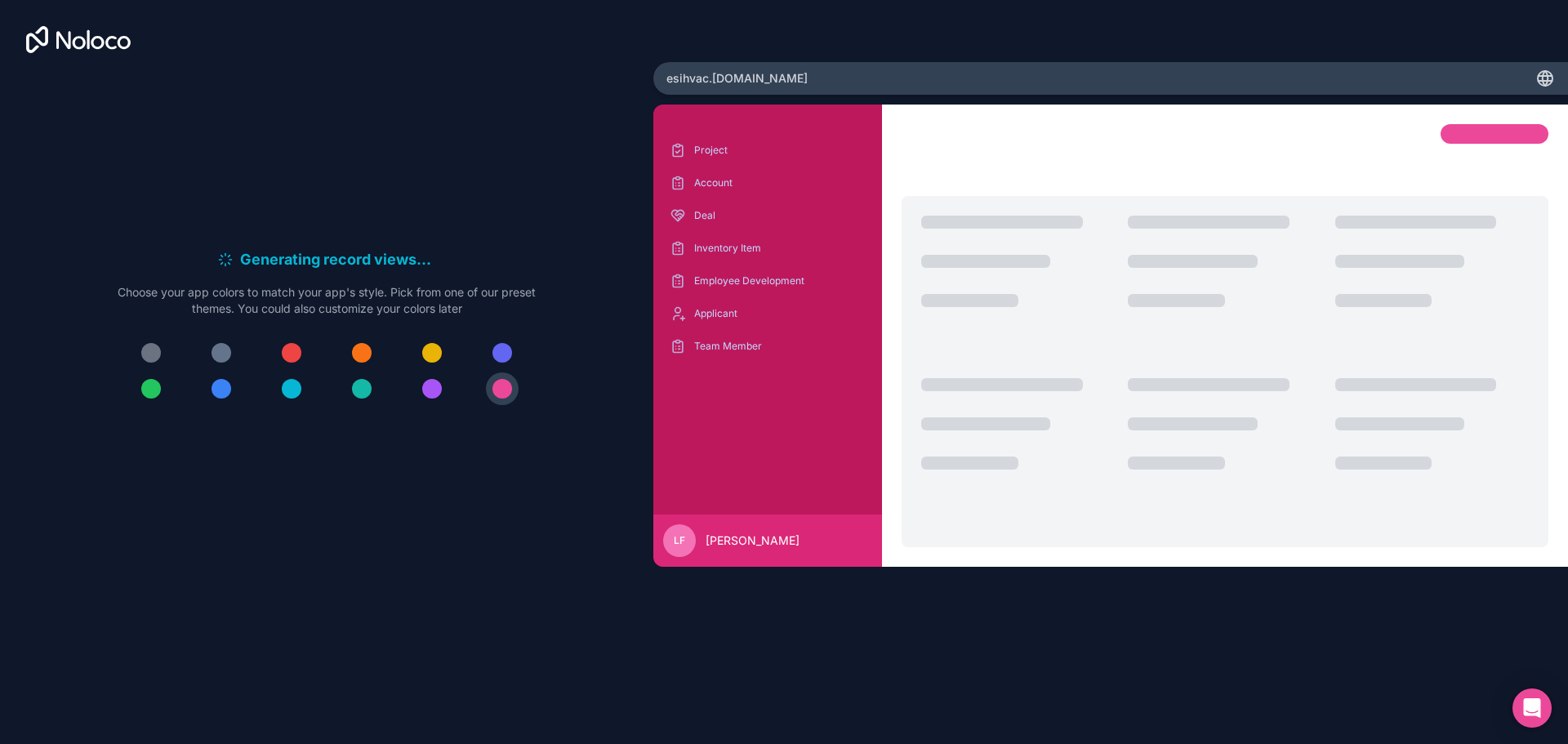
click at [150, 349] on div at bounding box center [150, 352] width 20 height 20
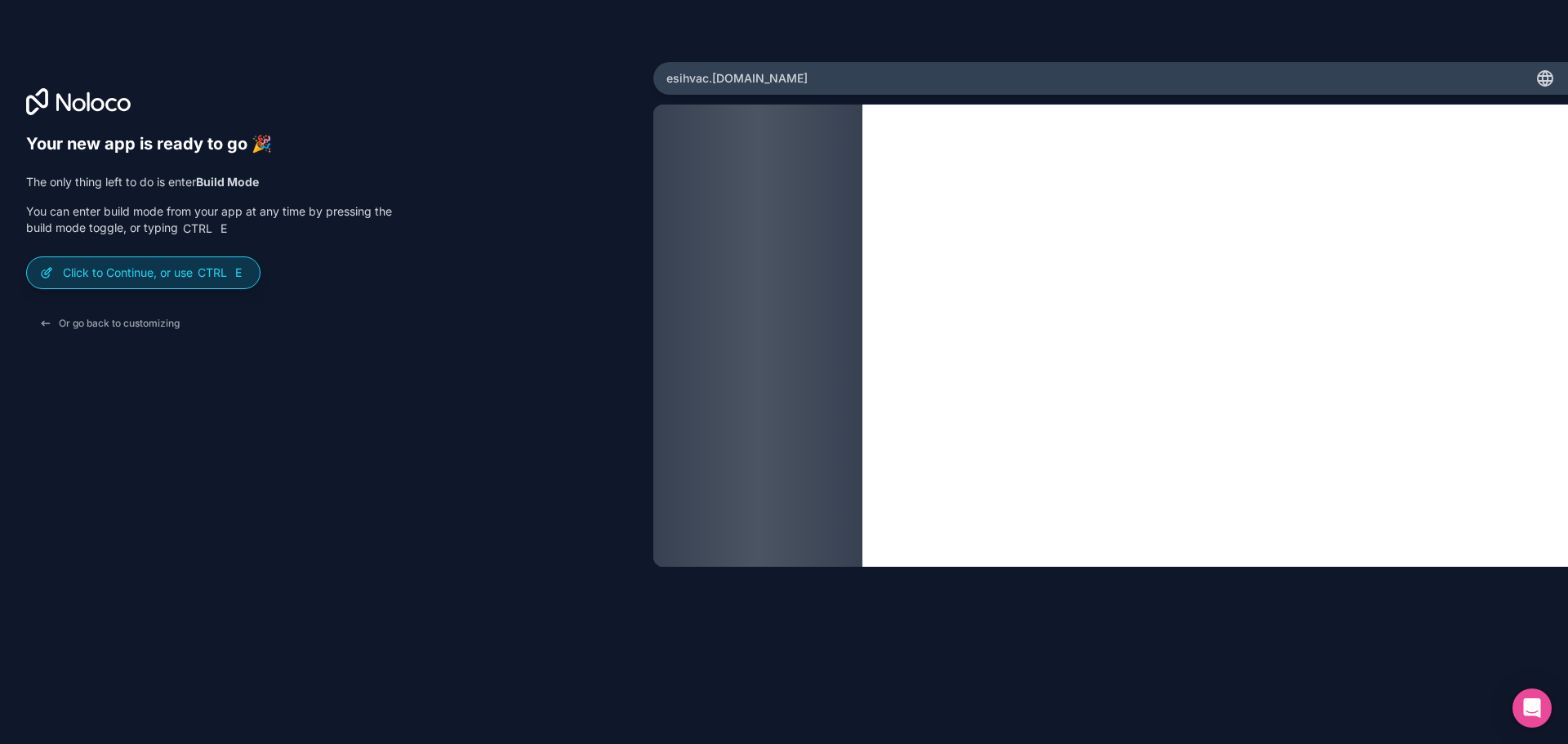
click at [154, 276] on p "Click to Continue, or use Ctrl E" at bounding box center [155, 272] width 184 height 16
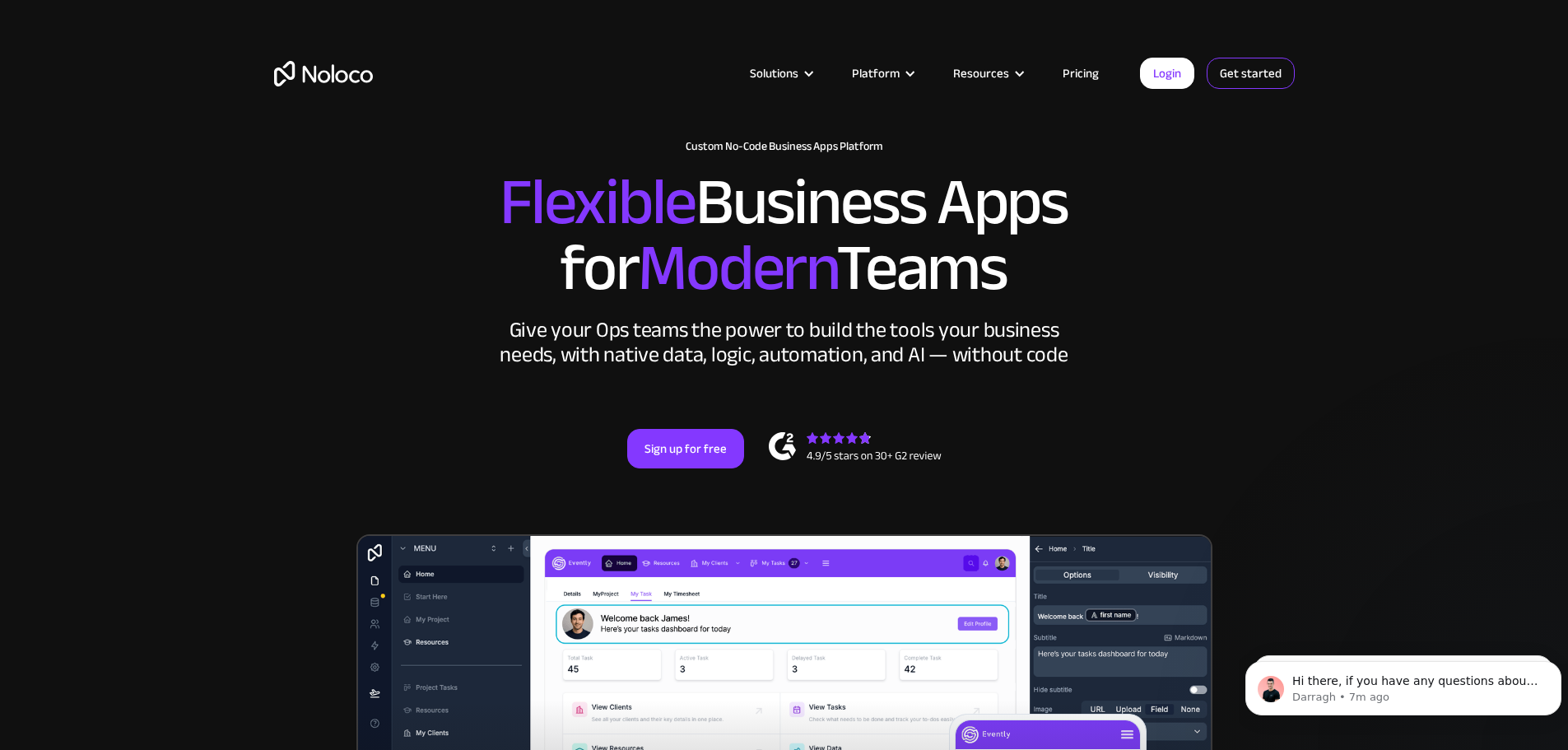
click at [1242, 70] on link "Get started" at bounding box center [1251, 74] width 88 height 31
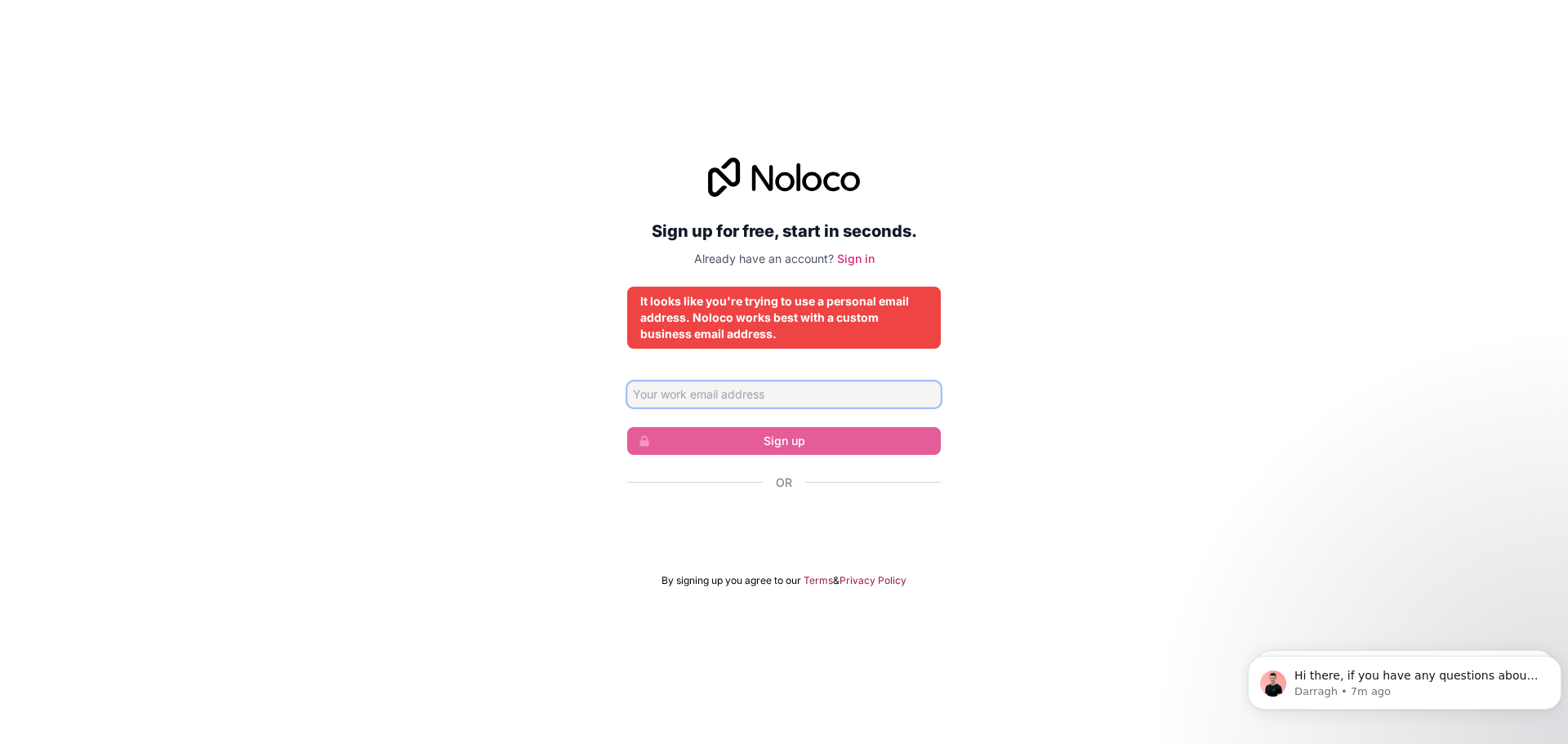
click at [692, 394] on input "Email address" at bounding box center [784, 394] width 314 height 26
click at [1182, 418] on div "Sign up for free, start in seconds. Already have an account? Sign in It looks l…" at bounding box center [784, 372] width 1568 height 475
click at [683, 401] on input "Email address" at bounding box center [784, 394] width 314 height 26
type input "[EMAIL_ADDRESS][DOMAIN_NAME]"
click at [784, 398] on input "[EMAIL_ADDRESS][DOMAIN_NAME]" at bounding box center [784, 394] width 314 height 26
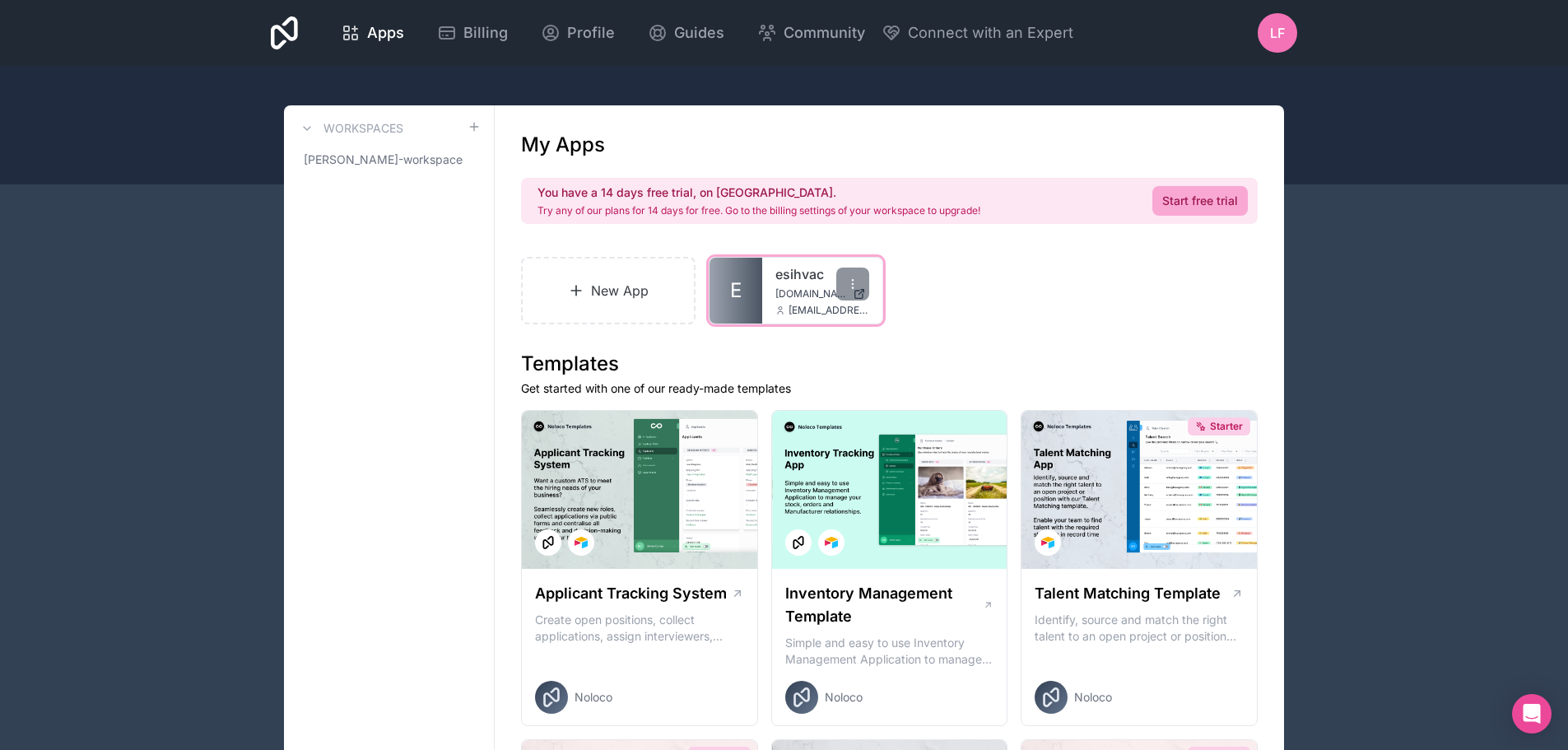
click at [762, 288] on div "esihvac [DOMAIN_NAME] [EMAIL_ADDRESS][DOMAIN_NAME]" at bounding box center [822, 291] width 120 height 66
click at [742, 280] on link "E" at bounding box center [735, 291] width 53 height 66
click at [745, 288] on link "E" at bounding box center [735, 291] width 53 height 66
